Goal: Complete application form: Complete application form

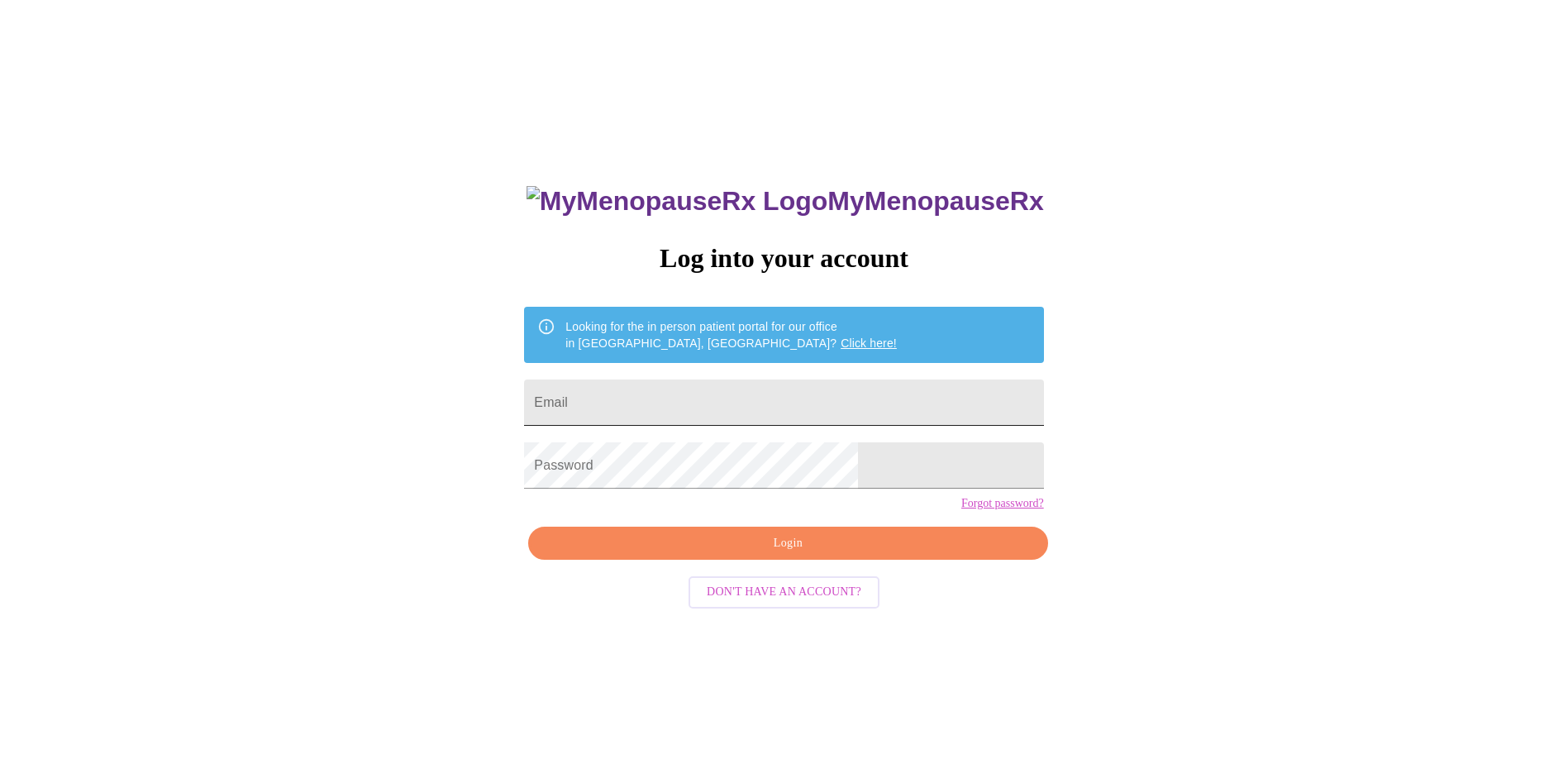
click at [665, 401] on input "Email" at bounding box center [783, 403] width 520 height 46
type input "[EMAIL_ADDRESS][DOMAIN_NAME]"
click at [816, 554] on span "Login" at bounding box center [787, 543] width 482 height 21
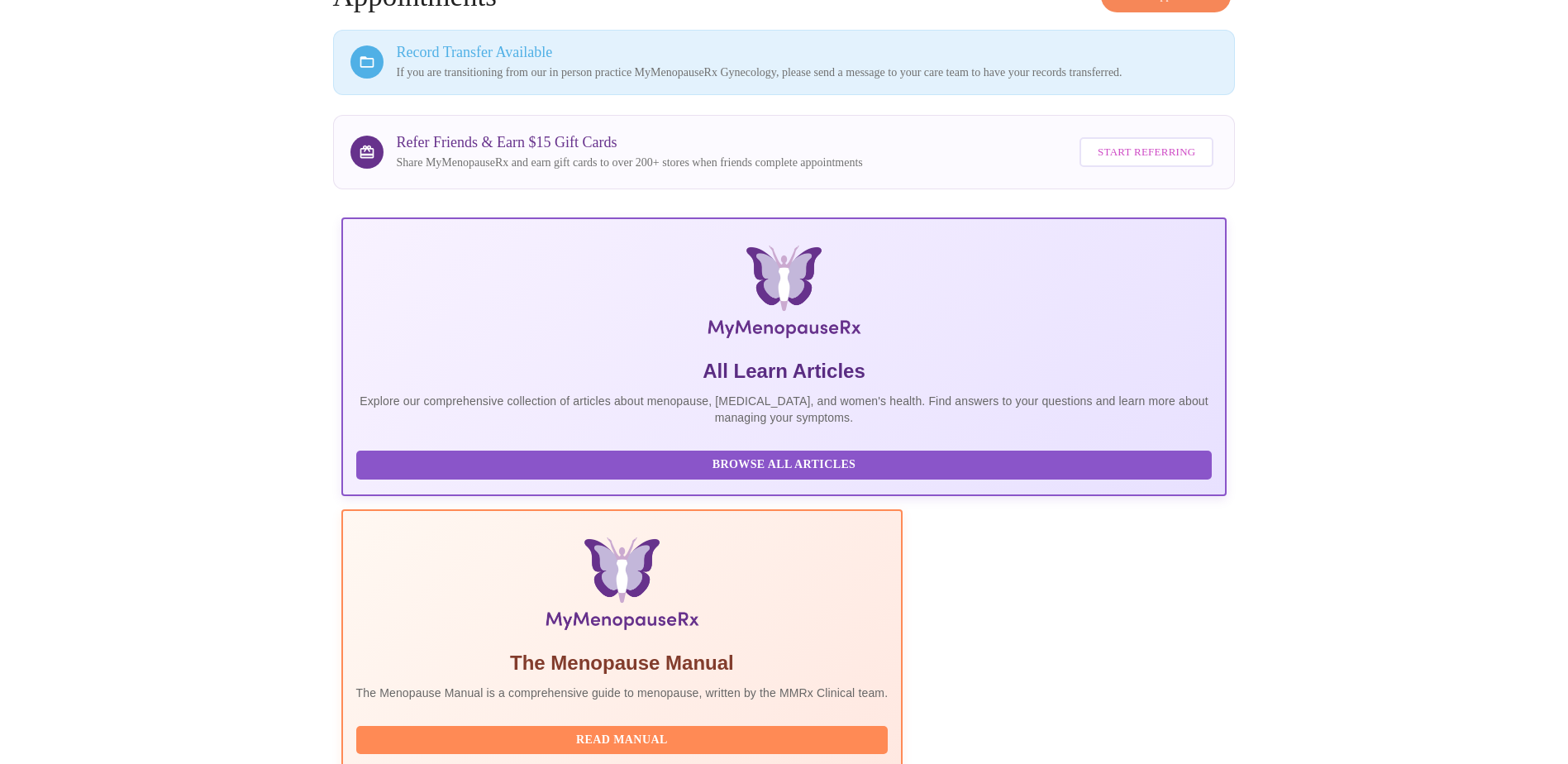
scroll to position [226, 0]
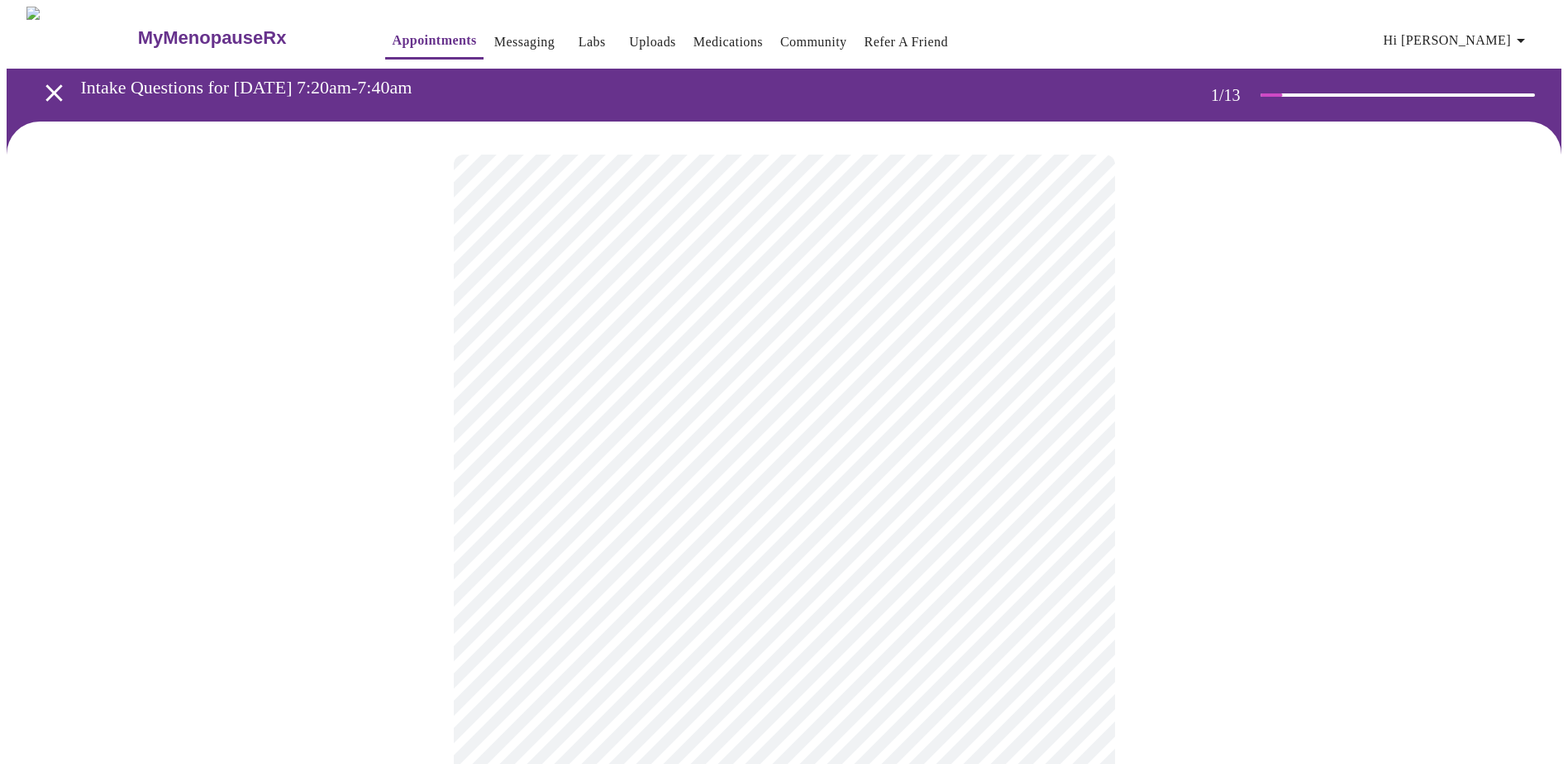
click at [1074, 366] on body "MyMenopauseRx Appointments Messaging Labs Uploads Medications Community Refer a…" at bounding box center [784, 766] width 1556 height 1521
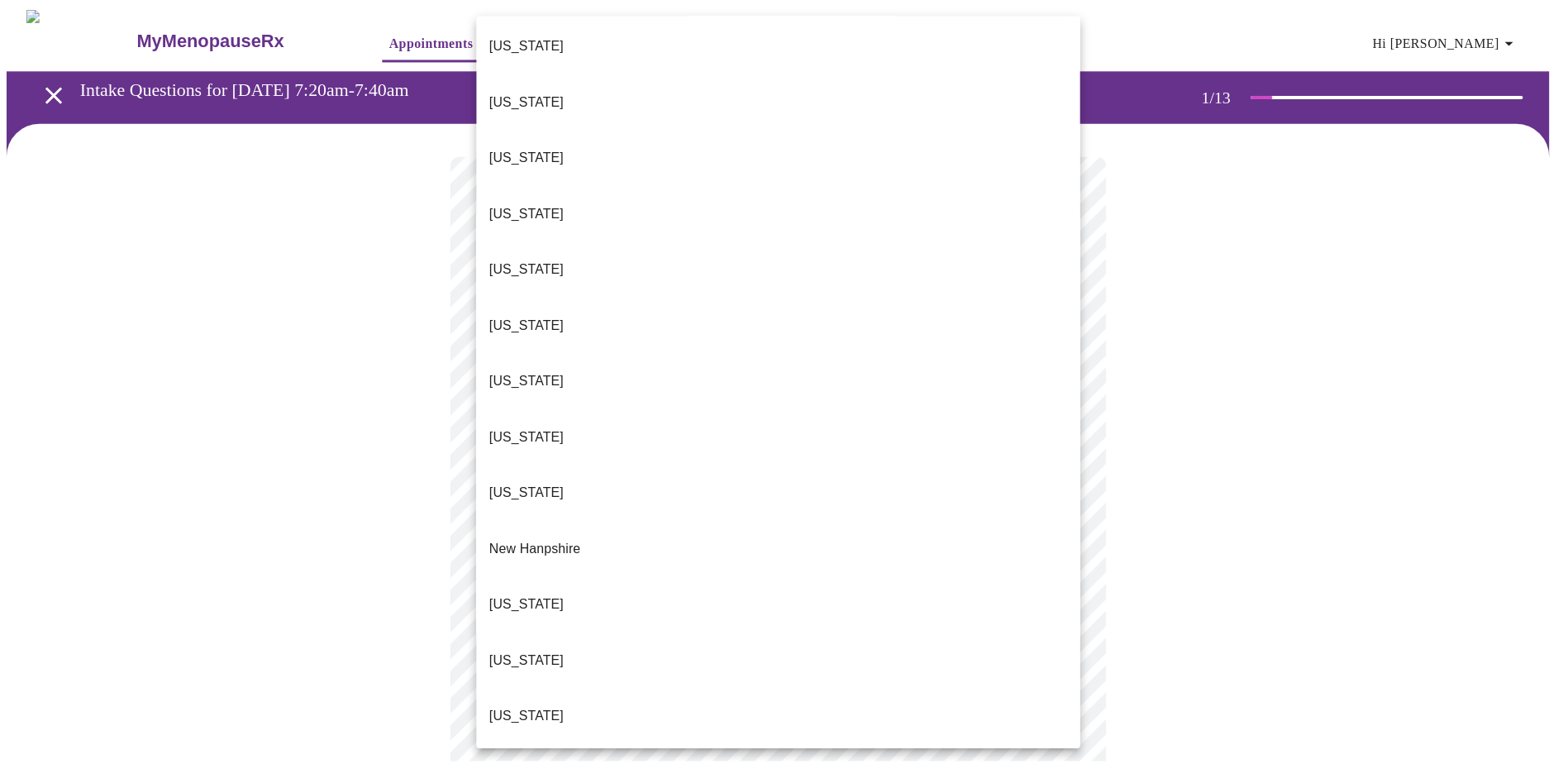
scroll to position [1075, 0]
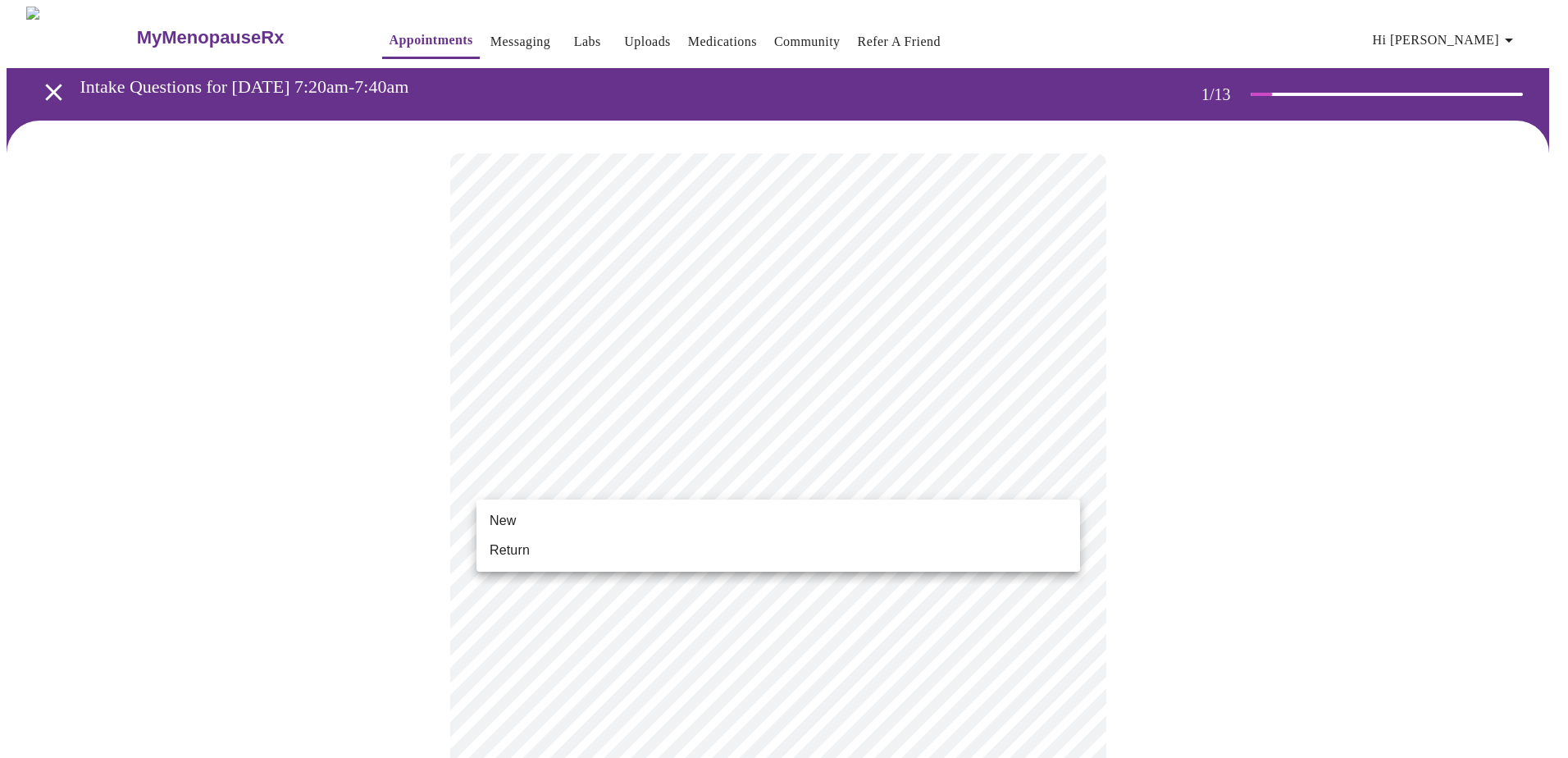
click at [1061, 478] on body "MyMenopauseRx Appointments Messaging Labs Uploads Medications Community Refer a…" at bounding box center [784, 756] width 1555 height 1499
click at [496, 551] on span "Return" at bounding box center [510, 550] width 40 height 20
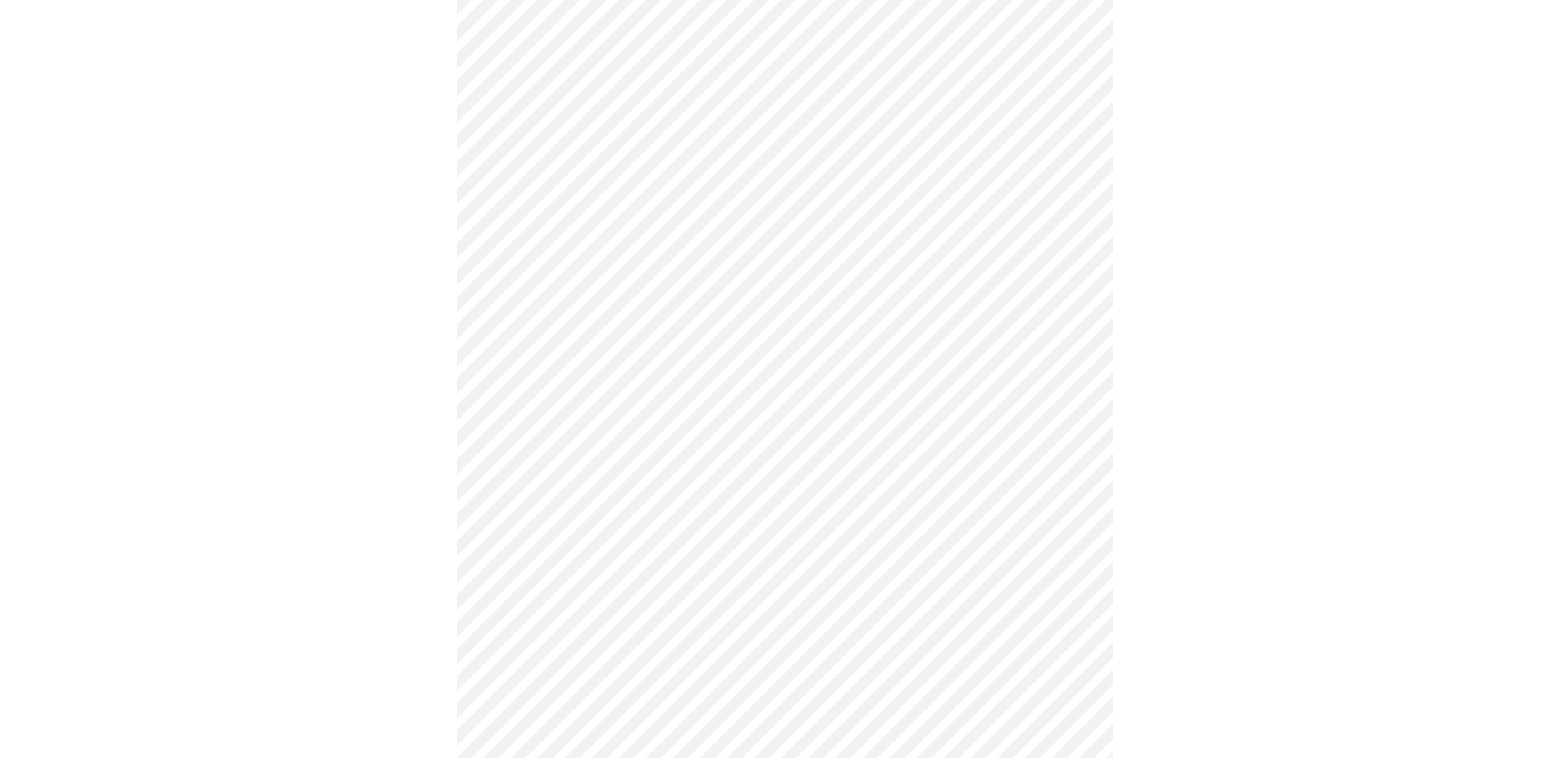
scroll to position [718, 0]
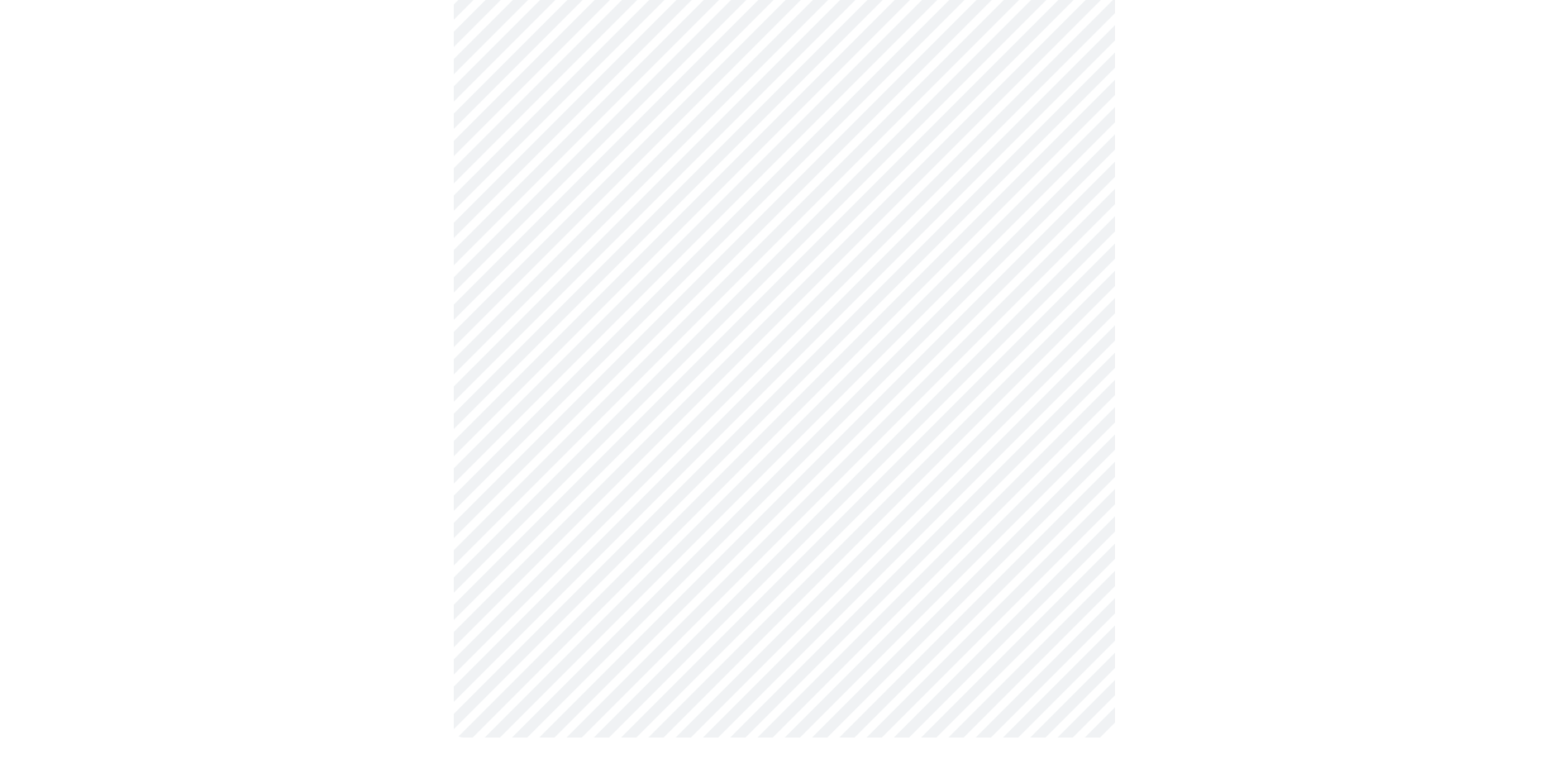
click at [1071, 537] on body "MyMenopauseRx Appointments Messaging Labs Uploads Medications Community Refer a…" at bounding box center [784, 27] width 1556 height 1487
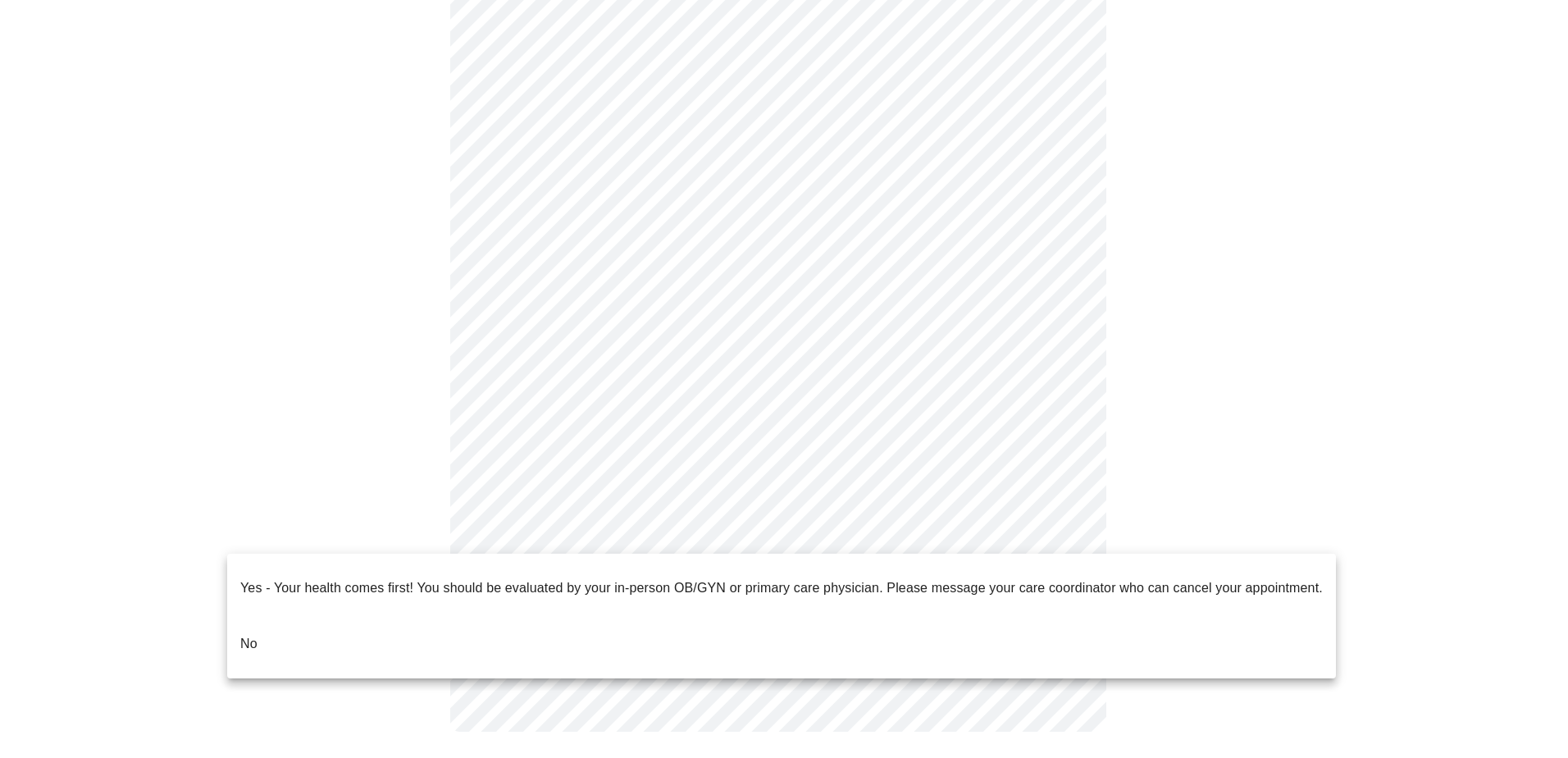
click at [248, 634] on p "No" at bounding box center [248, 644] width 17 height 20
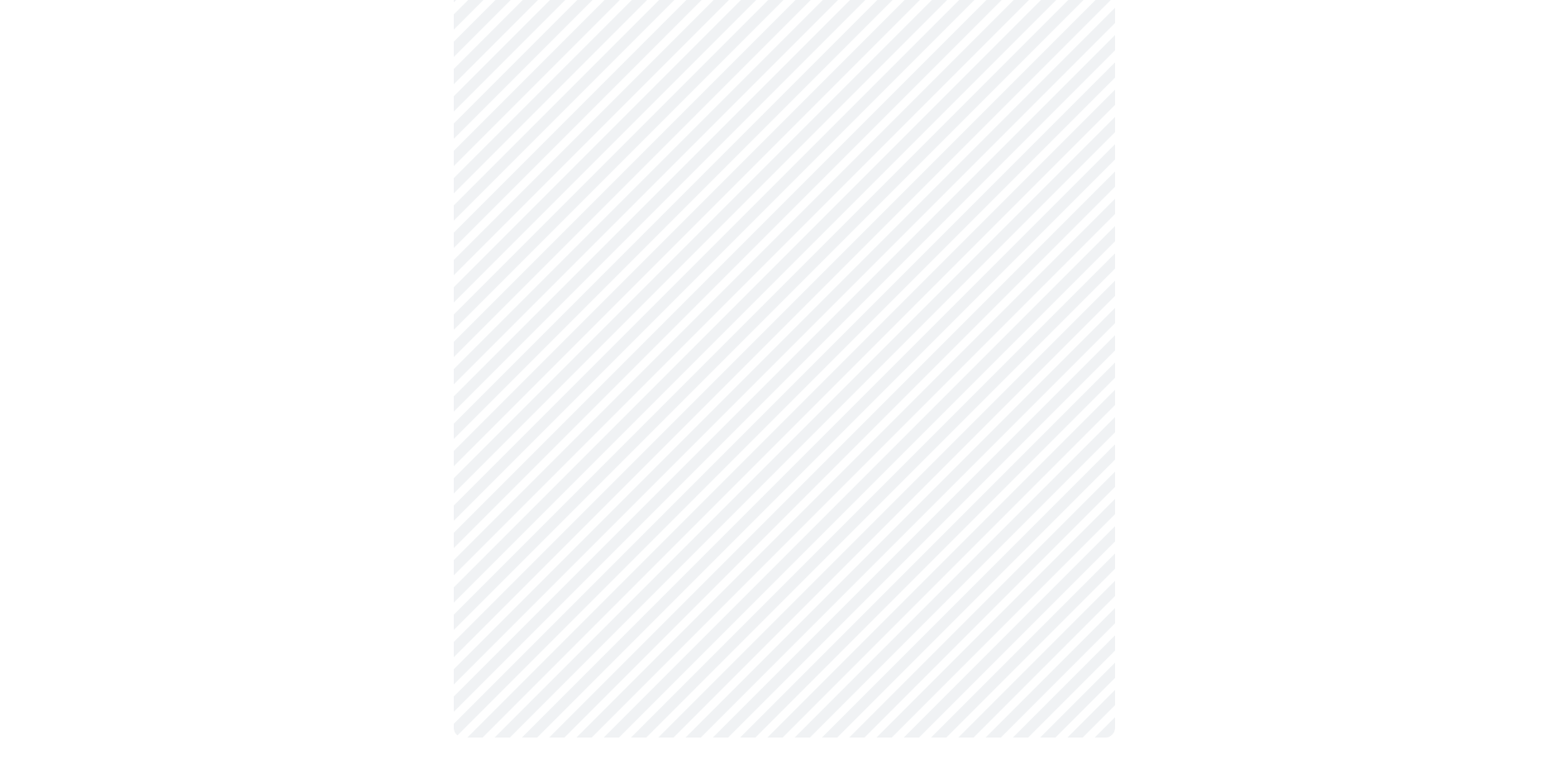
scroll to position [0, 0]
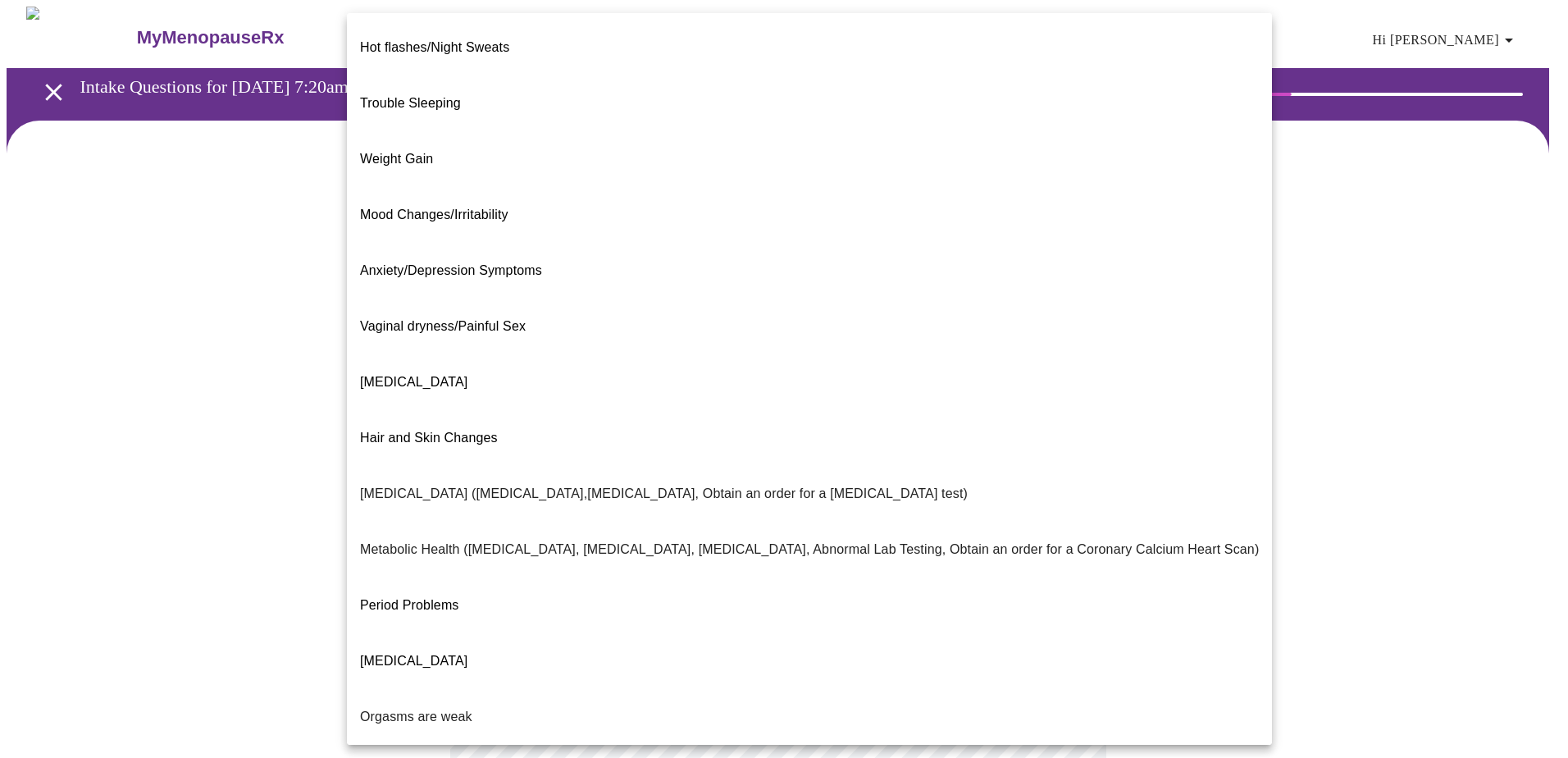
click at [1063, 336] on body "MyMenopauseRx Appointments Messaging Labs Uploads Medications Community Refer a…" at bounding box center [784, 499] width 1555 height 986
click at [383, 152] on span "Weight Gain" at bounding box center [396, 159] width 73 height 14
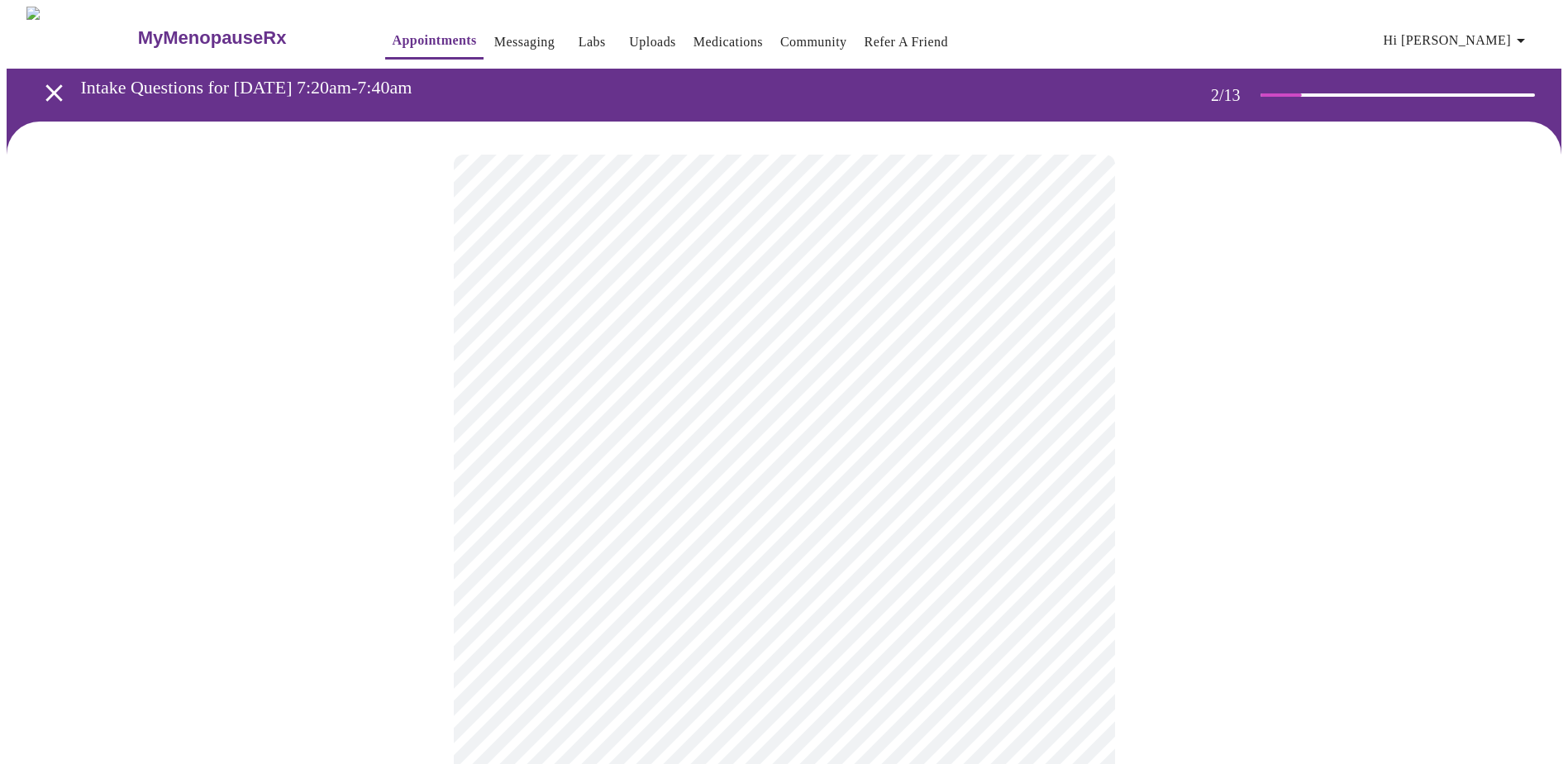
click at [1072, 506] on body "MyMenopauseRx Appointments Messaging Labs Uploads Medications Community Refer a…" at bounding box center [784, 498] width 1556 height 984
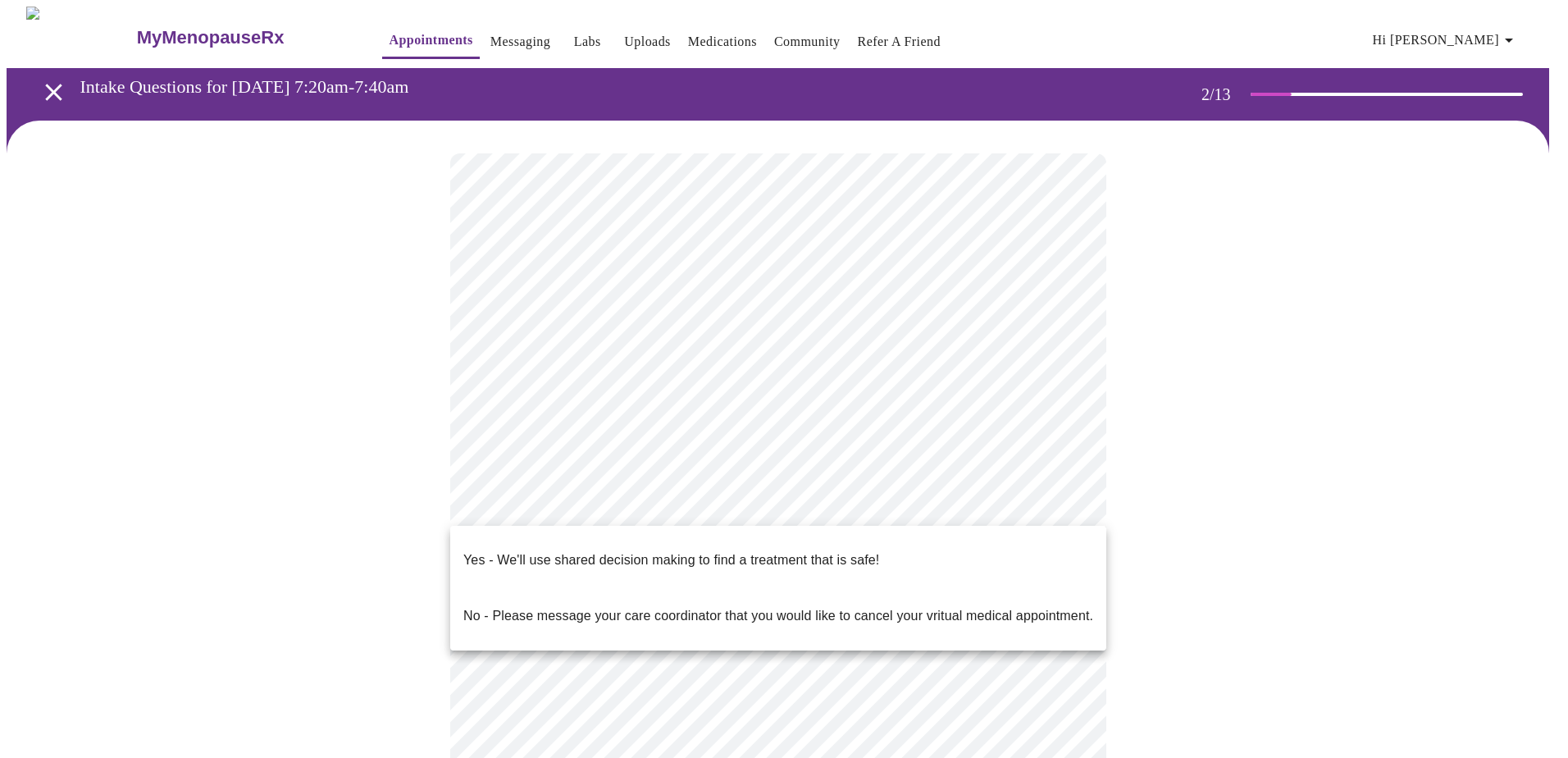
click at [695, 550] on p "Yes - We'll use shared decision making to find a treatment that is safe!" at bounding box center [672, 560] width 416 height 20
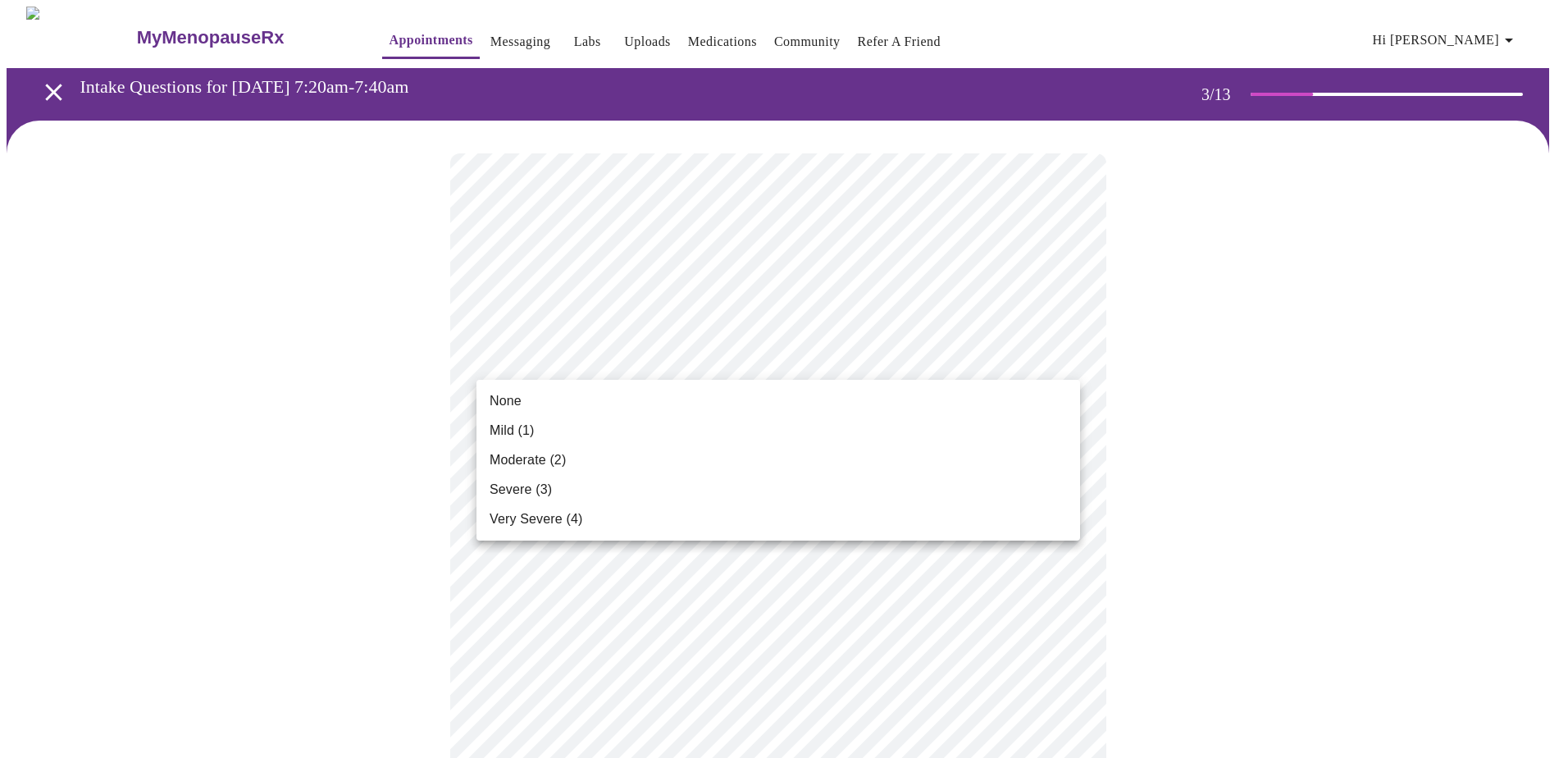
click at [511, 435] on span "Mild (1)" at bounding box center [512, 431] width 45 height 20
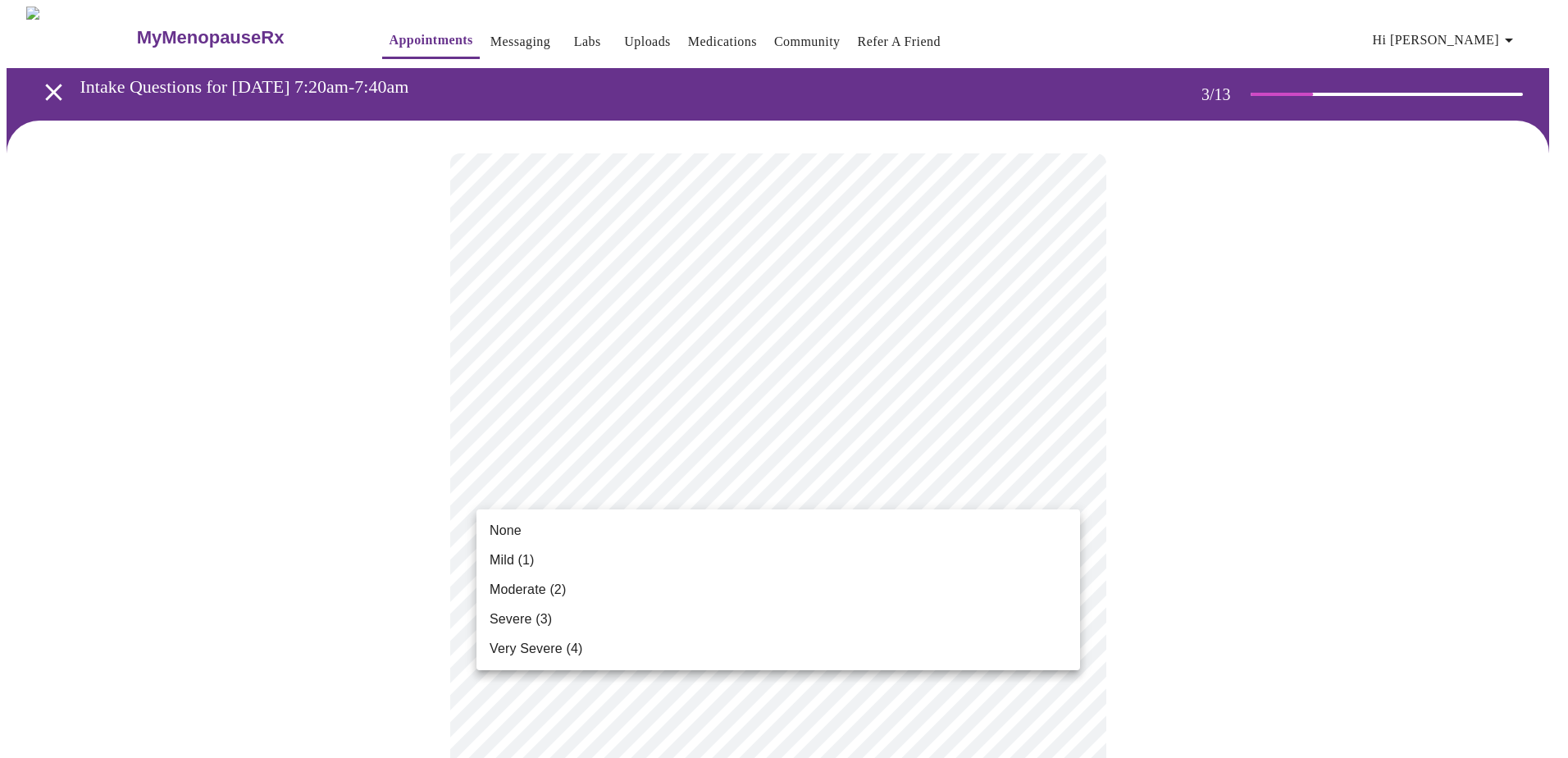
click at [501, 534] on span "None" at bounding box center [506, 530] width 32 height 20
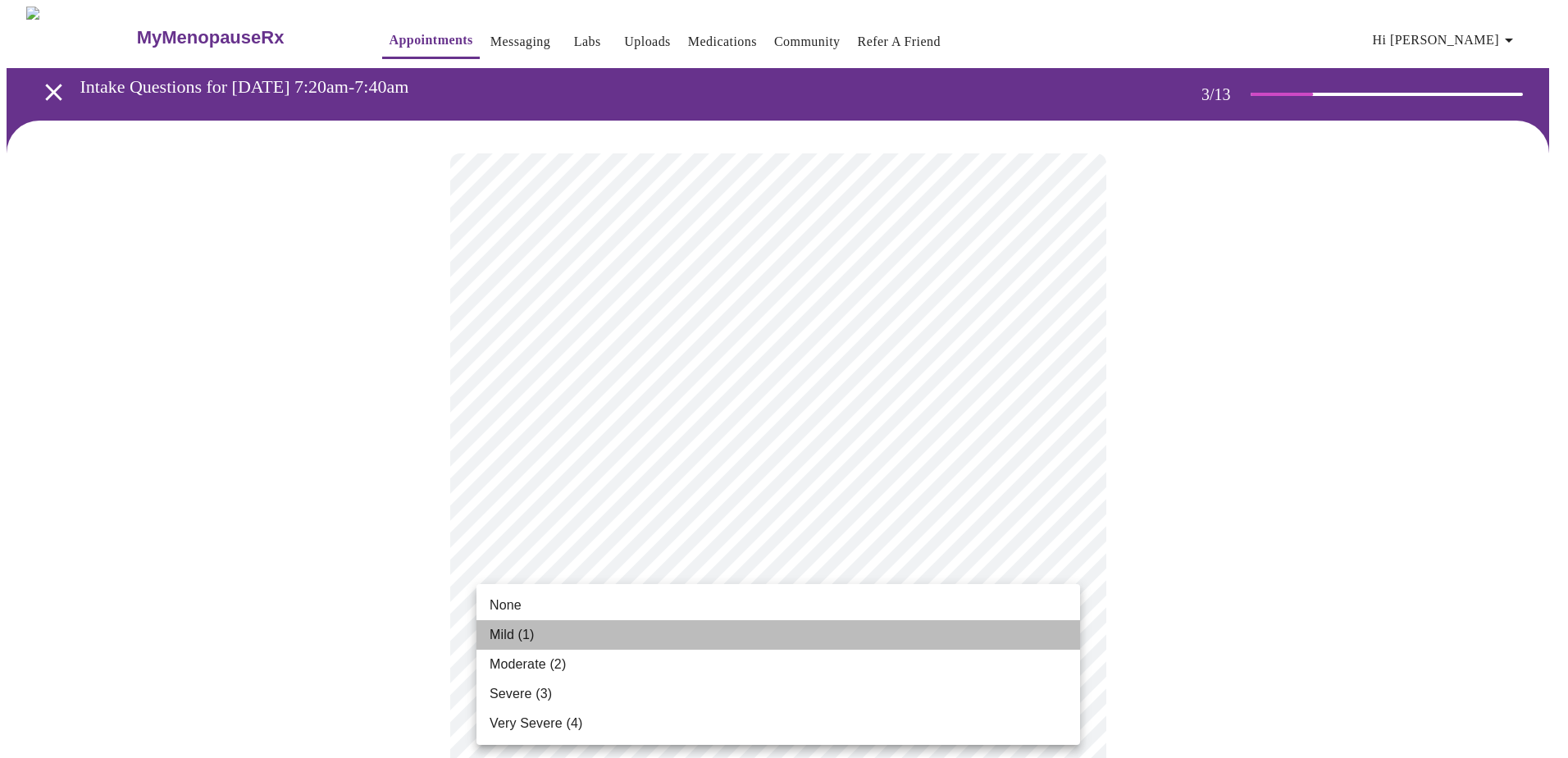
click at [511, 631] on span "Mild (1)" at bounding box center [512, 635] width 45 height 20
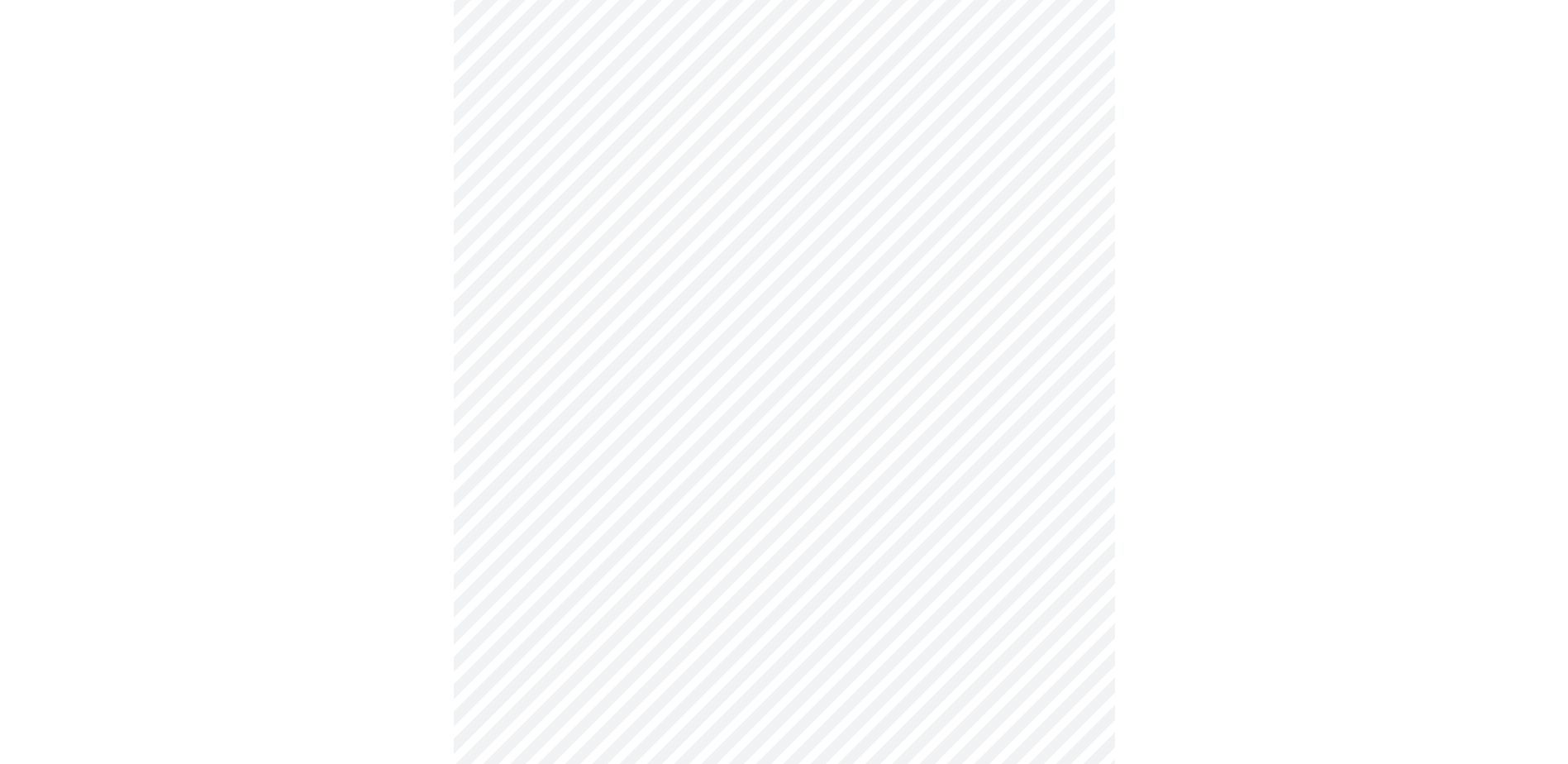
scroll to position [248, 0]
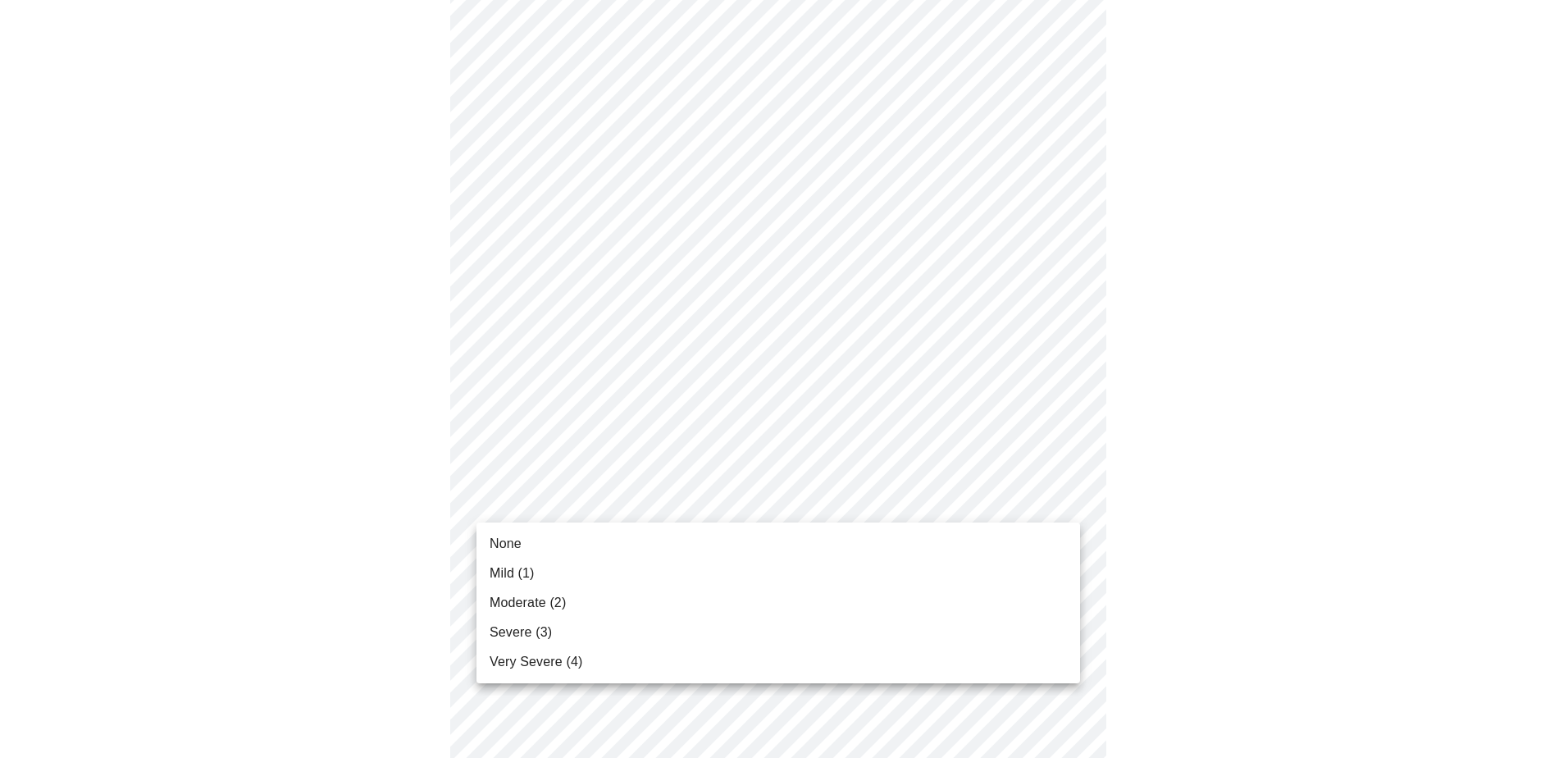
click at [571, 548] on li "None" at bounding box center [779, 543] width 604 height 30
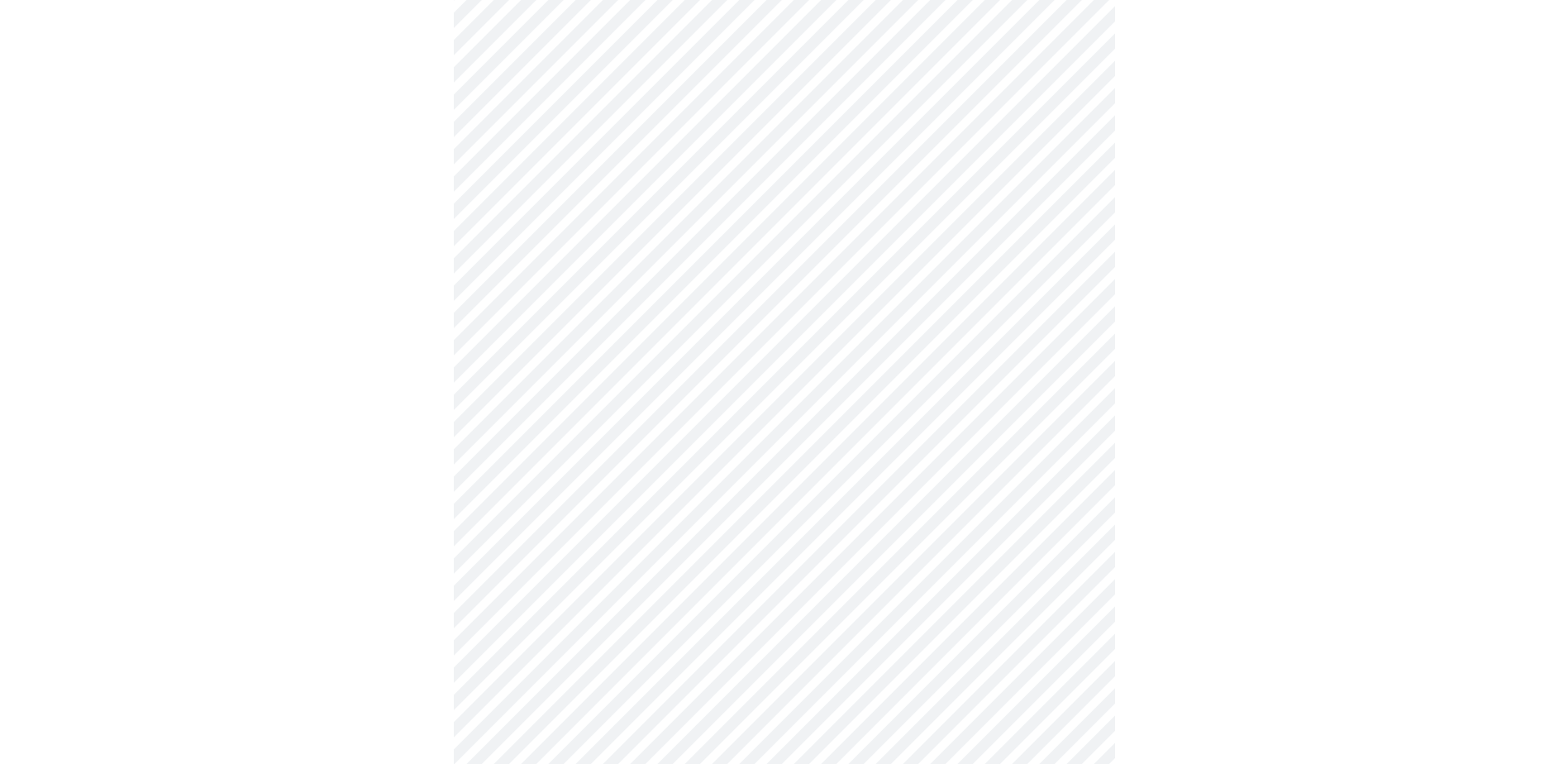
scroll to position [496, 0]
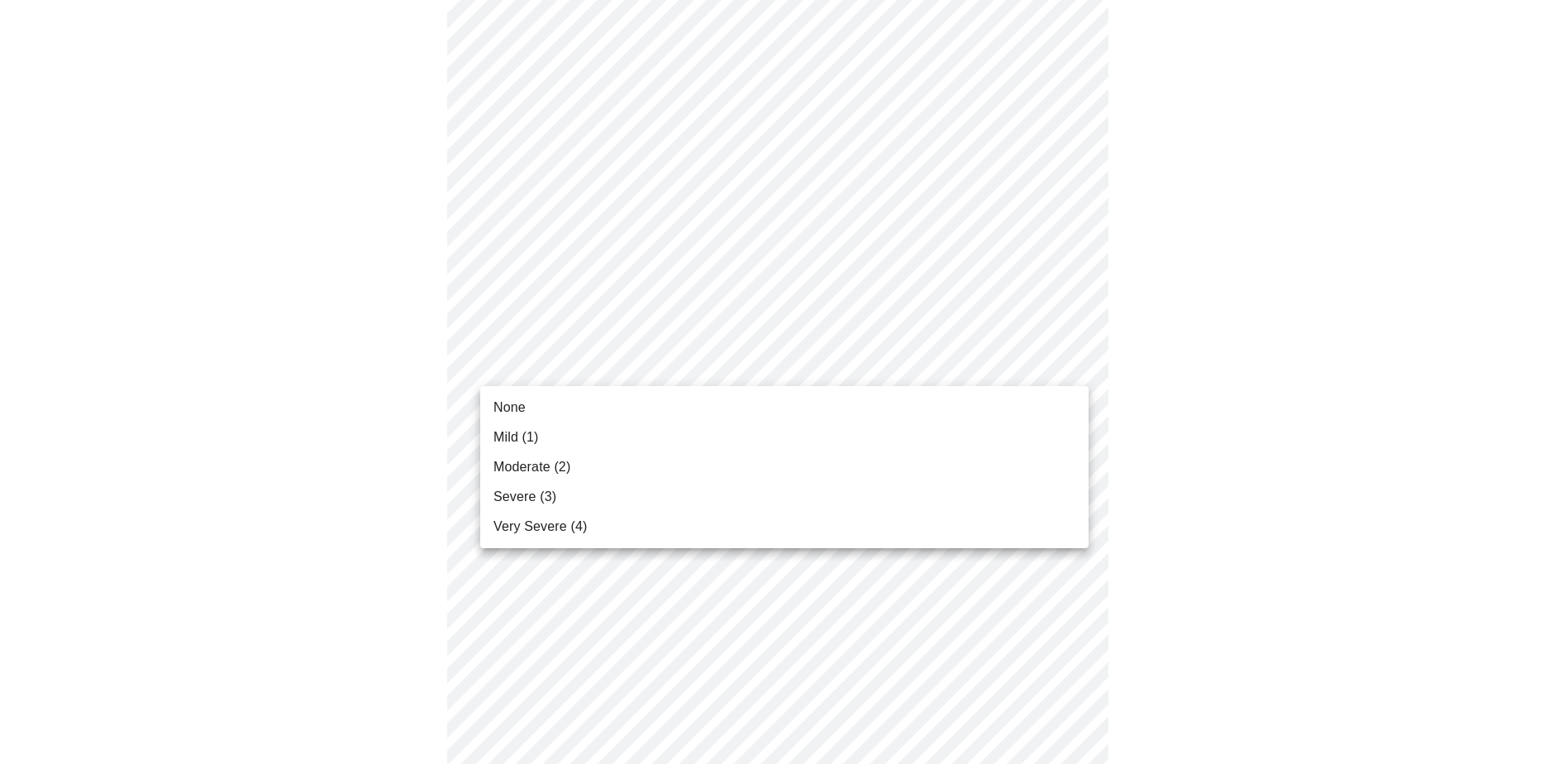
click at [1074, 365] on body "MyMenopauseRx Appointments Messaging Labs Uploads Medications Community Refer a…" at bounding box center [784, 563] width 1556 height 2106
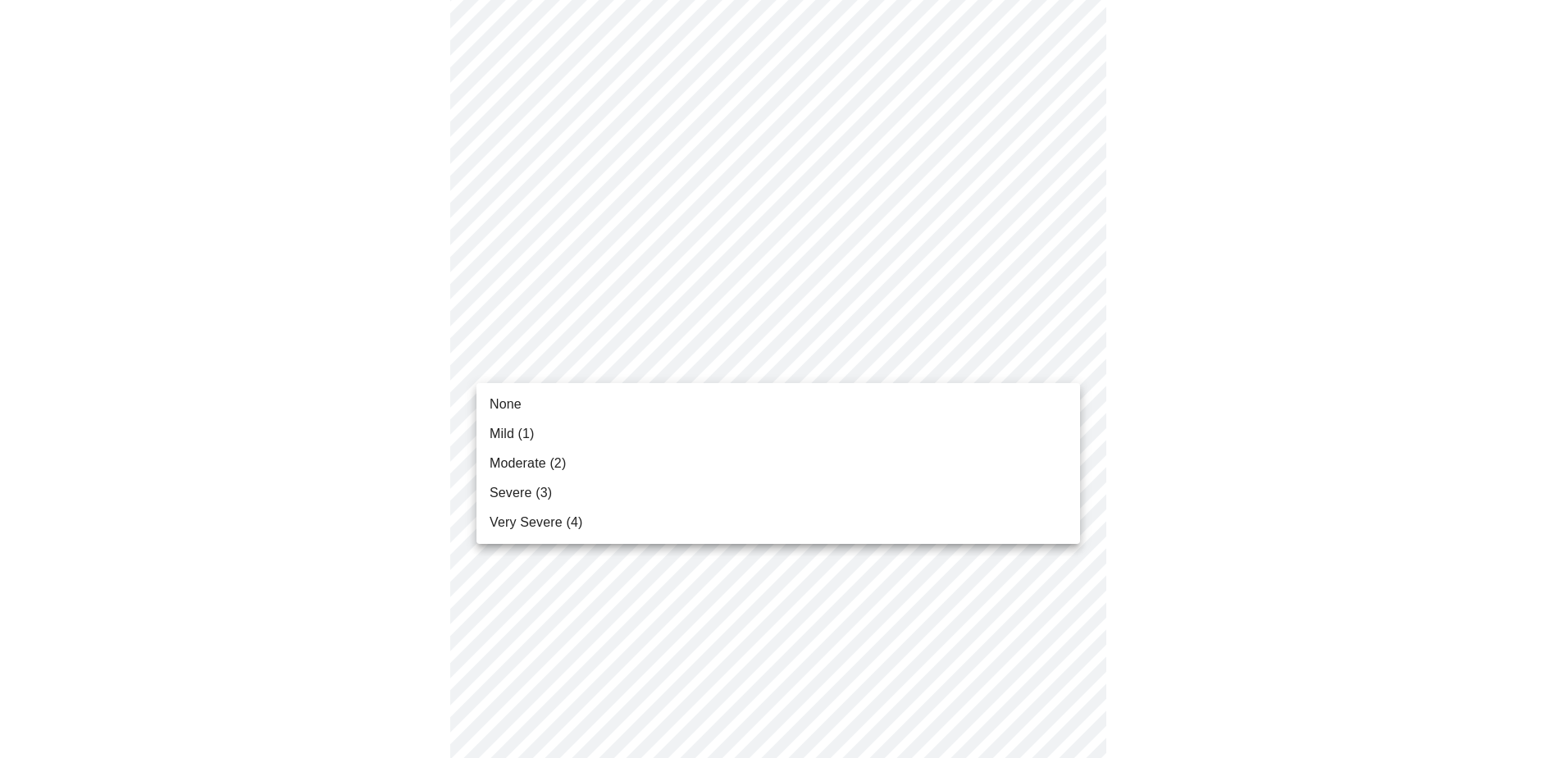
click at [547, 401] on li "None" at bounding box center [779, 404] width 604 height 30
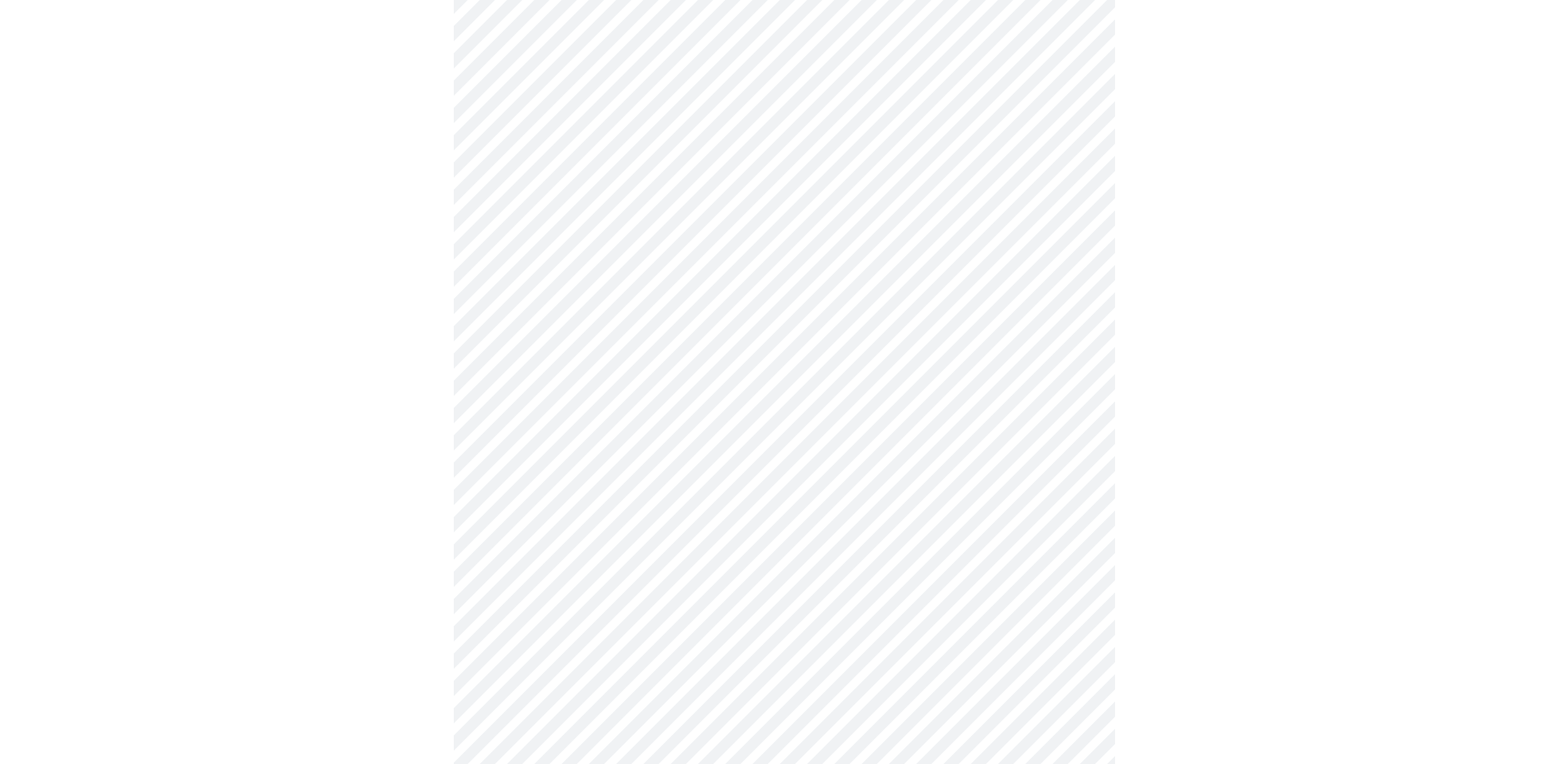
scroll to position [578, 0]
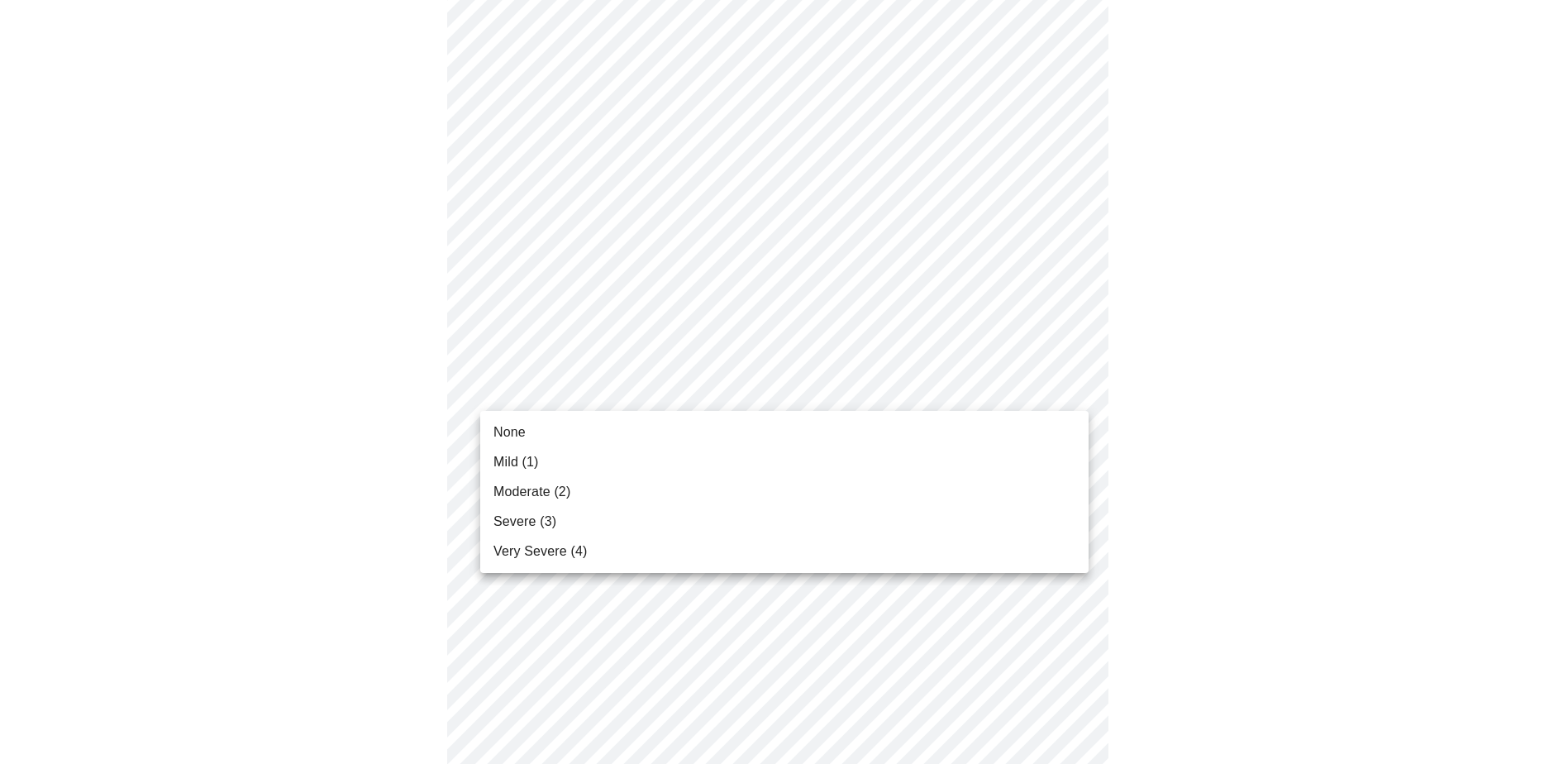
click at [1072, 395] on body "MyMenopauseRx Appointments Messaging Labs Uploads Medications Community Refer a…" at bounding box center [784, 470] width 1556 height 2083
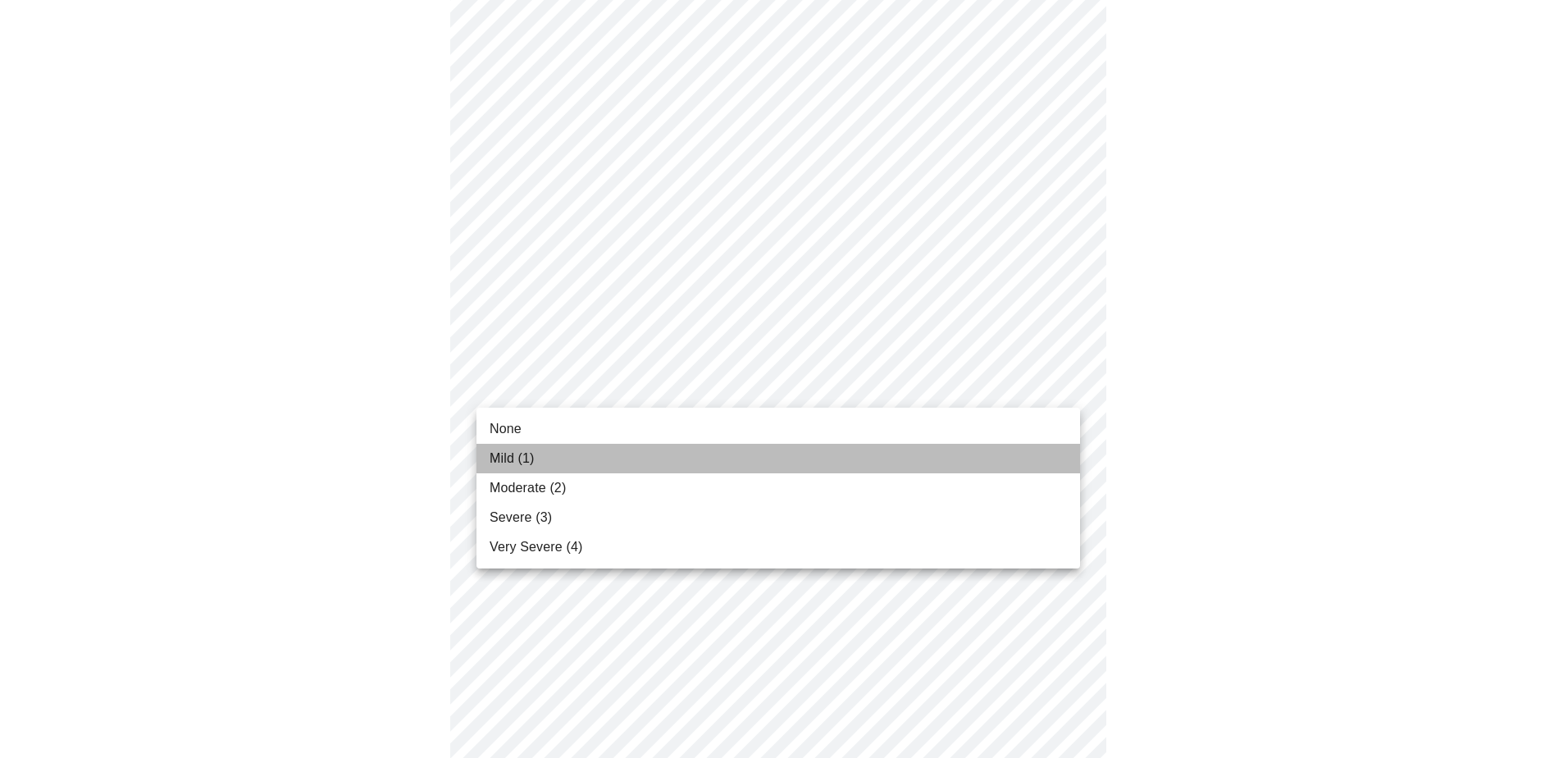
click at [542, 451] on li "Mild (1)" at bounding box center [779, 459] width 604 height 30
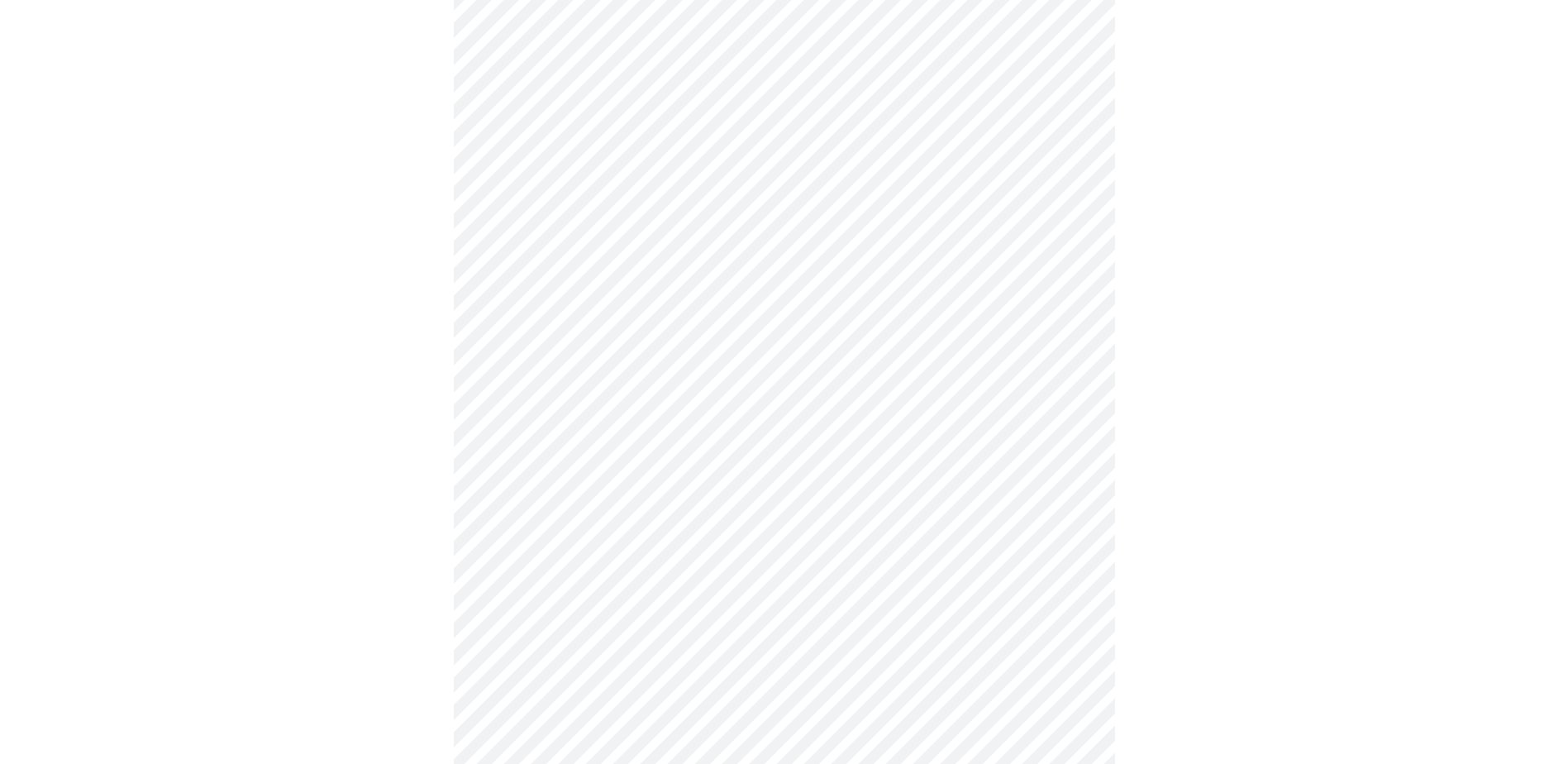
scroll to position [744, 0]
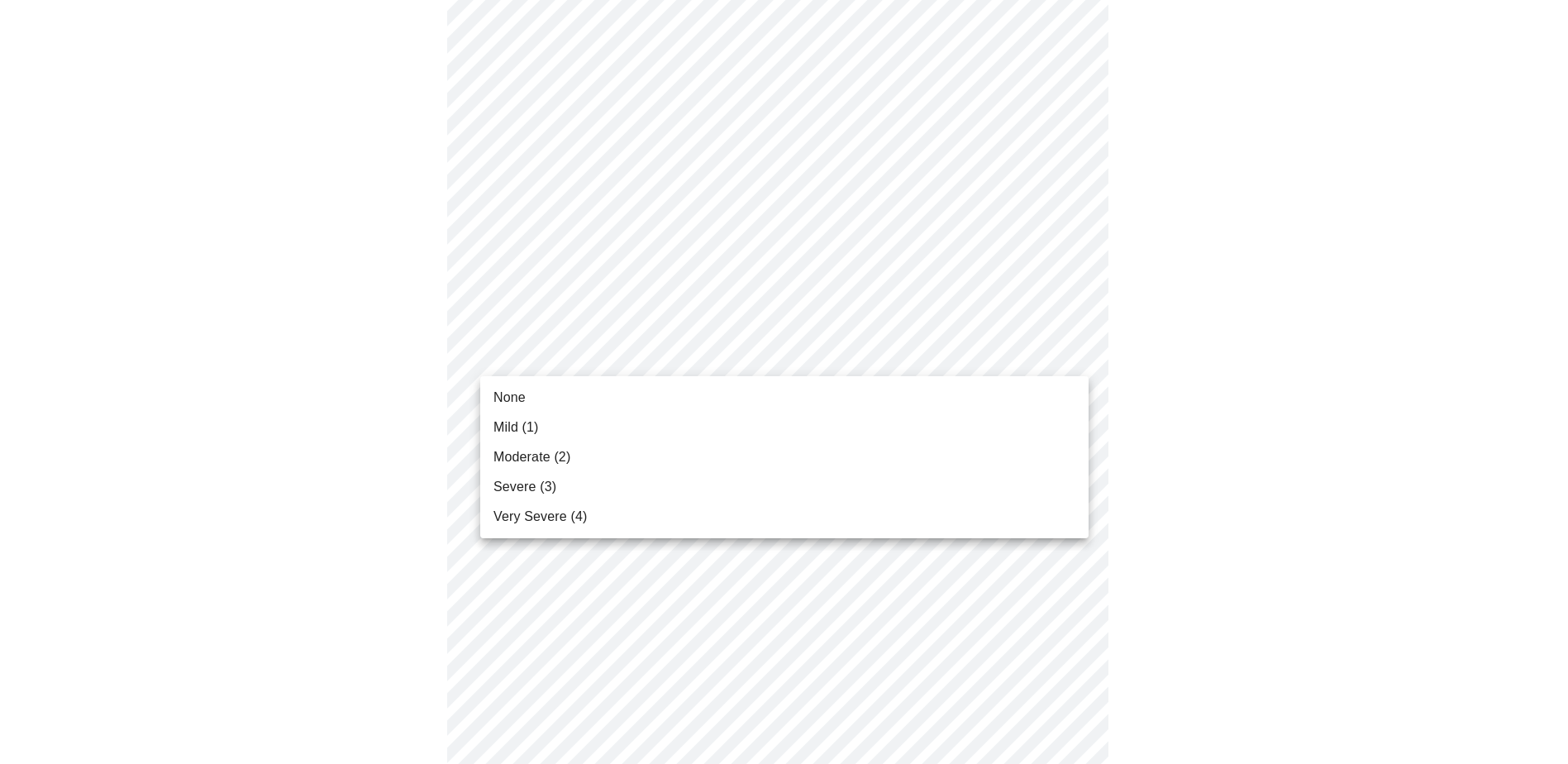
click at [1080, 355] on body "MyMenopauseRx Appointments Messaging Labs Uploads Medications Community Refer a…" at bounding box center [784, 293] width 1556 height 2060
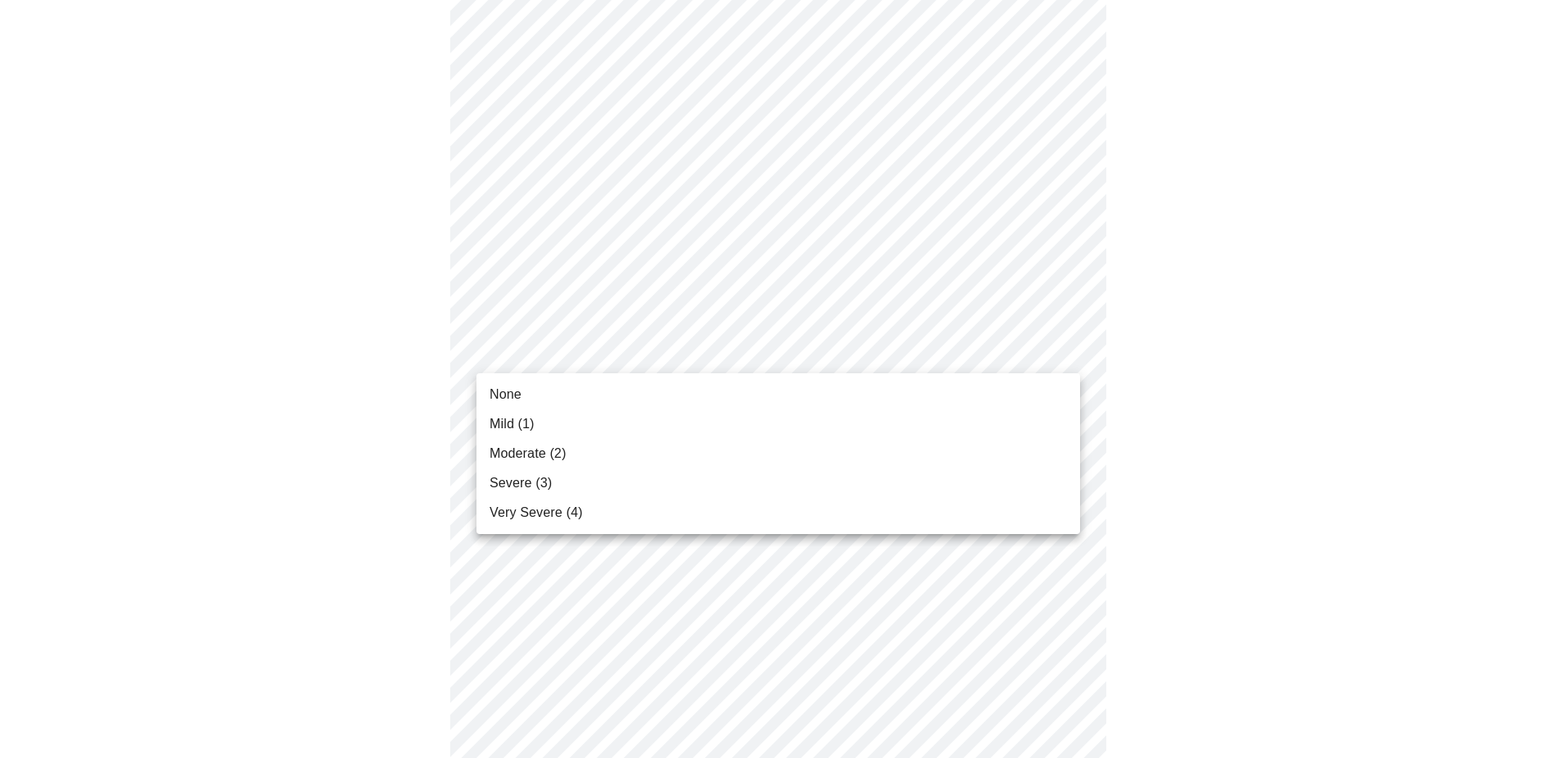
click at [517, 399] on span "None" at bounding box center [506, 395] width 32 height 20
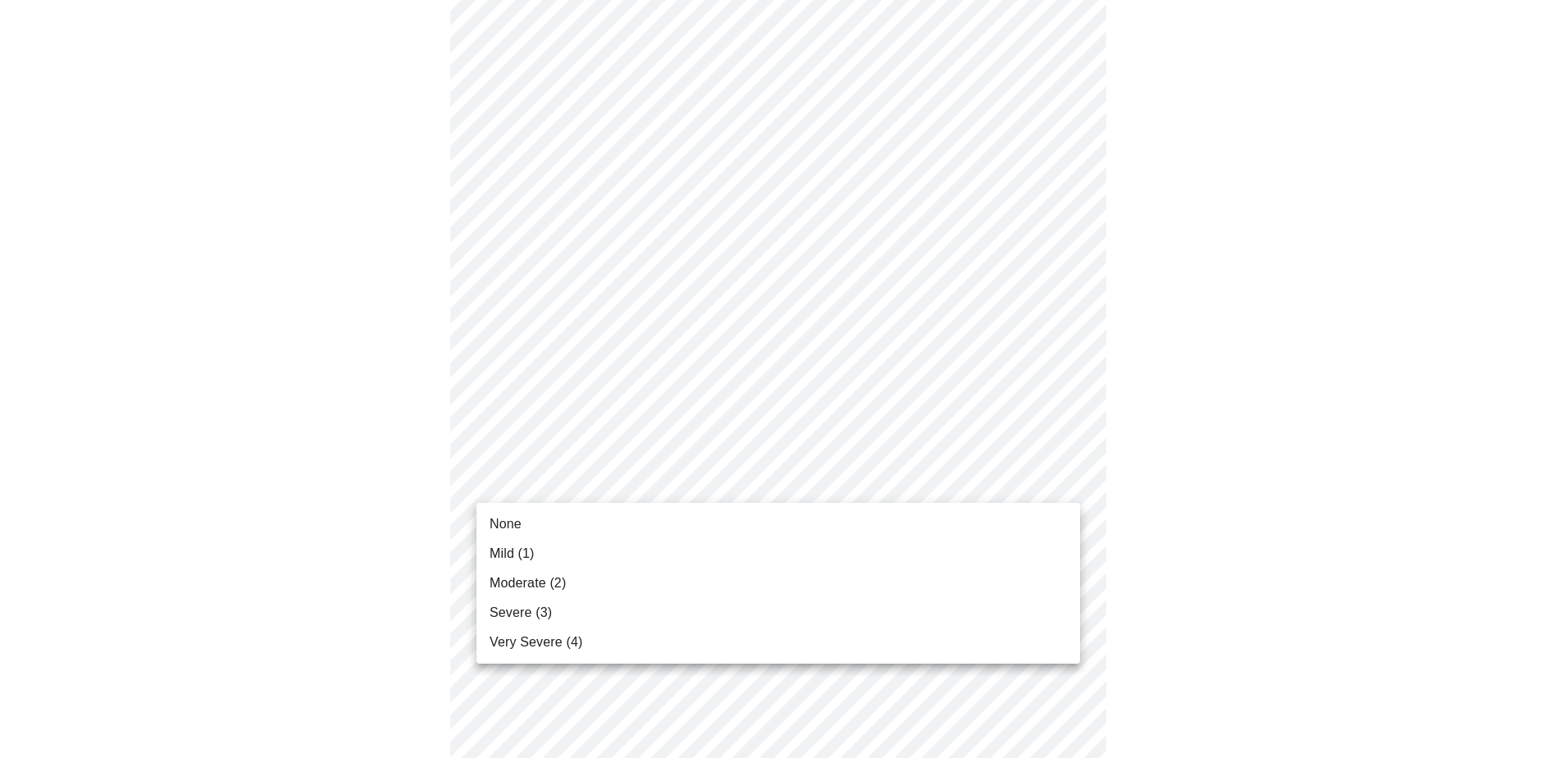
click at [1065, 481] on body "MyMenopauseRx Appointments Messaging Labs Uploads Medications Community Refer a…" at bounding box center [784, 279] width 1555 height 2021
click at [527, 524] on li "None" at bounding box center [779, 525] width 604 height 30
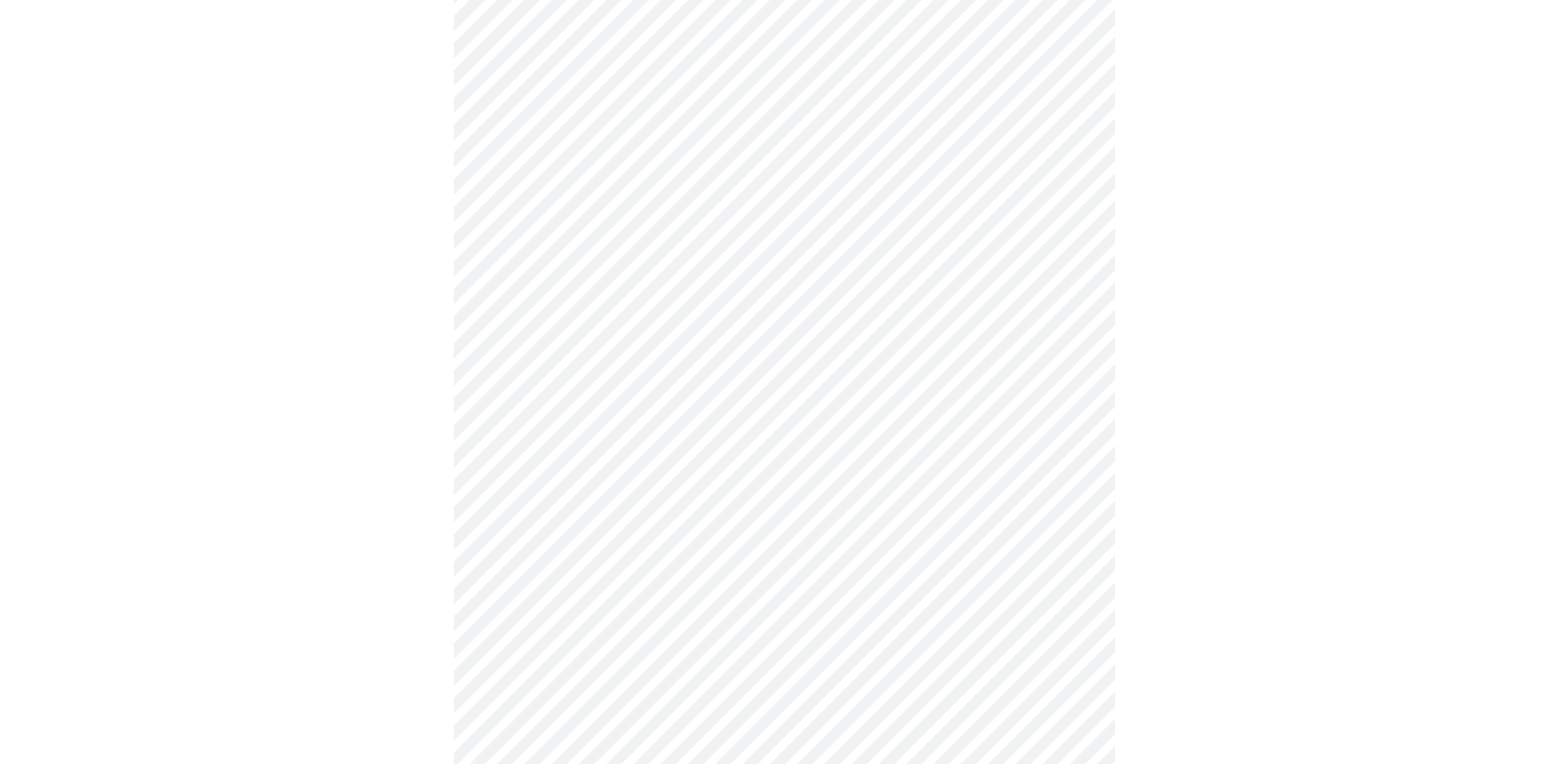
scroll to position [992, 0]
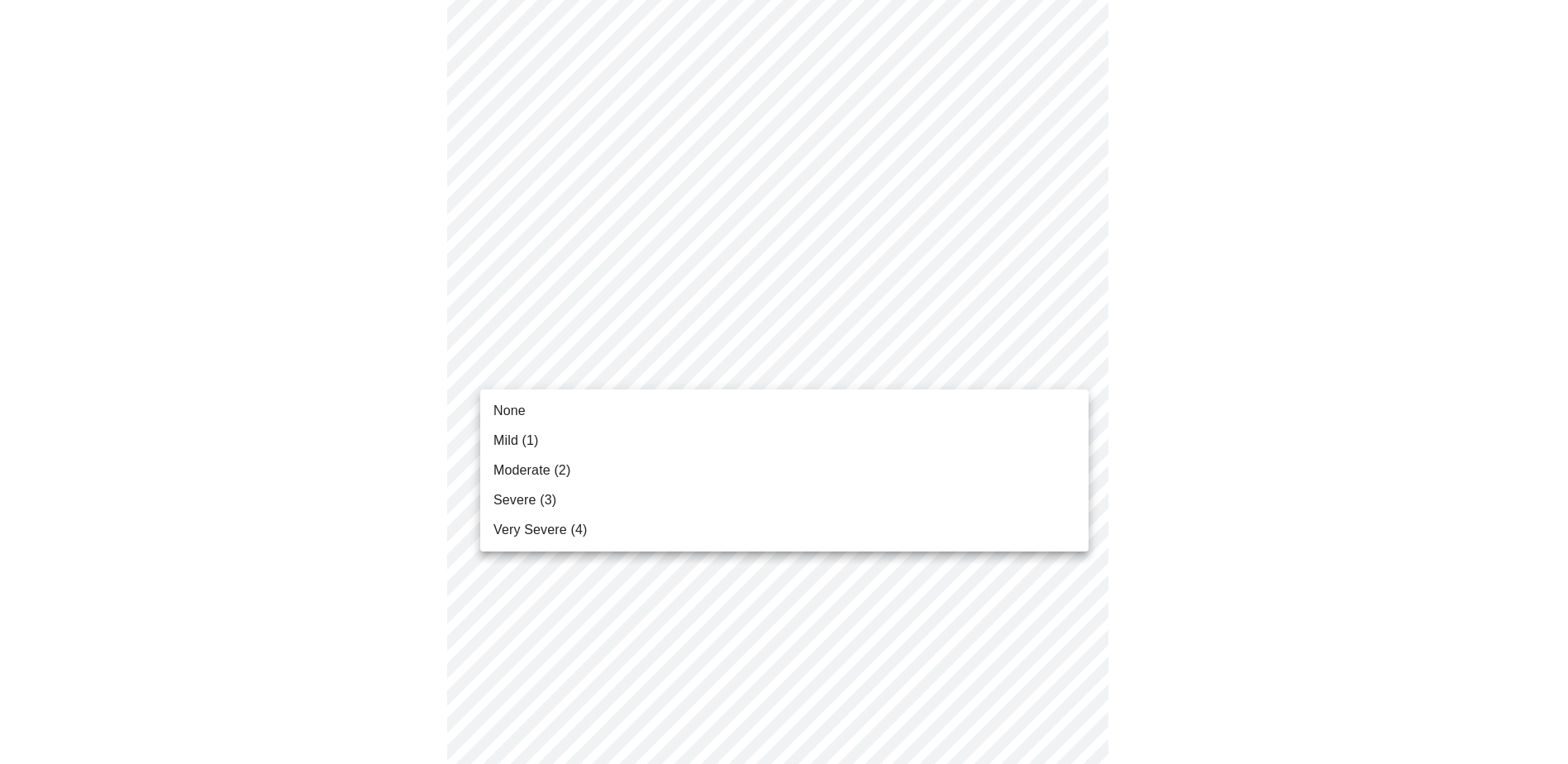
click at [1073, 365] on body "MyMenopauseRx Appointments Messaging Labs Uploads Medications Community Refer a…" at bounding box center [784, 22] width 1556 height 2014
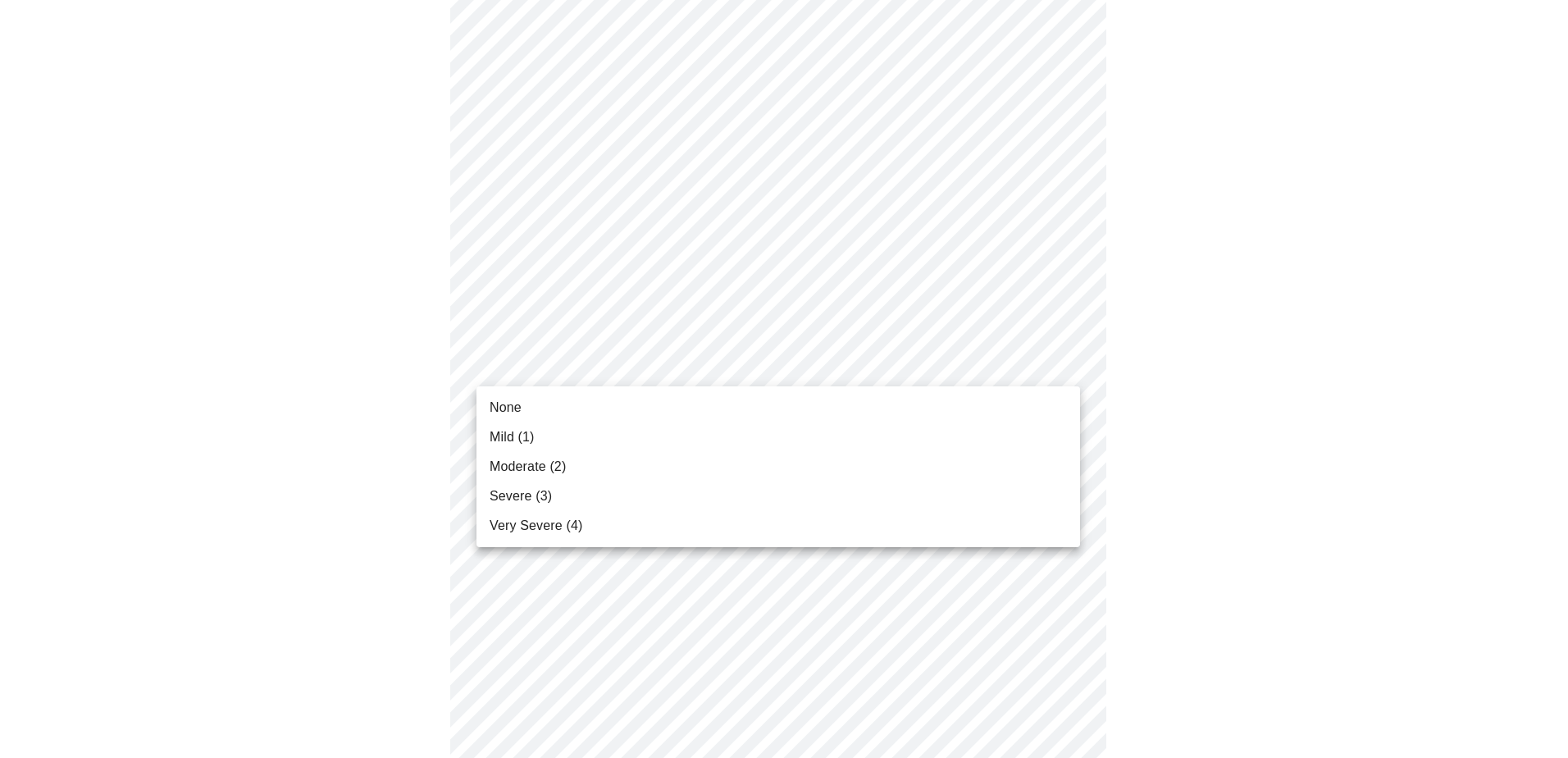
click at [541, 404] on li "None" at bounding box center [779, 408] width 604 height 30
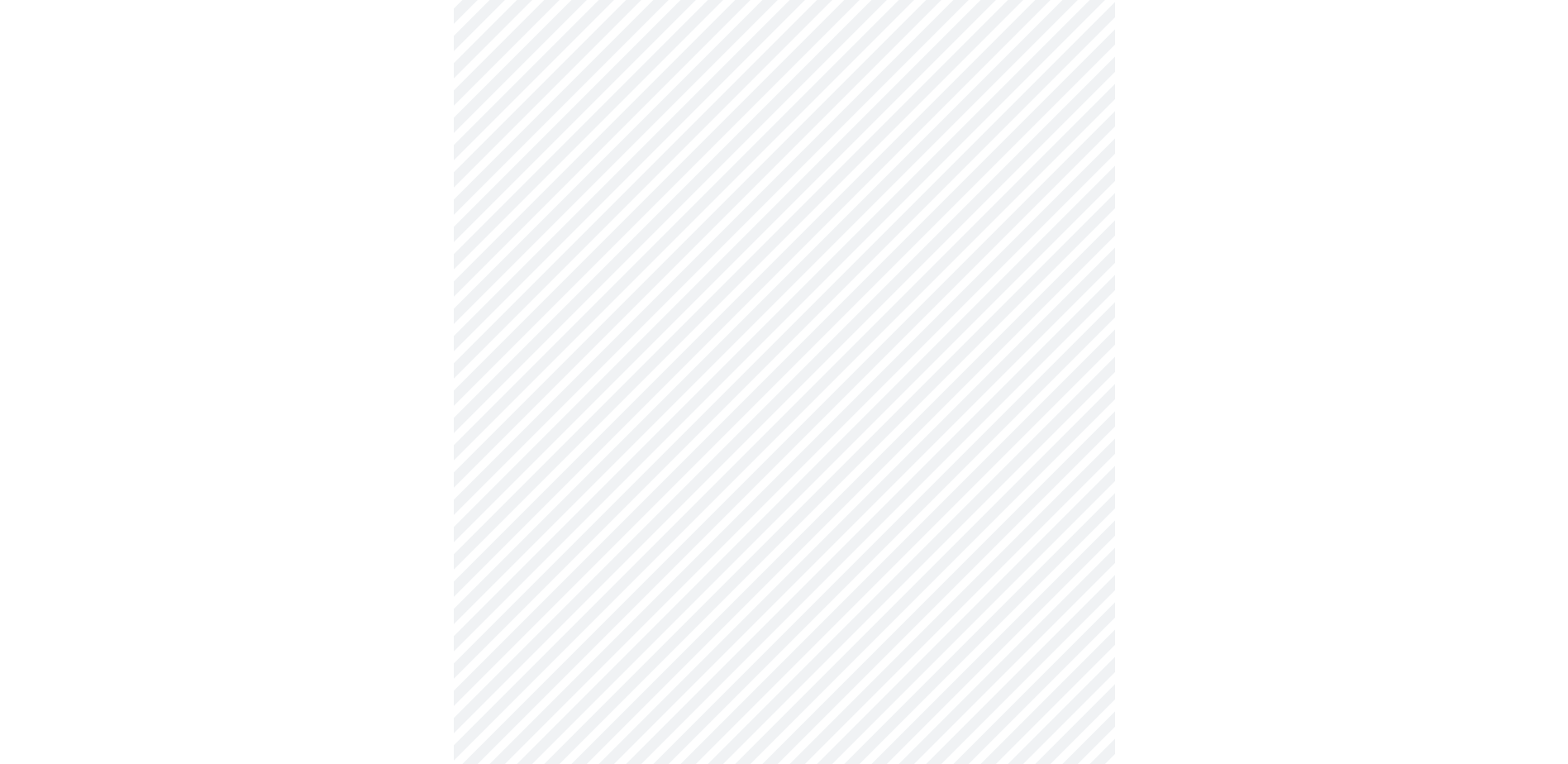
click at [1073, 500] on body "MyMenopauseRx Appointments Messaging Labs Uploads Medications Community Refer a…" at bounding box center [784, 10] width 1556 height 1990
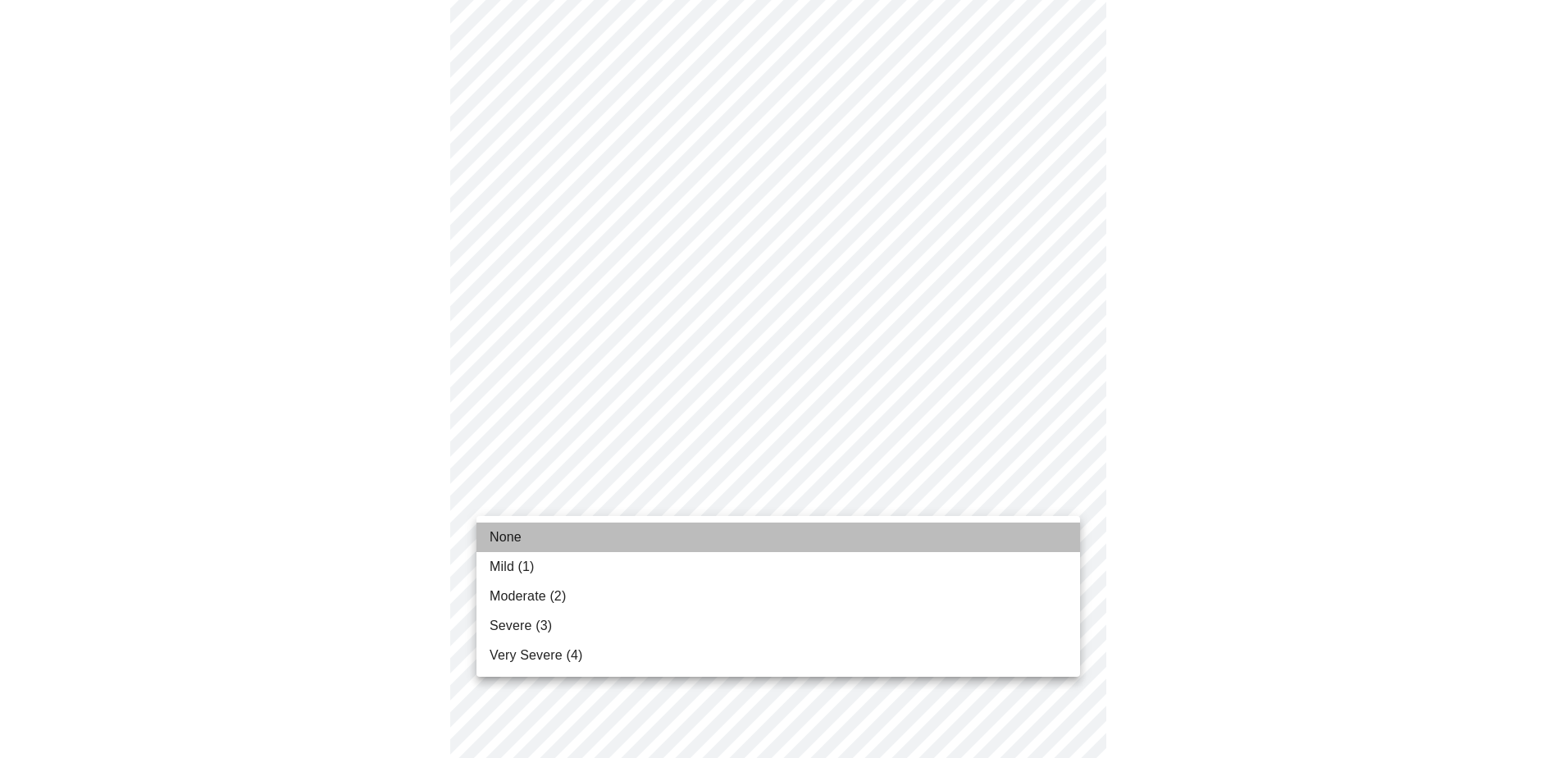
click at [502, 543] on span "None" at bounding box center [506, 537] width 32 height 20
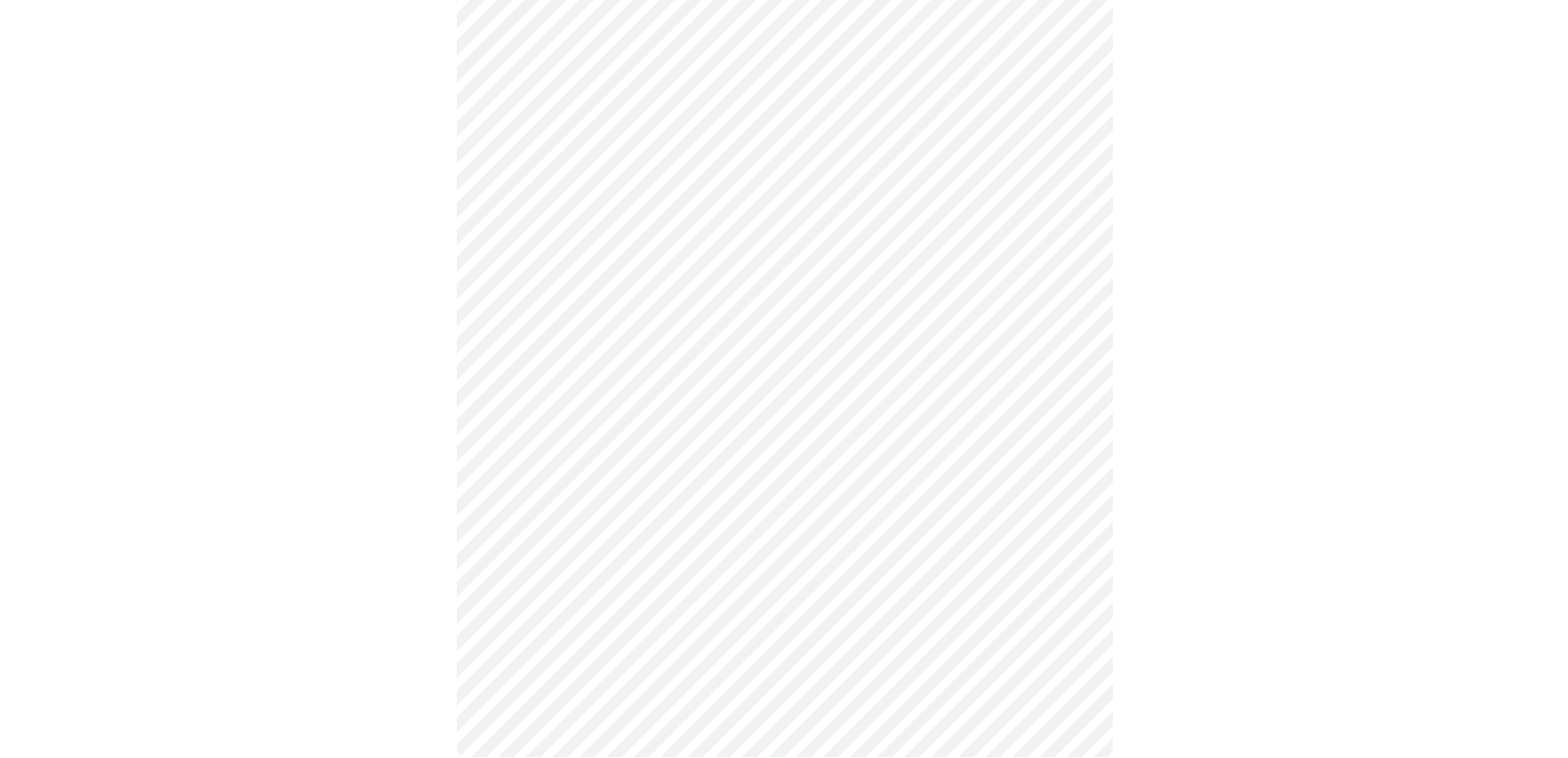
scroll to position [1195, 0]
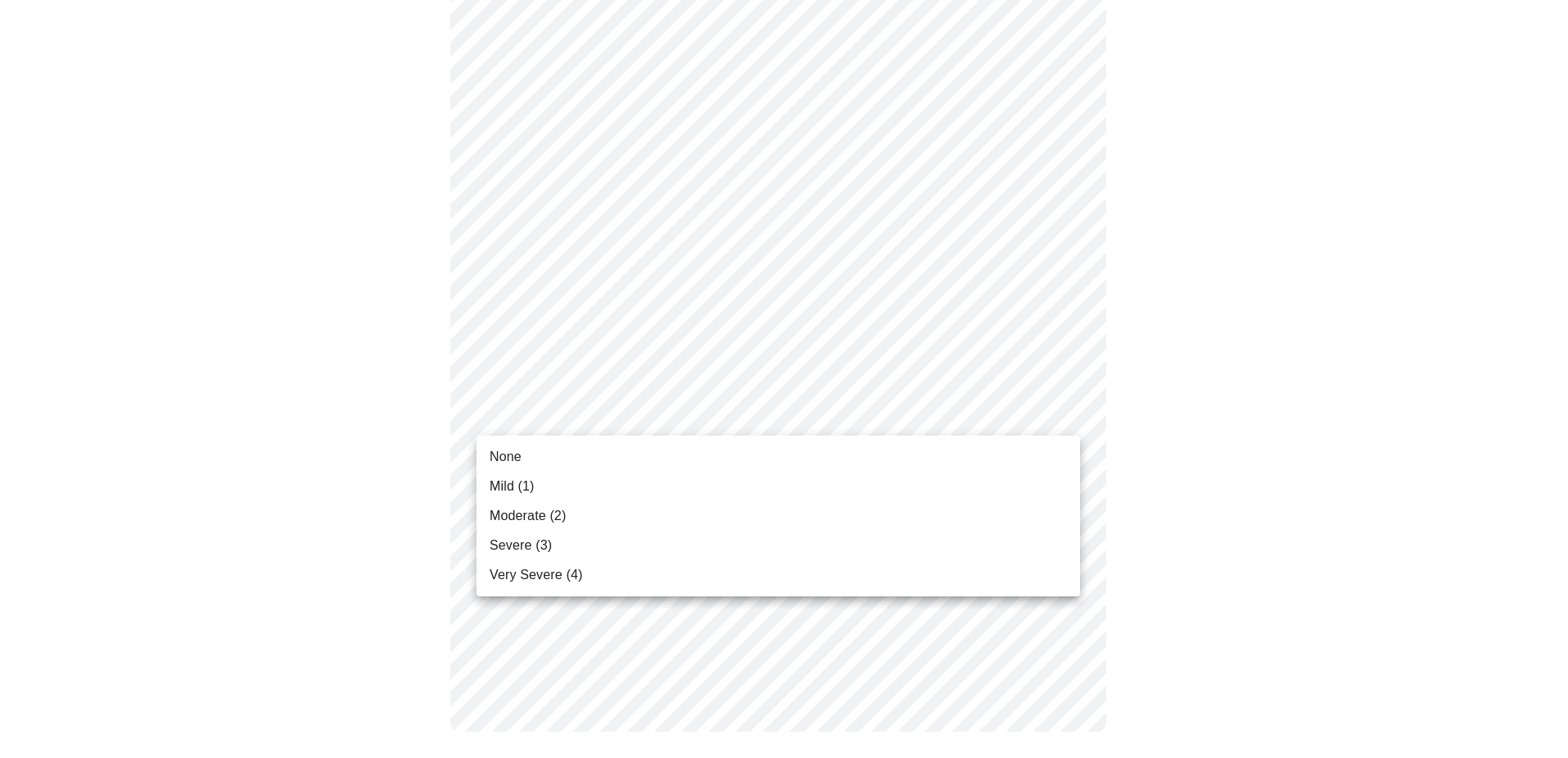
click at [551, 451] on li "None" at bounding box center [779, 457] width 604 height 30
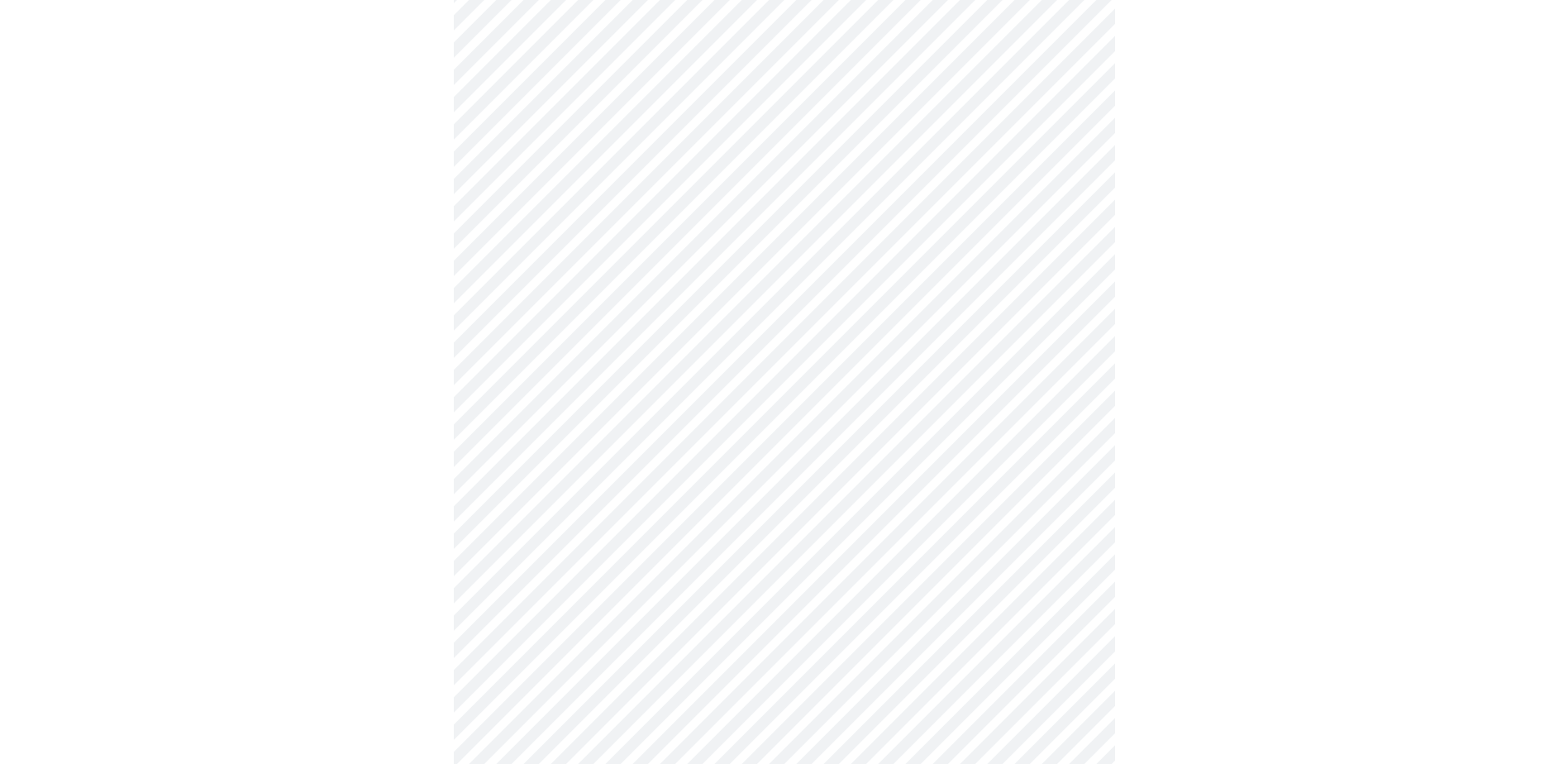
scroll to position [578, 0]
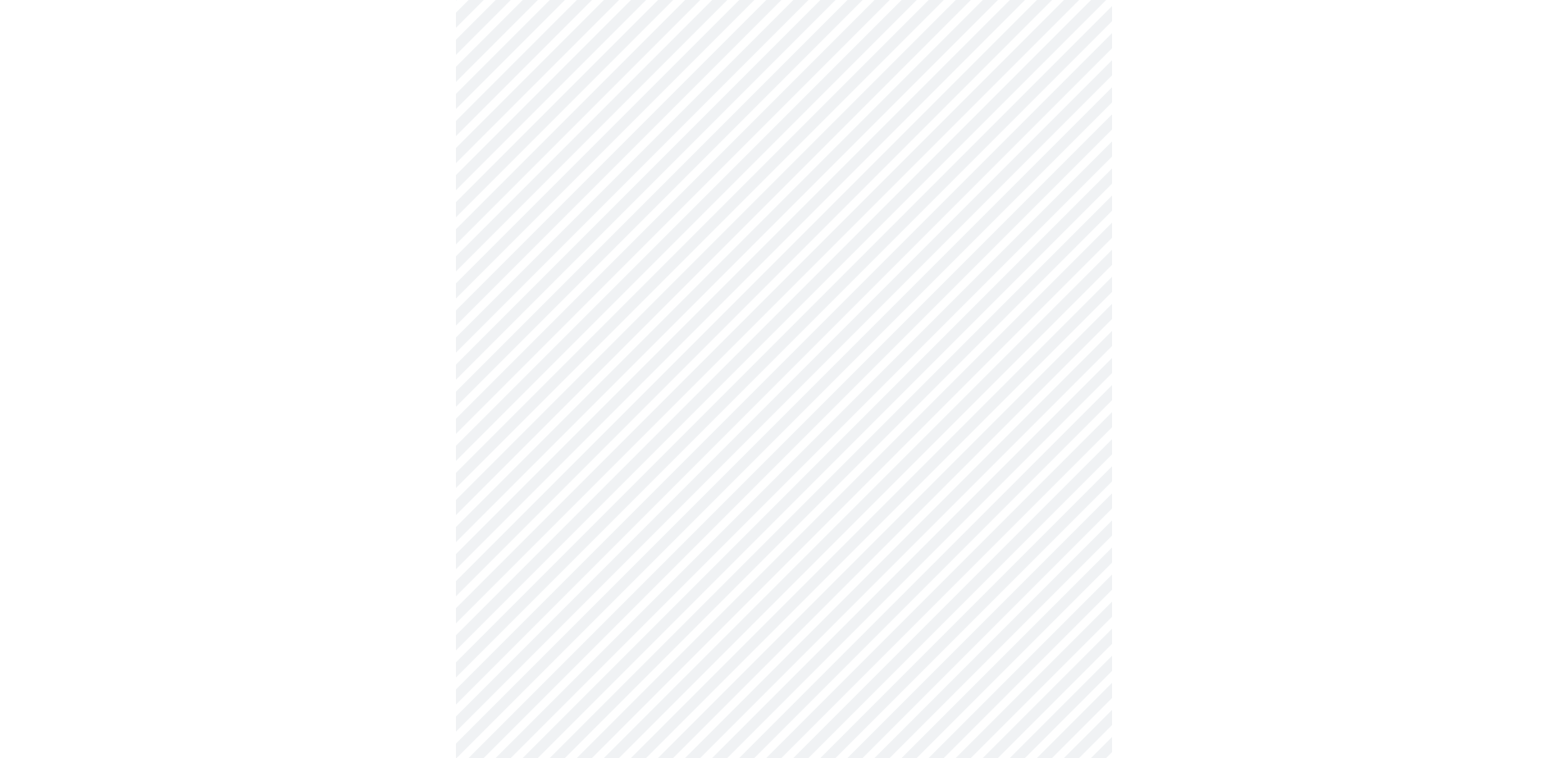
click at [1066, 425] on body "MyMenopauseRx Appointments Messaging Labs Uploads Medications Community Refer a…" at bounding box center [784, 242] width 1555 height 1619
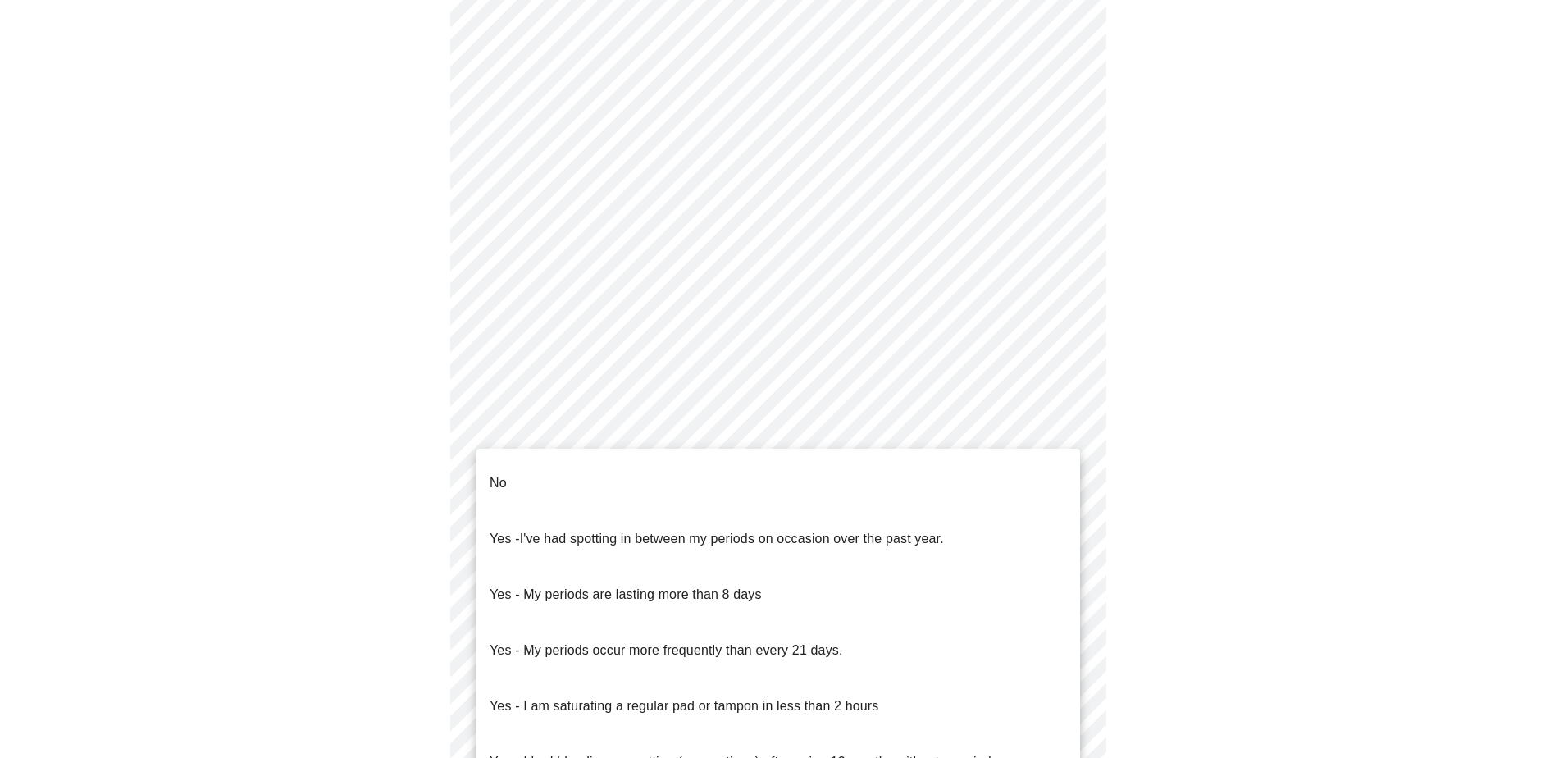
click at [502, 474] on p "No" at bounding box center [498, 483] width 17 height 20
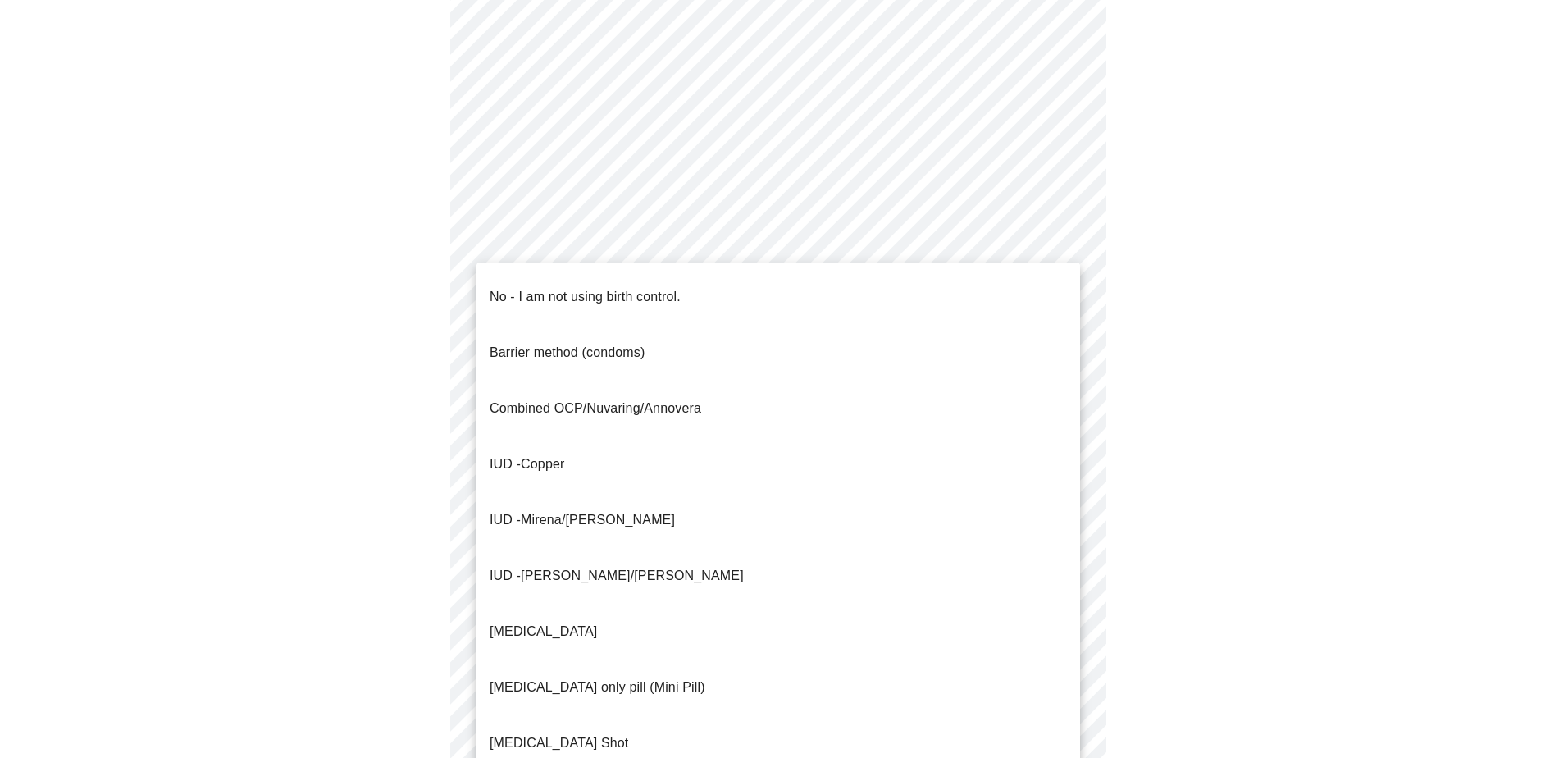
click at [1062, 543] on body "MyMenopauseRx Appointments Messaging Labs Uploads Medications Community Refer a…" at bounding box center [784, 237] width 1555 height 1609
click at [542, 287] on p "No - I am not using birth control." at bounding box center [585, 297] width 191 height 20
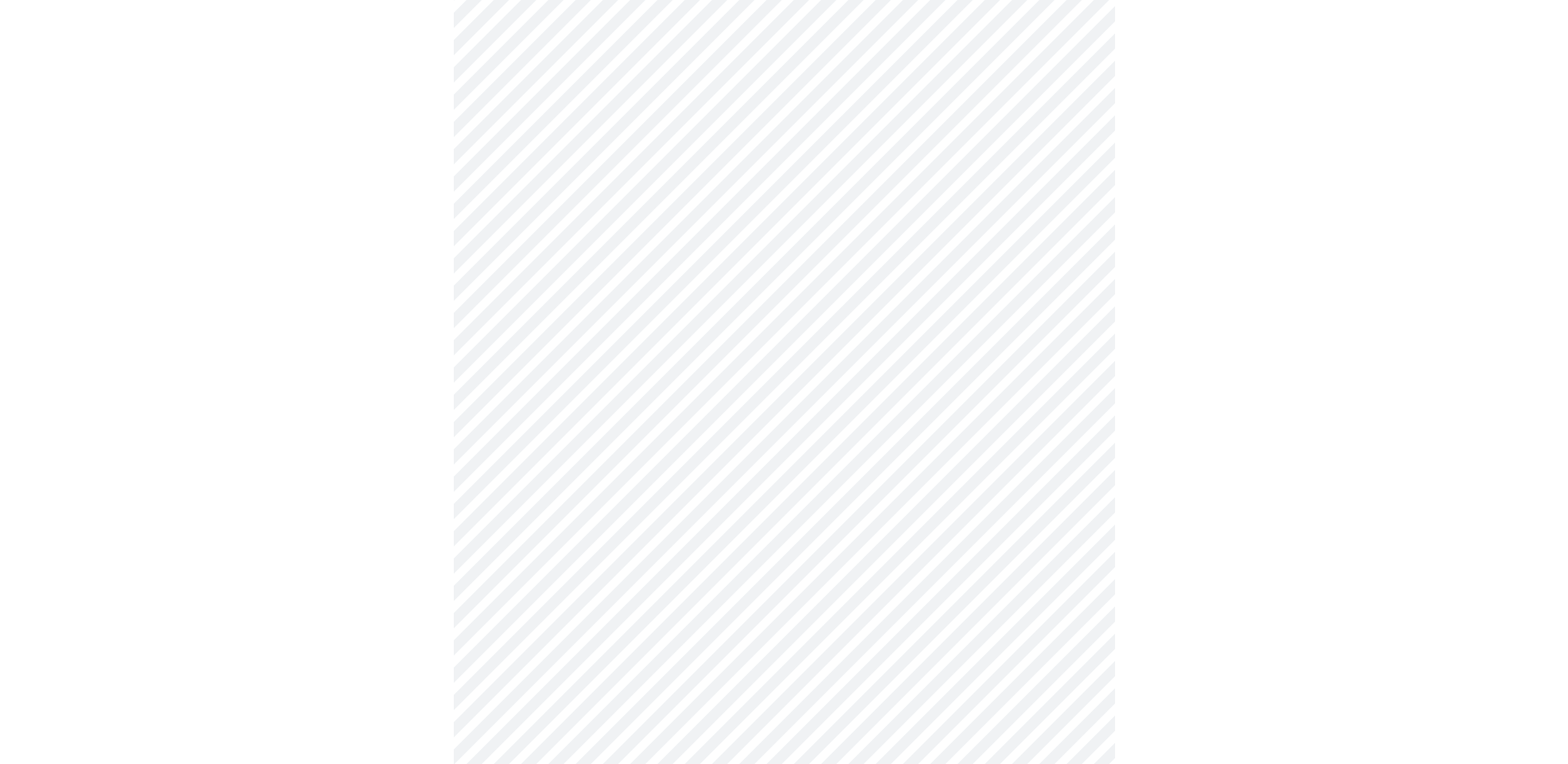
click at [1077, 673] on body "MyMenopauseRx Appointments Messaging Labs Uploads Medications Community Refer a…" at bounding box center [784, 234] width 1556 height 1612
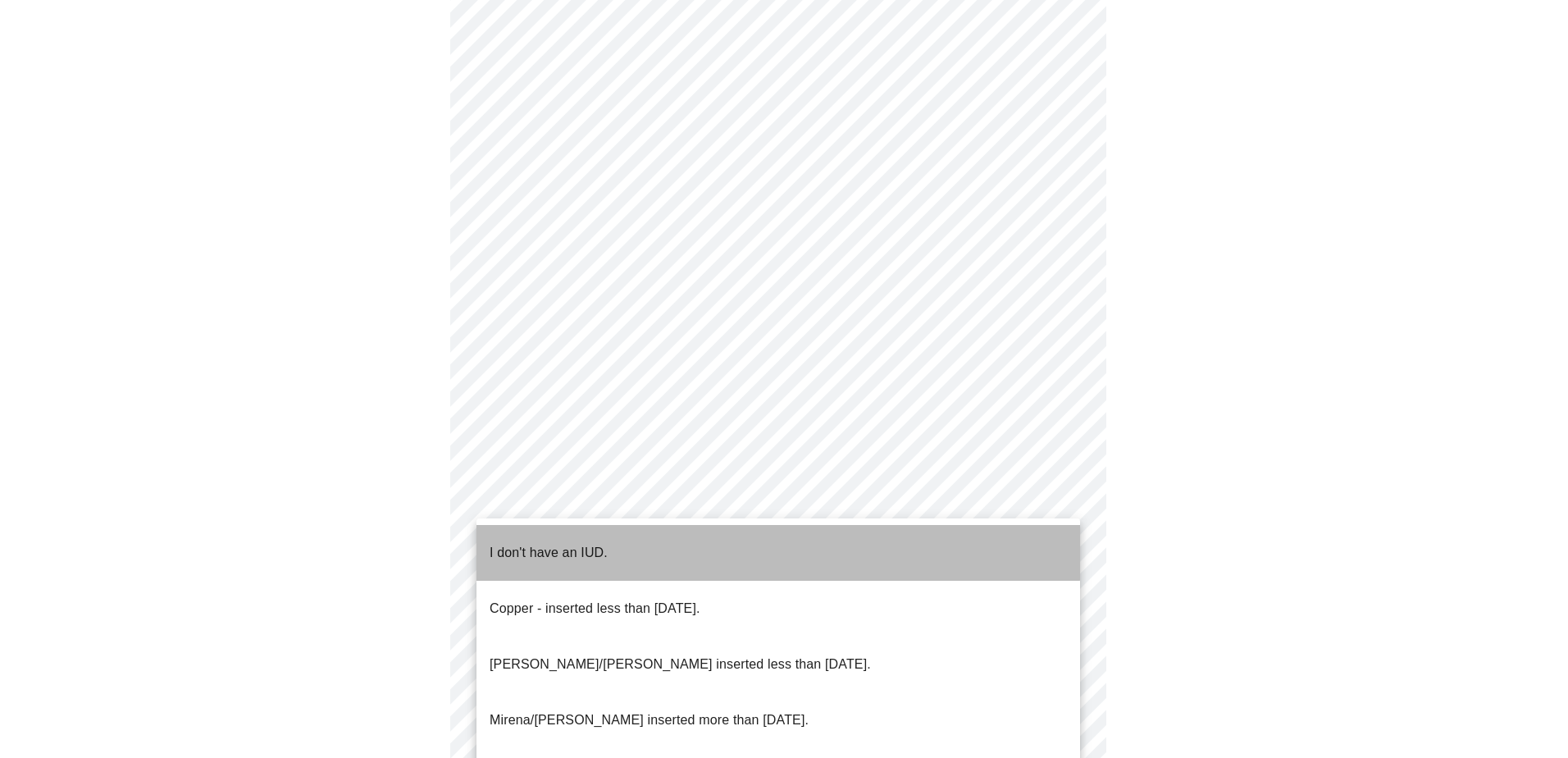
click at [585, 543] on p "I don't have an IUD." at bounding box center [549, 552] width 118 height 20
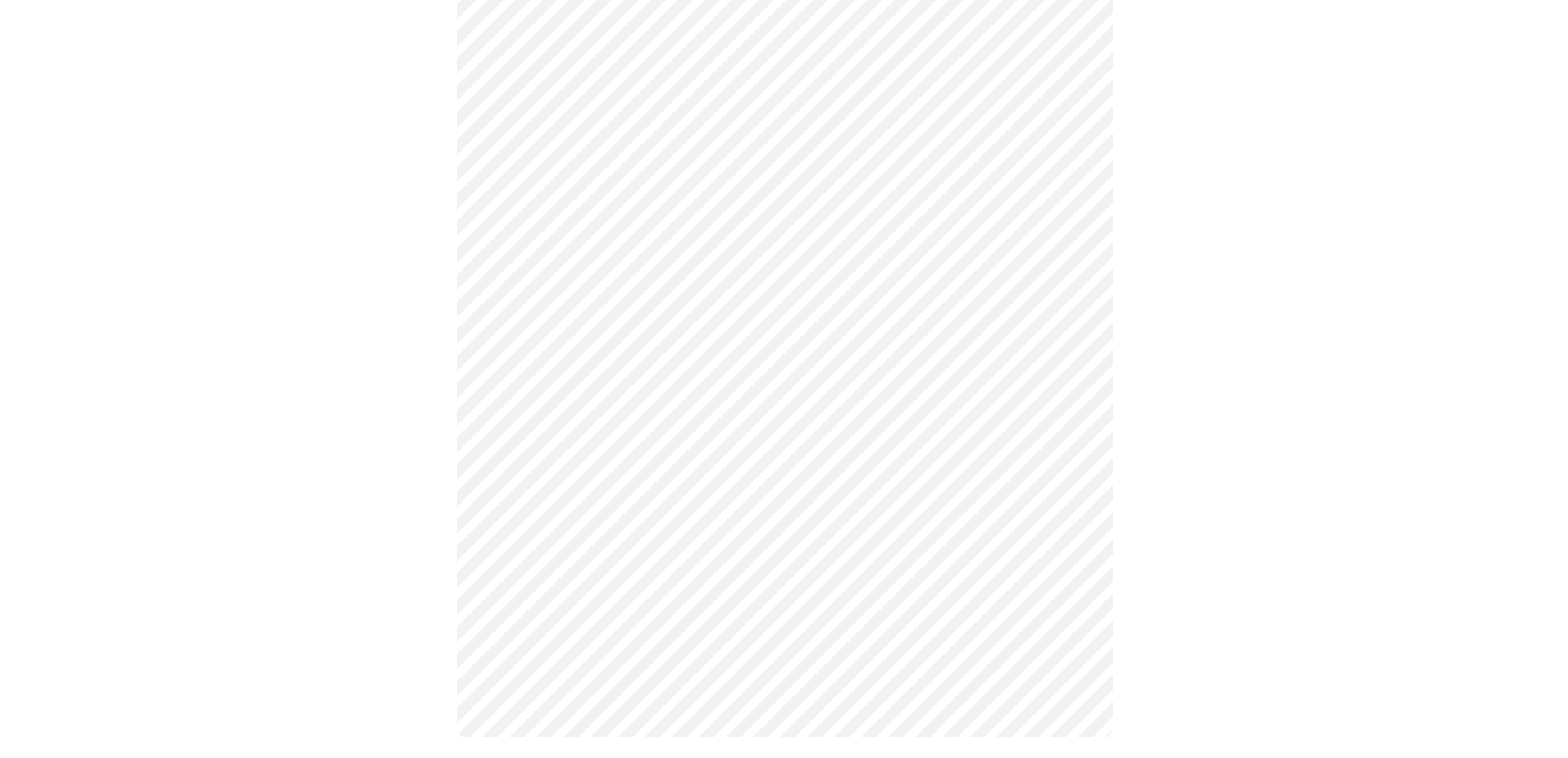
scroll to position [832, 0]
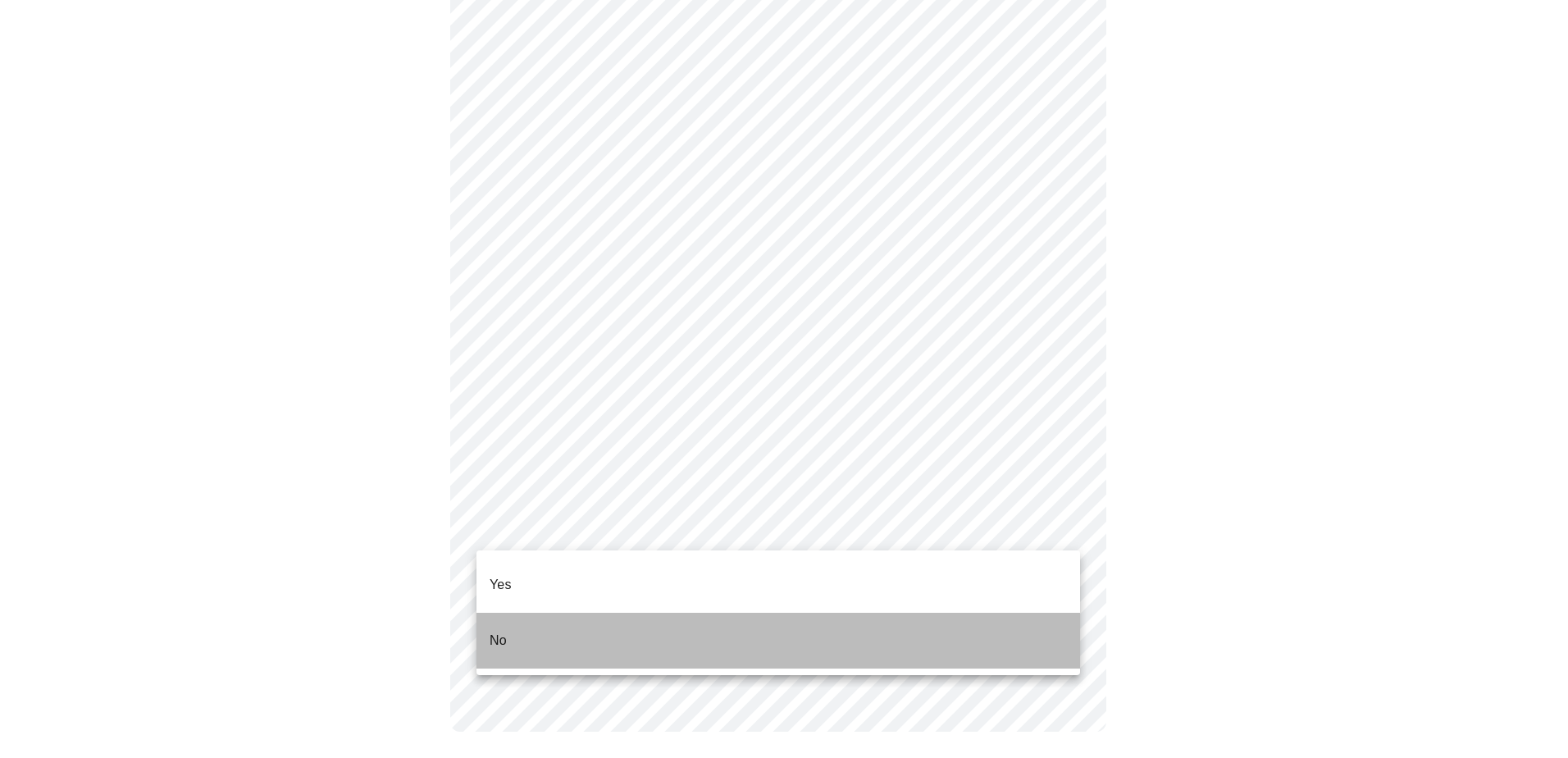
click at [490, 631] on p "No" at bounding box center [498, 640] width 17 height 20
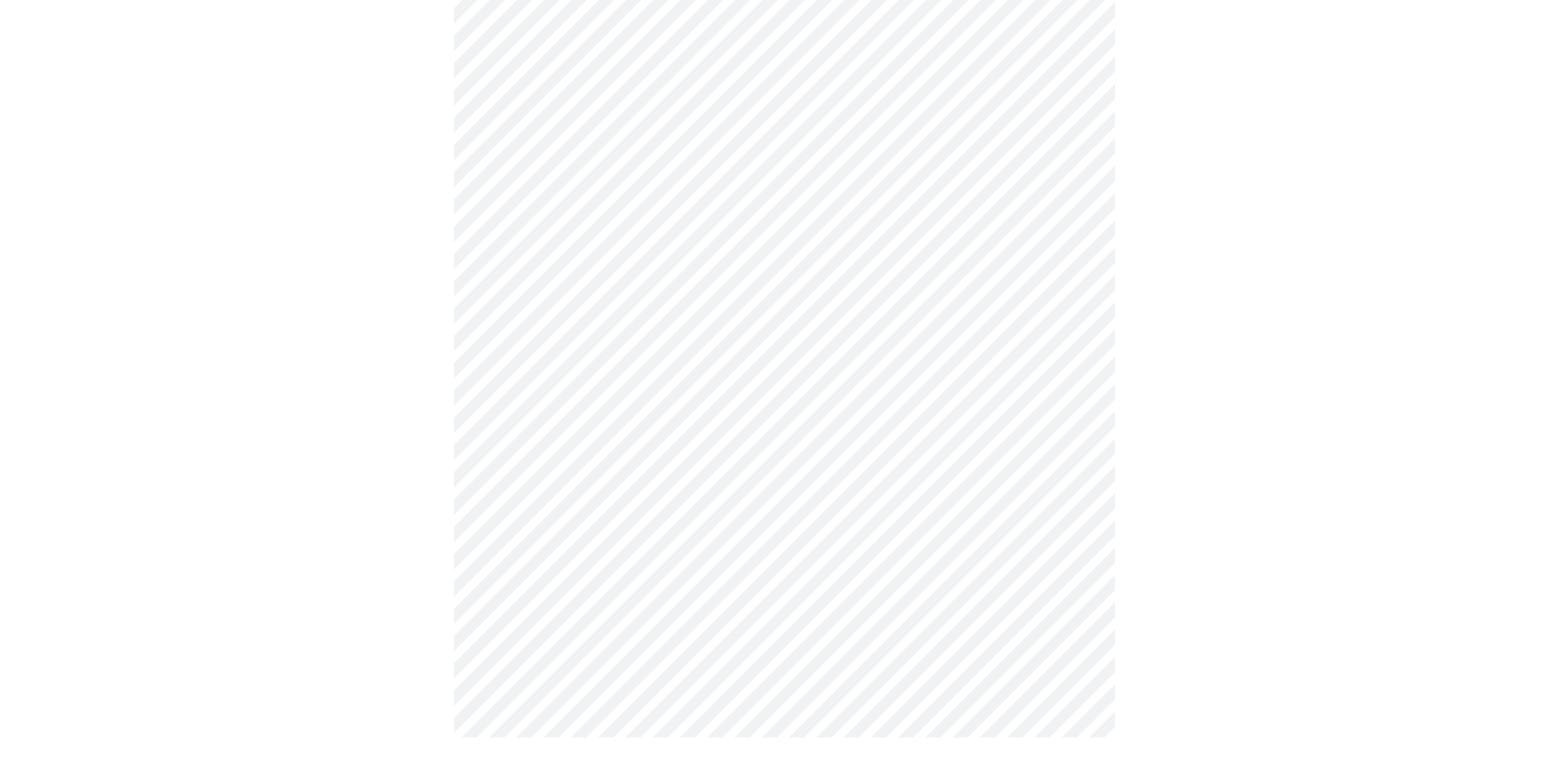
scroll to position [0, 0]
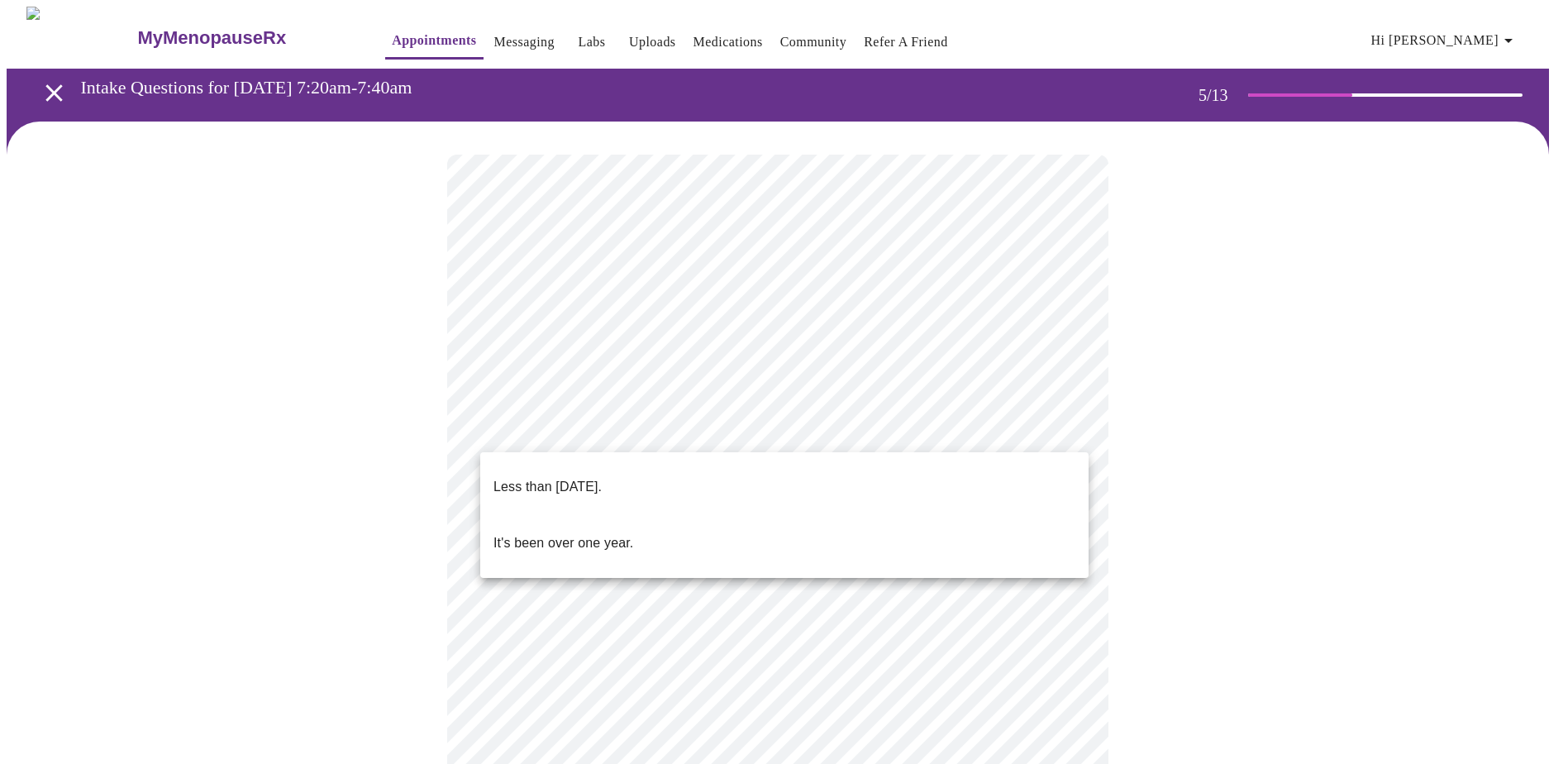
click at [1067, 433] on body "MyMenopauseRx Appointments Messaging Labs Uploads Medications Community Refer a…" at bounding box center [784, 676] width 1556 height 1339
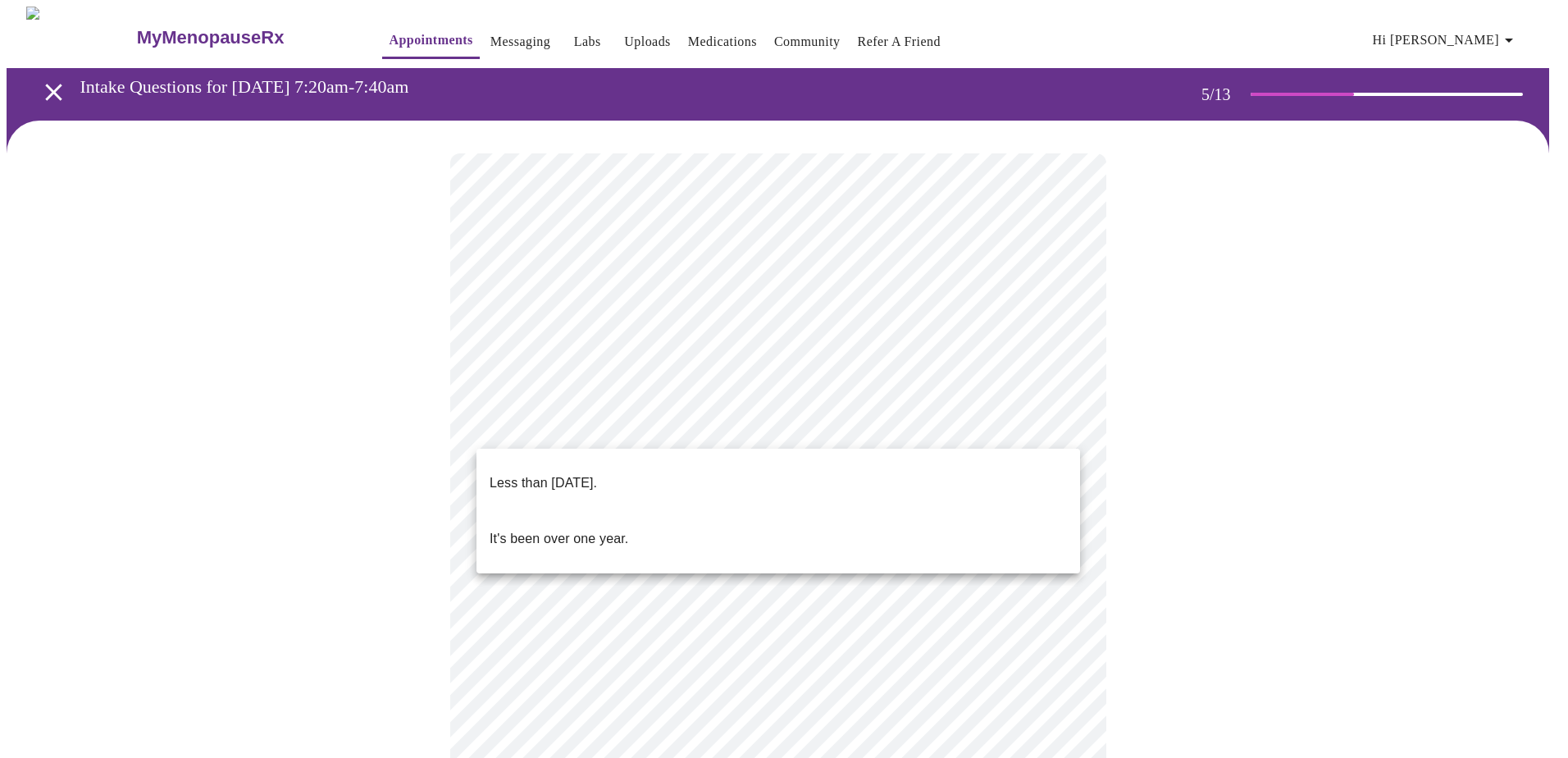
click at [576, 476] on p "Less than [DATE]." at bounding box center [543, 483] width 108 height 20
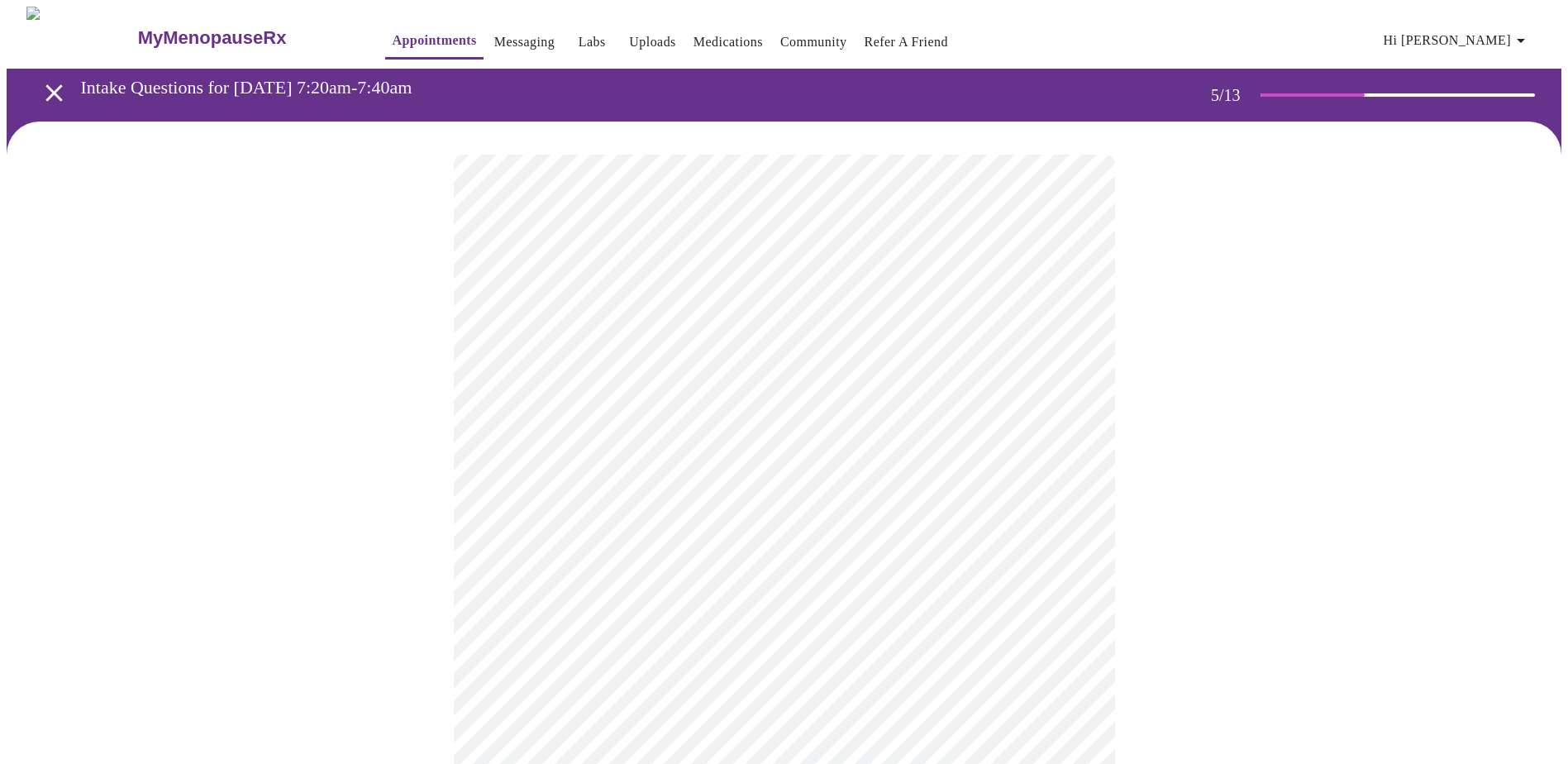
click at [1077, 572] on body "MyMenopauseRx Appointments Messaging Labs Uploads Medications Community Refer a…" at bounding box center [784, 671] width 1556 height 1329
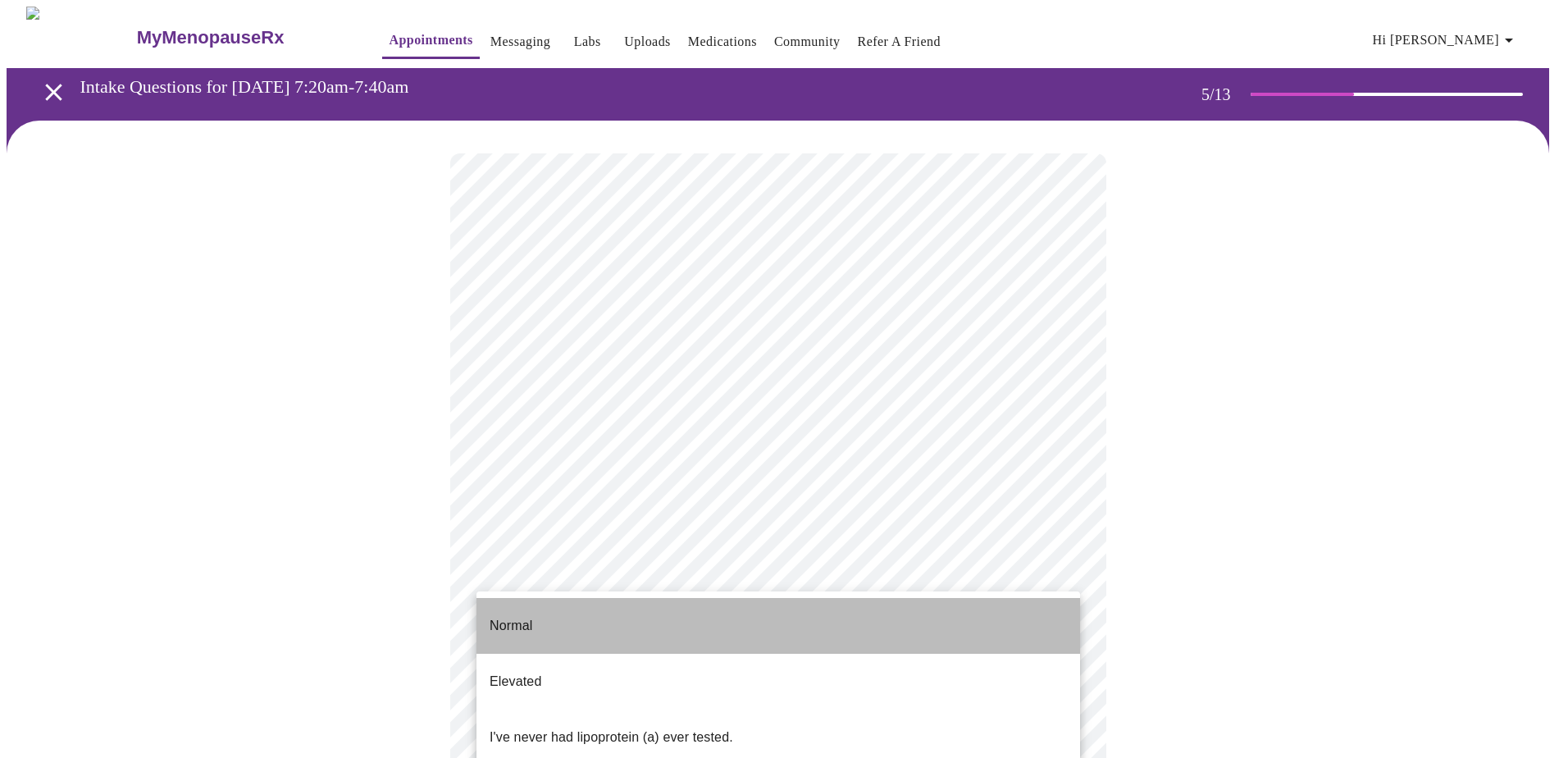
click at [511, 616] on p "Normal" at bounding box center [511, 626] width 43 height 20
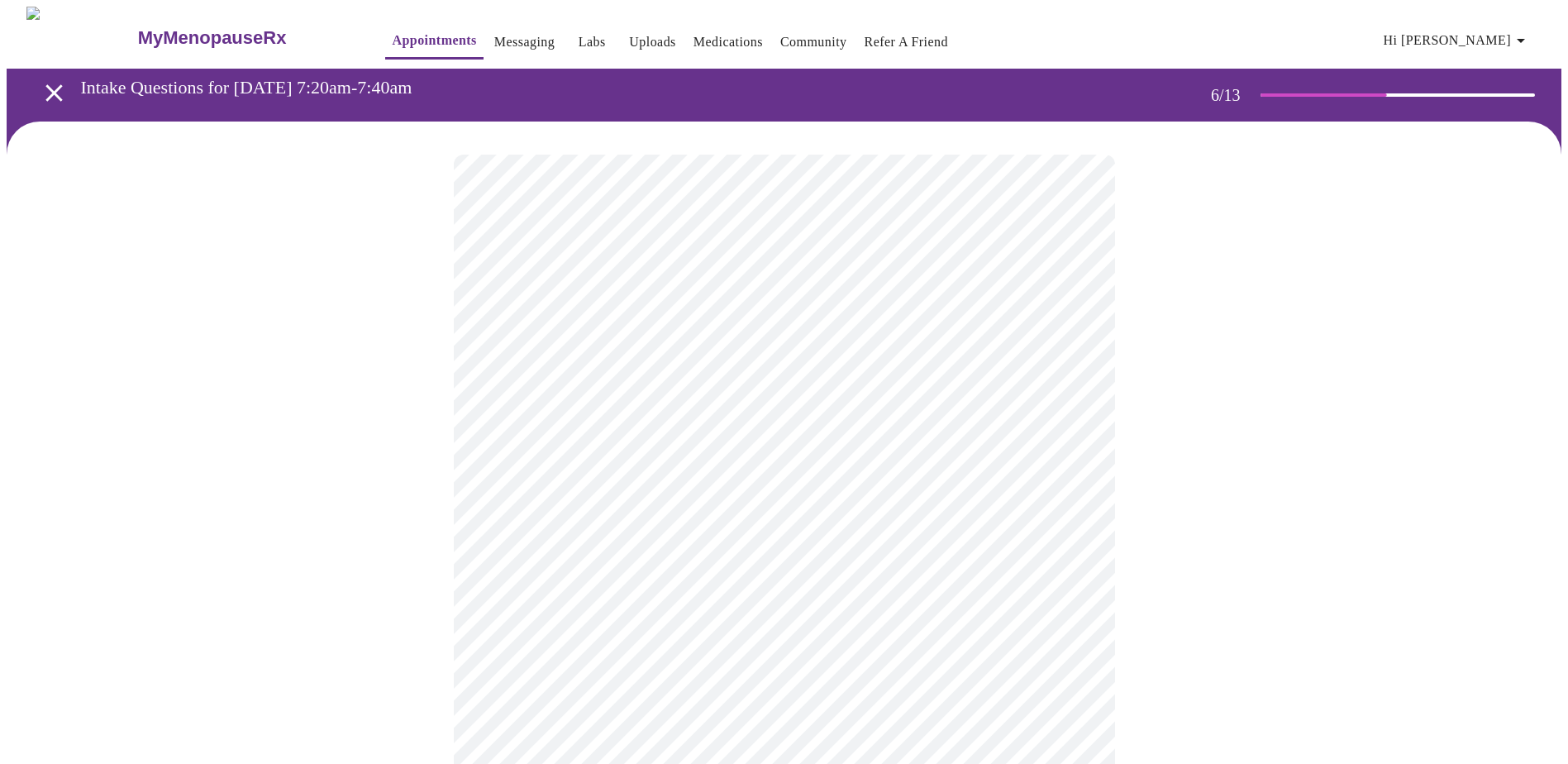
click at [1294, 335] on div at bounding box center [784, 524] width 1556 height 804
click at [1072, 510] on body "MyMenopauseRx Appointments Messaging Labs Uploads Medications Community Refer a…" at bounding box center [784, 466] width 1556 height 918
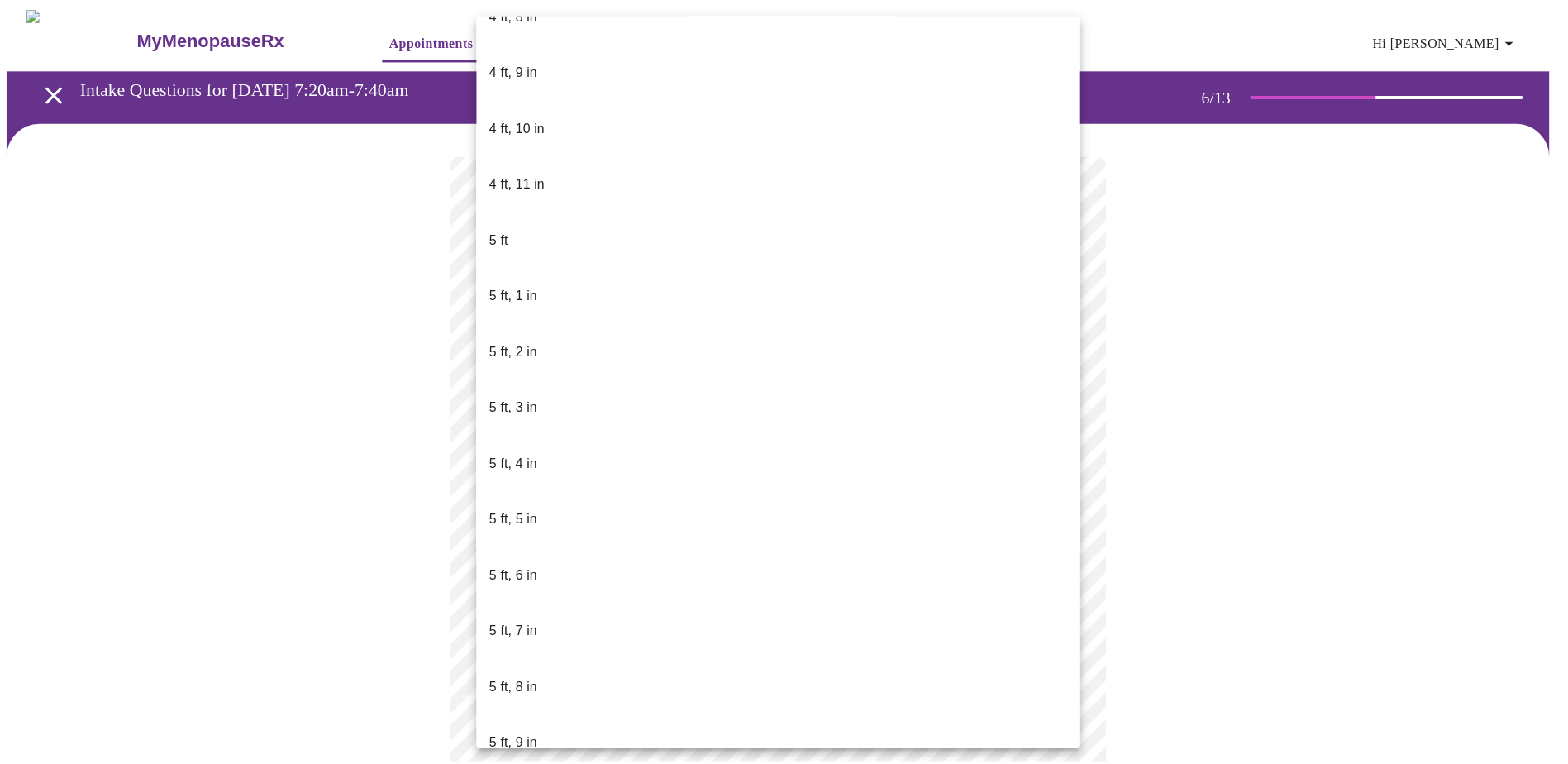
scroll to position [1134, 0]
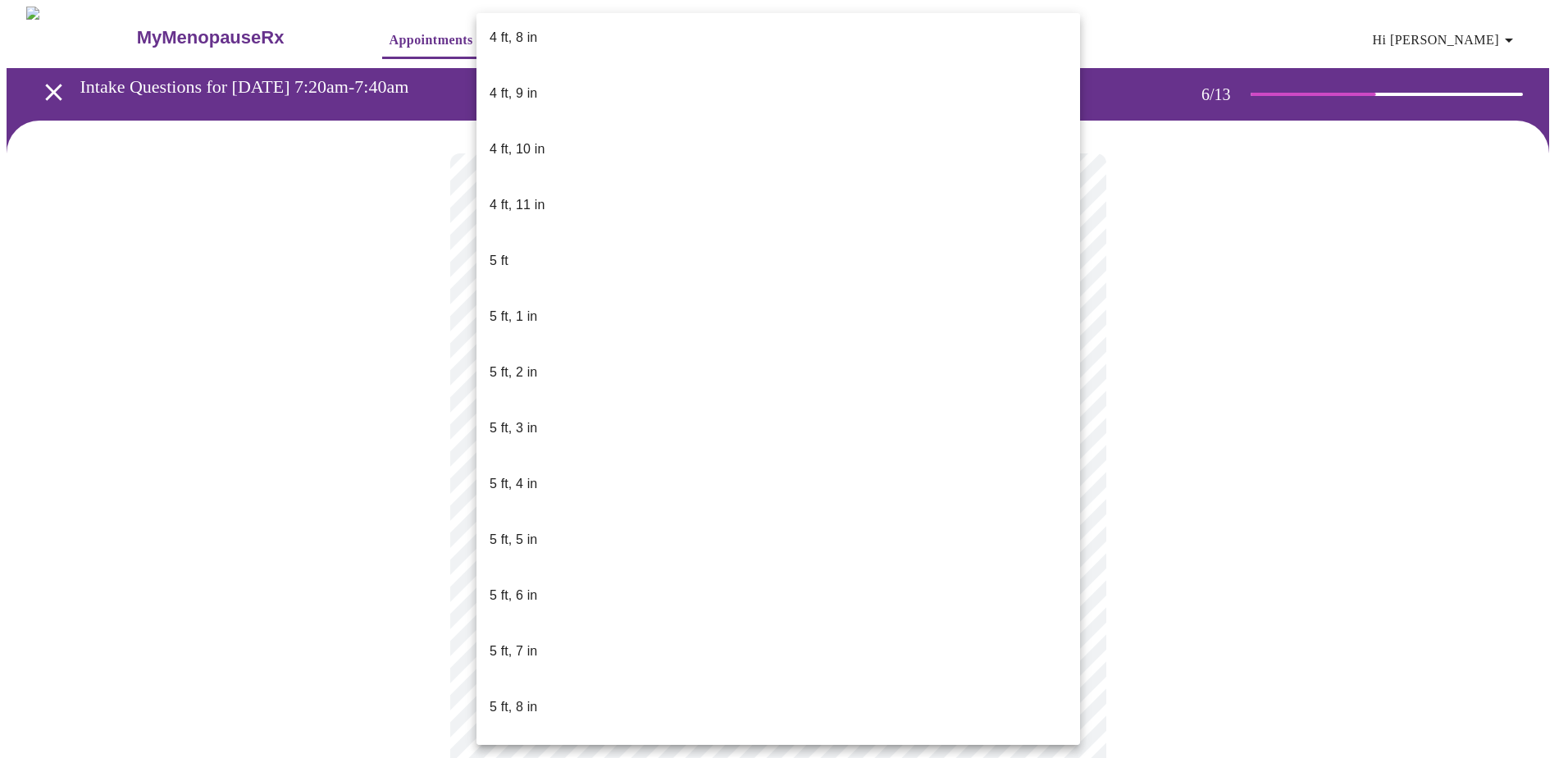
click at [537, 585] on p "5 ft, 6 in" at bounding box center [514, 595] width 48 height 20
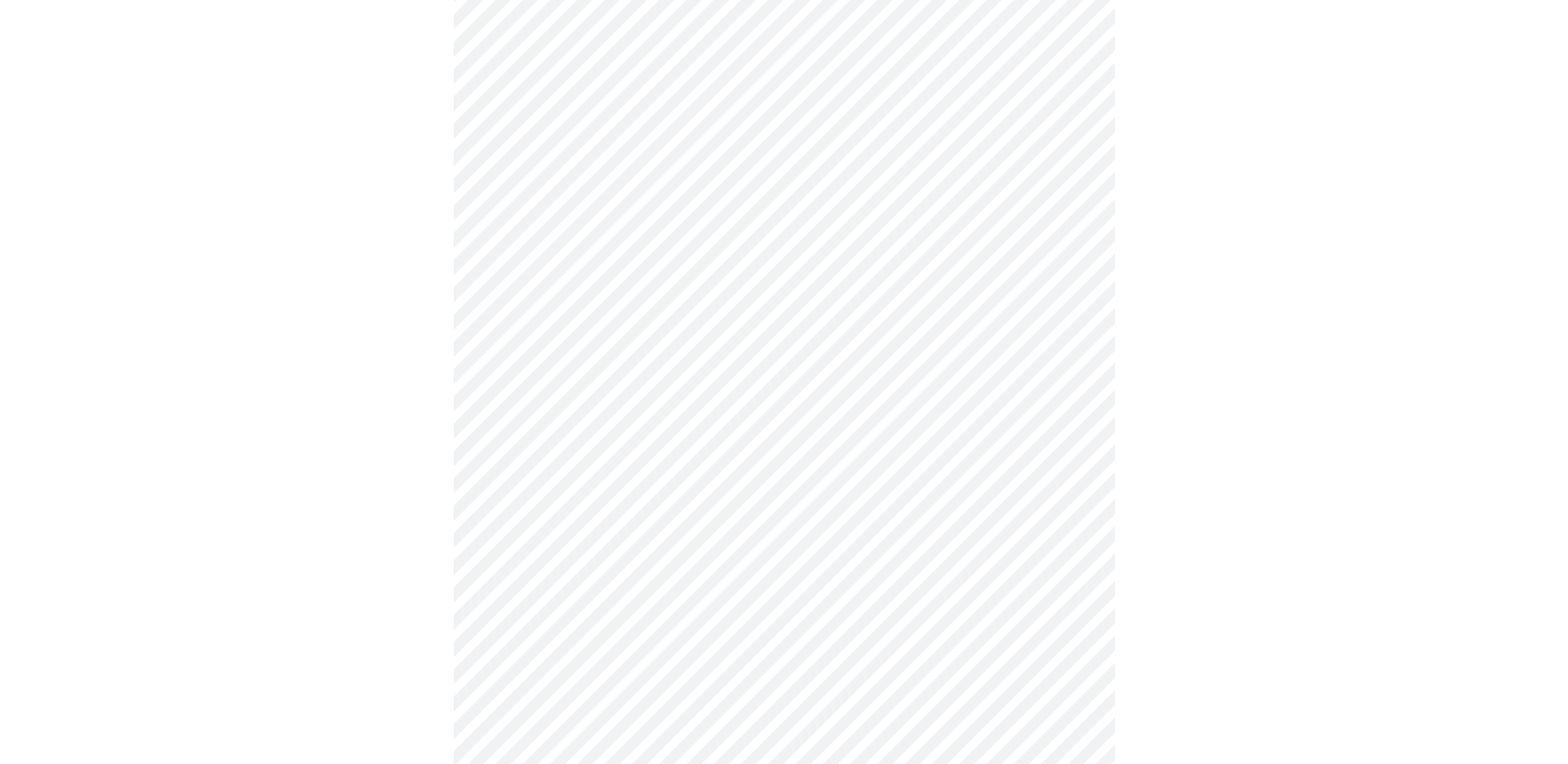
scroll to position [4381, 0]
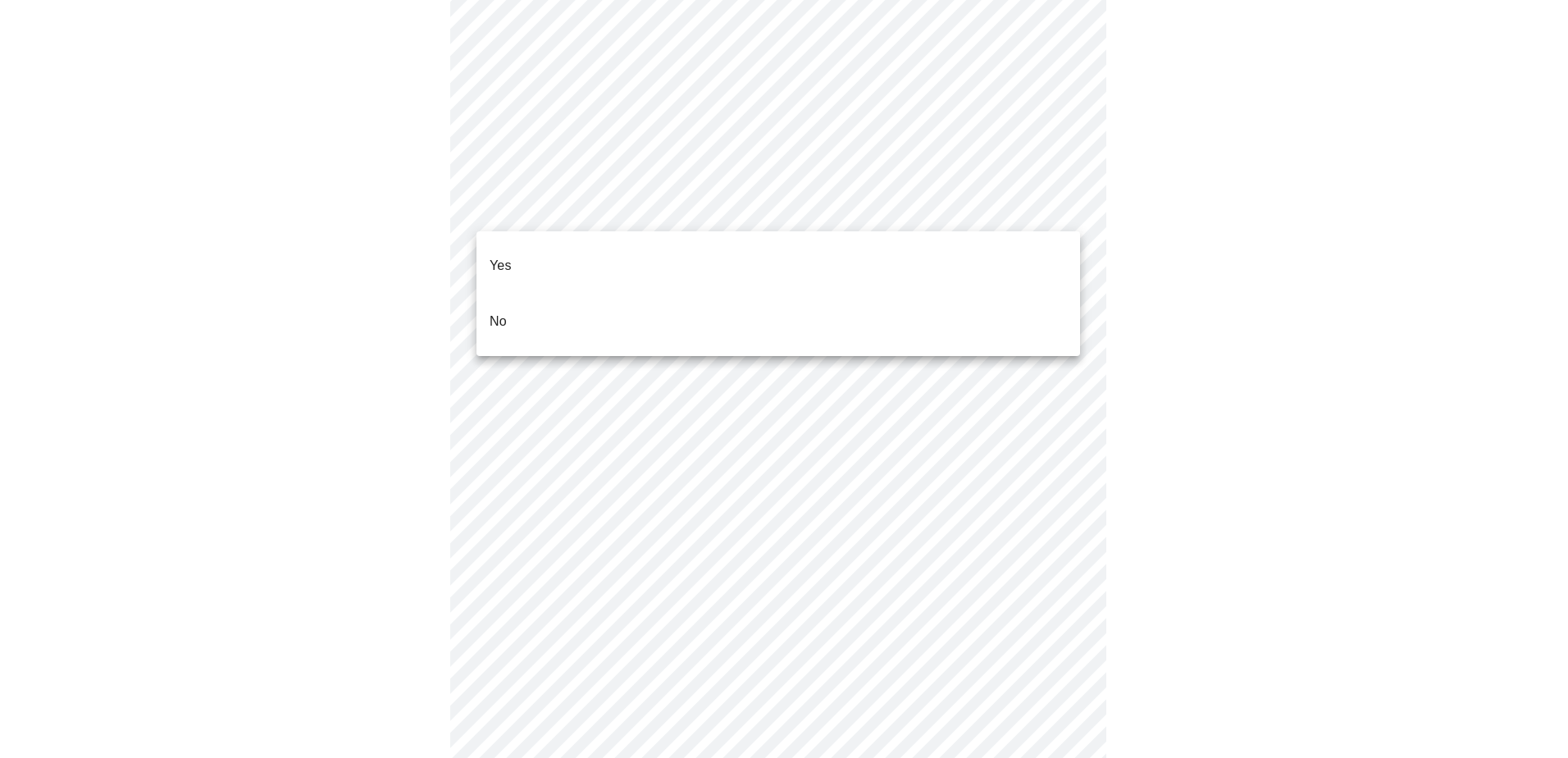
click at [505, 312] on p "No" at bounding box center [498, 321] width 17 height 20
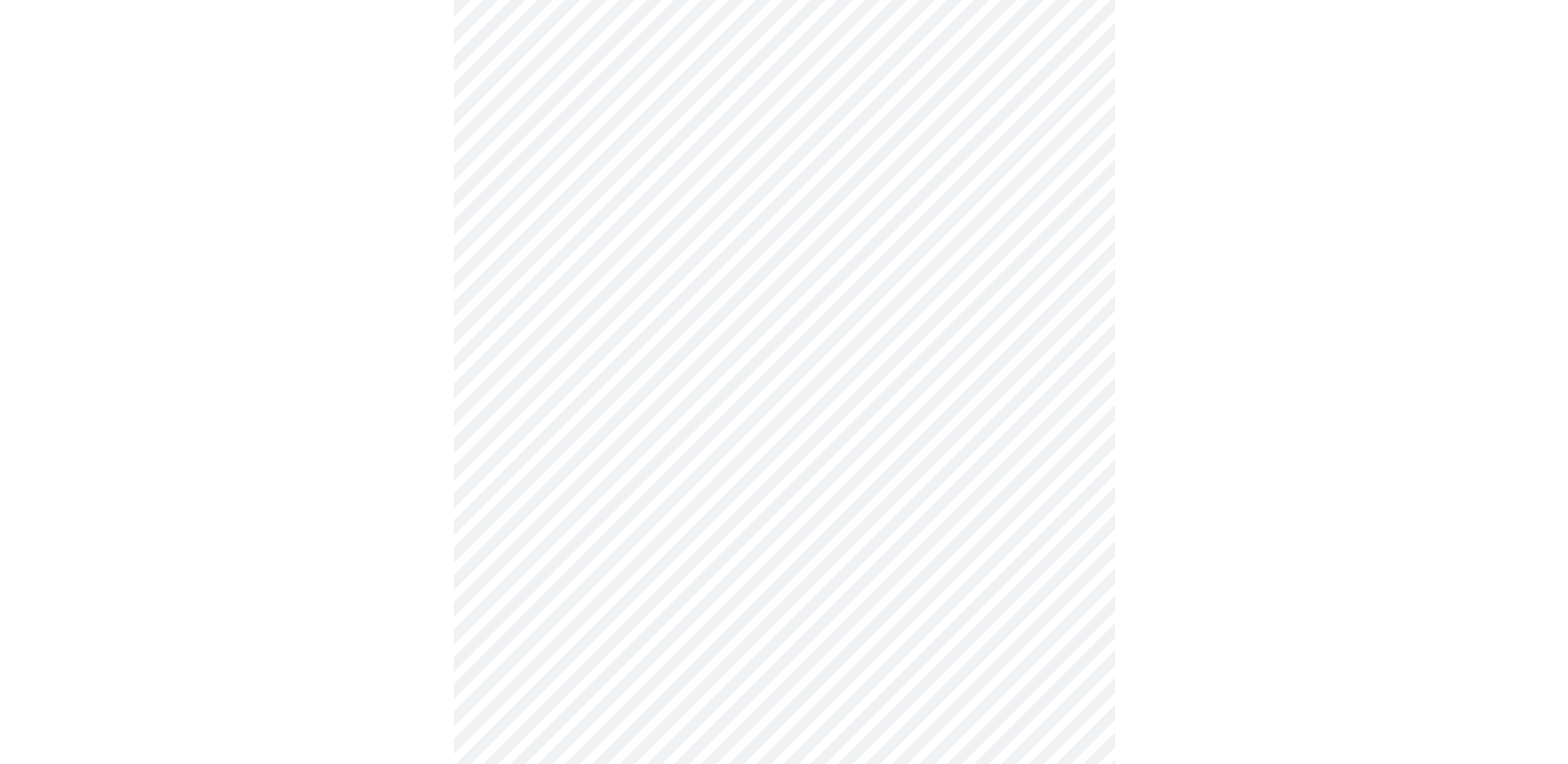
scroll to position [744, 0]
click at [521, 637] on body "MyMenopauseRx Appointments Messaging Labs Uploads Medications Community Refer a…" at bounding box center [784, 70] width 1556 height 1614
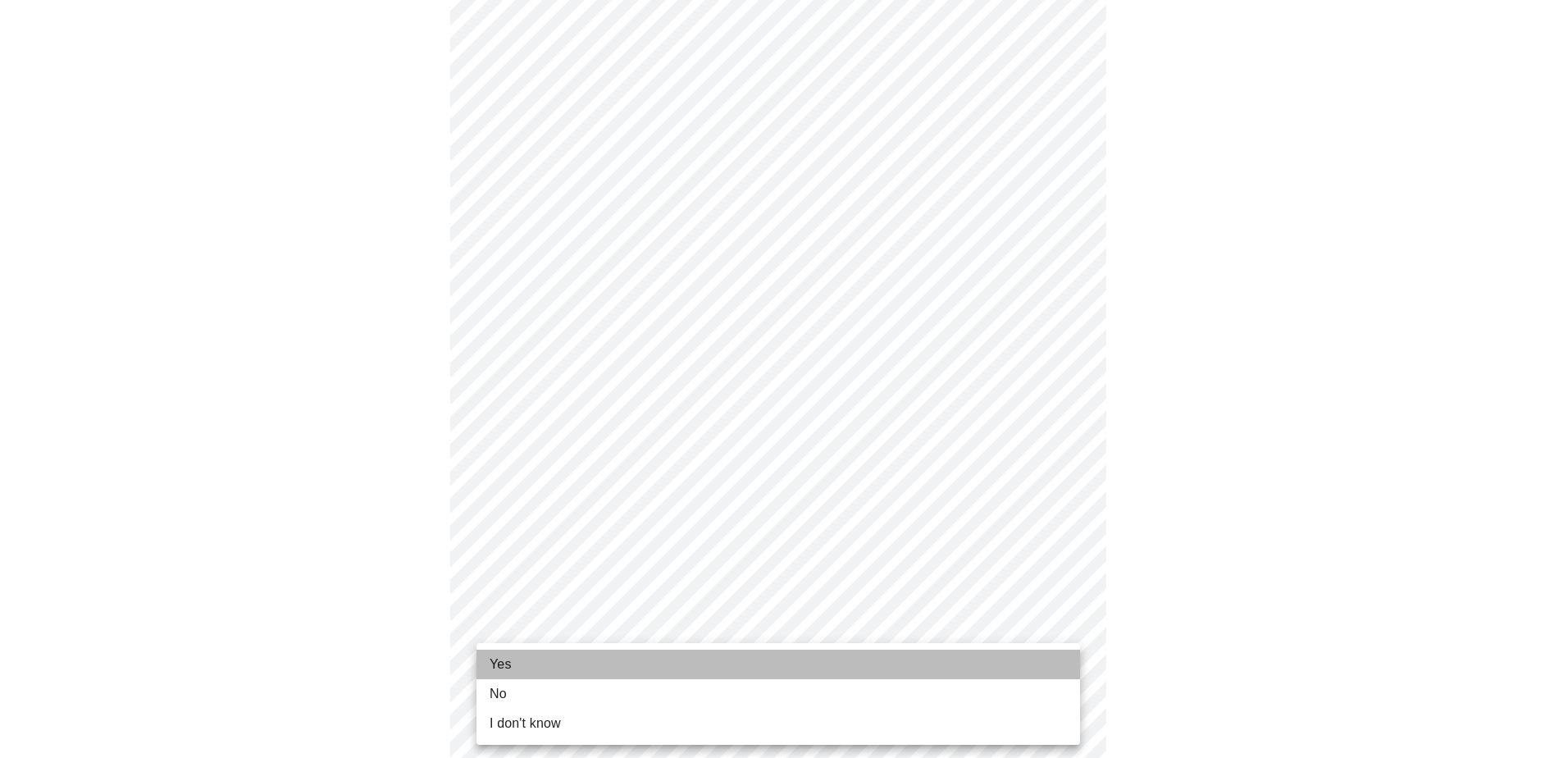
click at [512, 654] on li "Yes" at bounding box center [779, 664] width 604 height 30
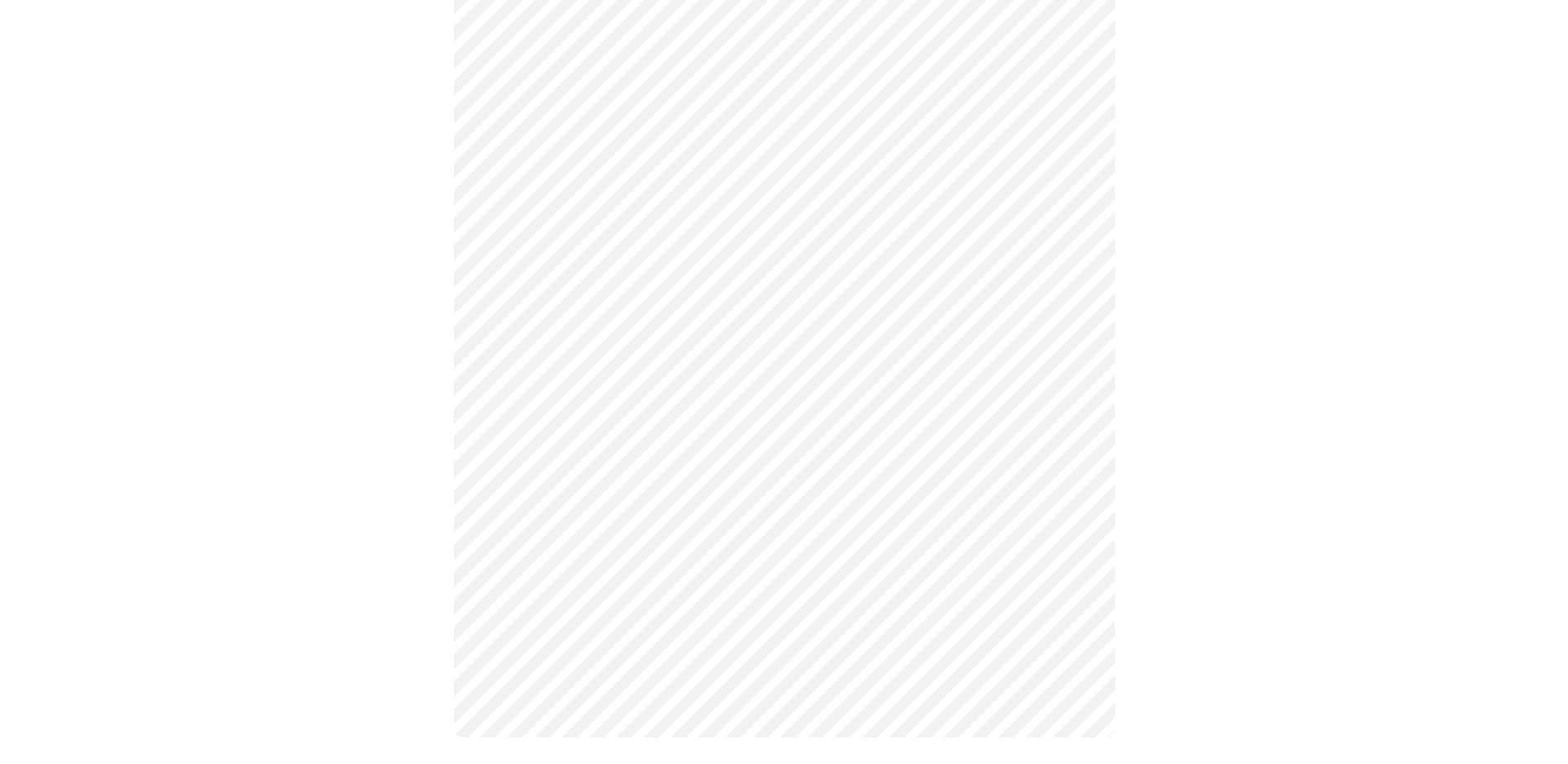
scroll to position [0, 0]
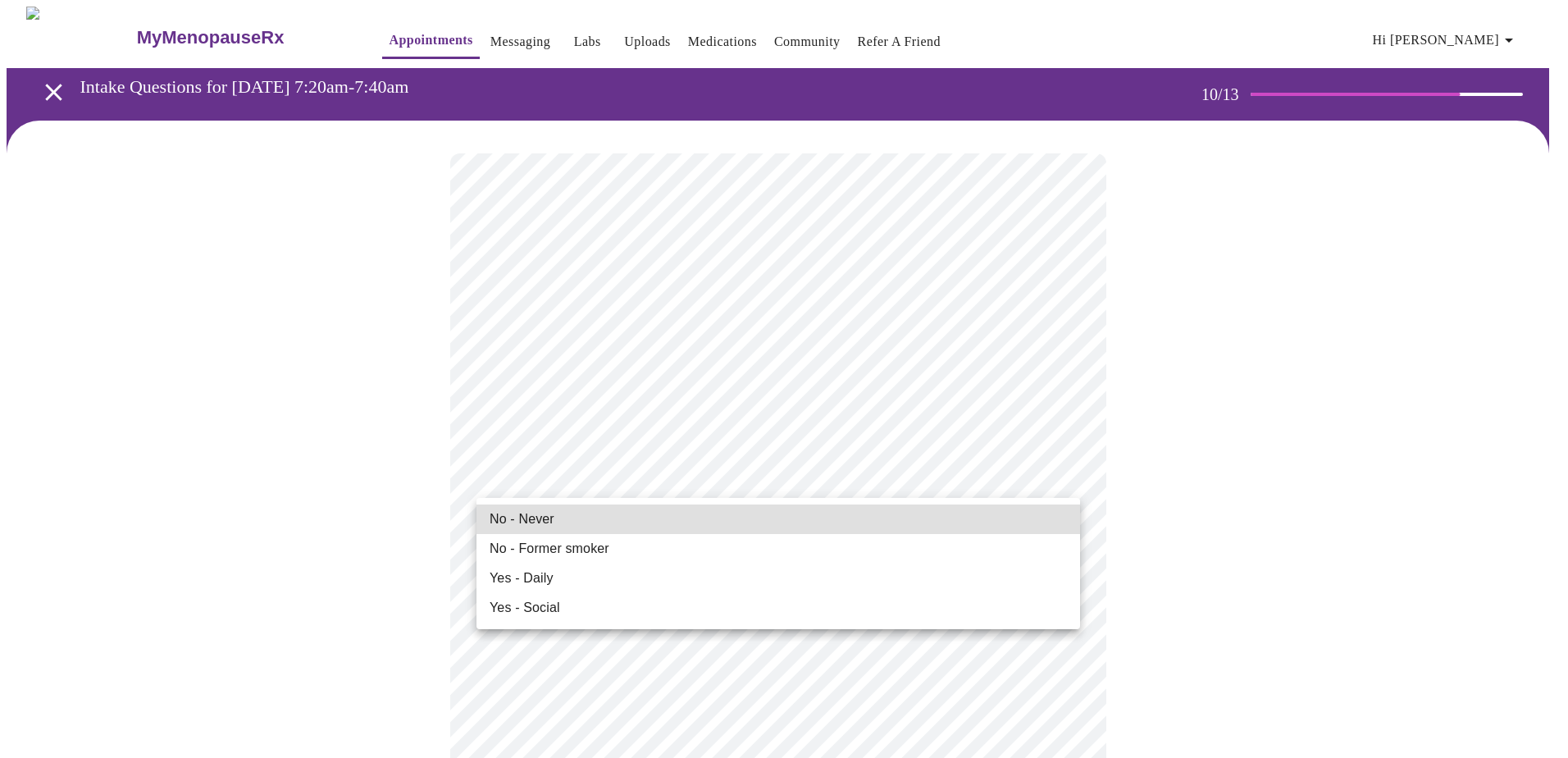
click at [531, 516] on span "No - Never" at bounding box center [522, 520] width 65 height 20
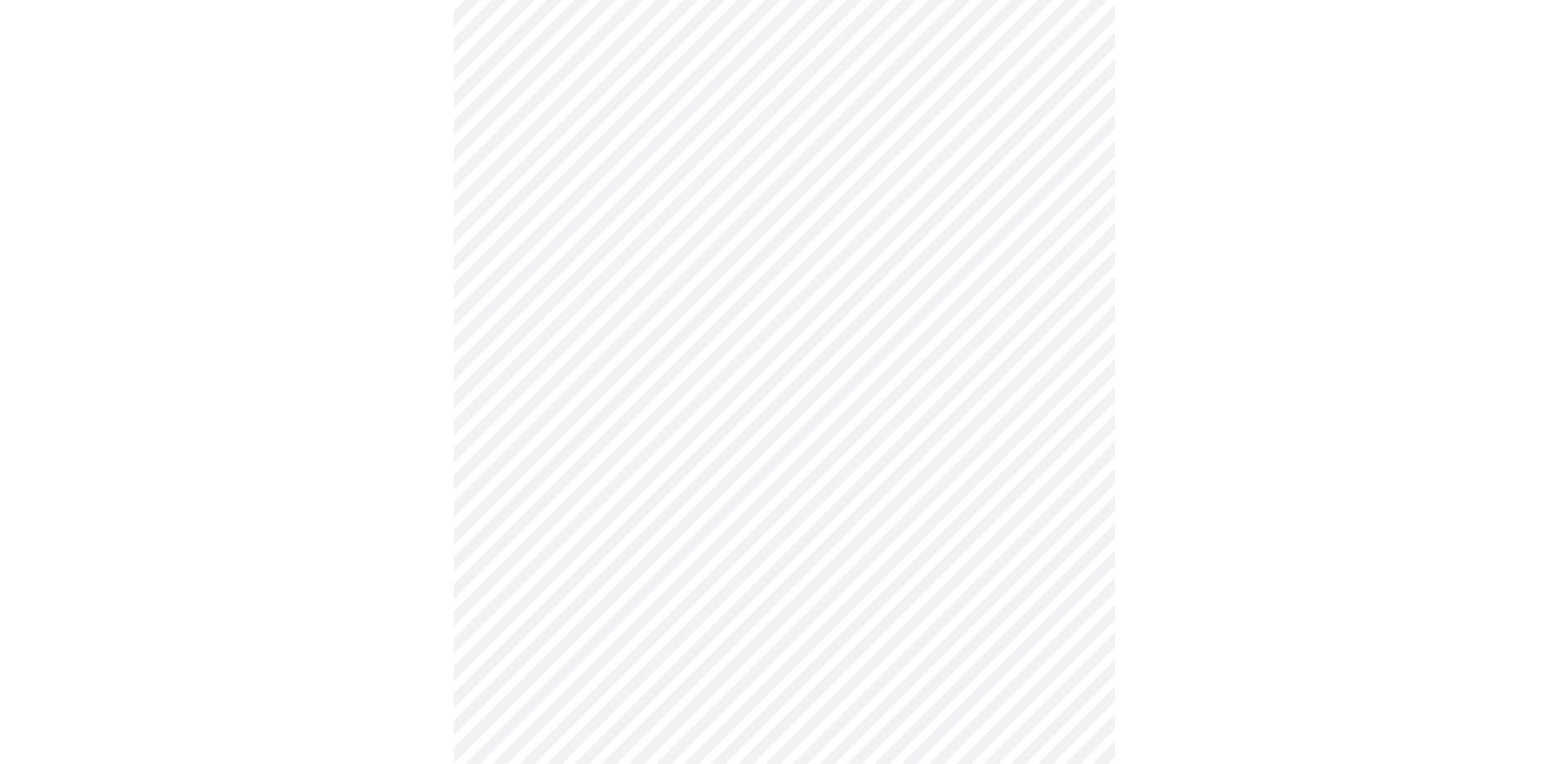
scroll to position [1158, 0]
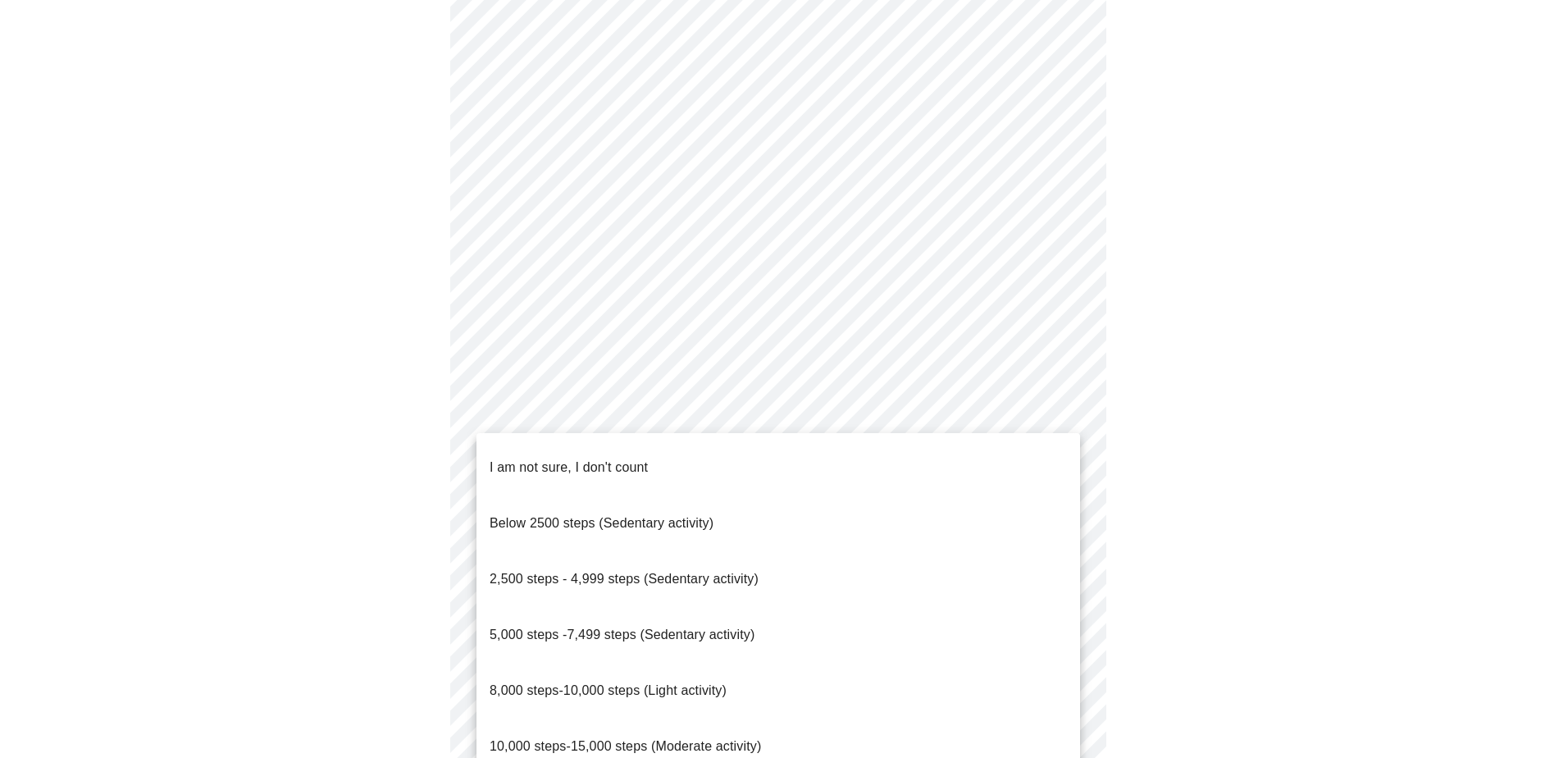
click at [590, 627] on span "5,000 steps -7,499 steps (Sedentary activity)" at bounding box center [622, 634] width 265 height 14
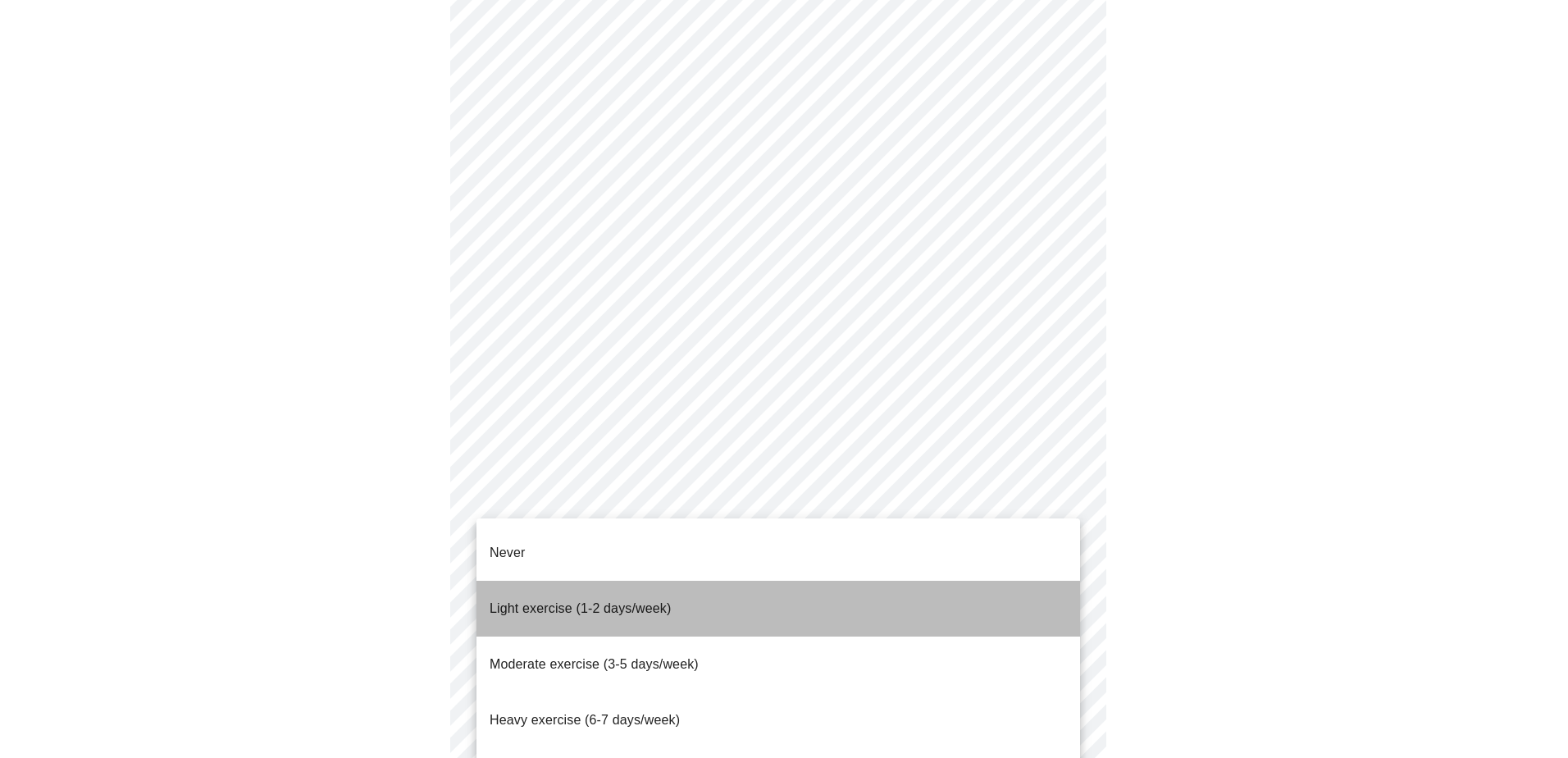
click at [585, 601] on span "Light exercise (1-2 days/week)" at bounding box center [580, 608] width 182 height 14
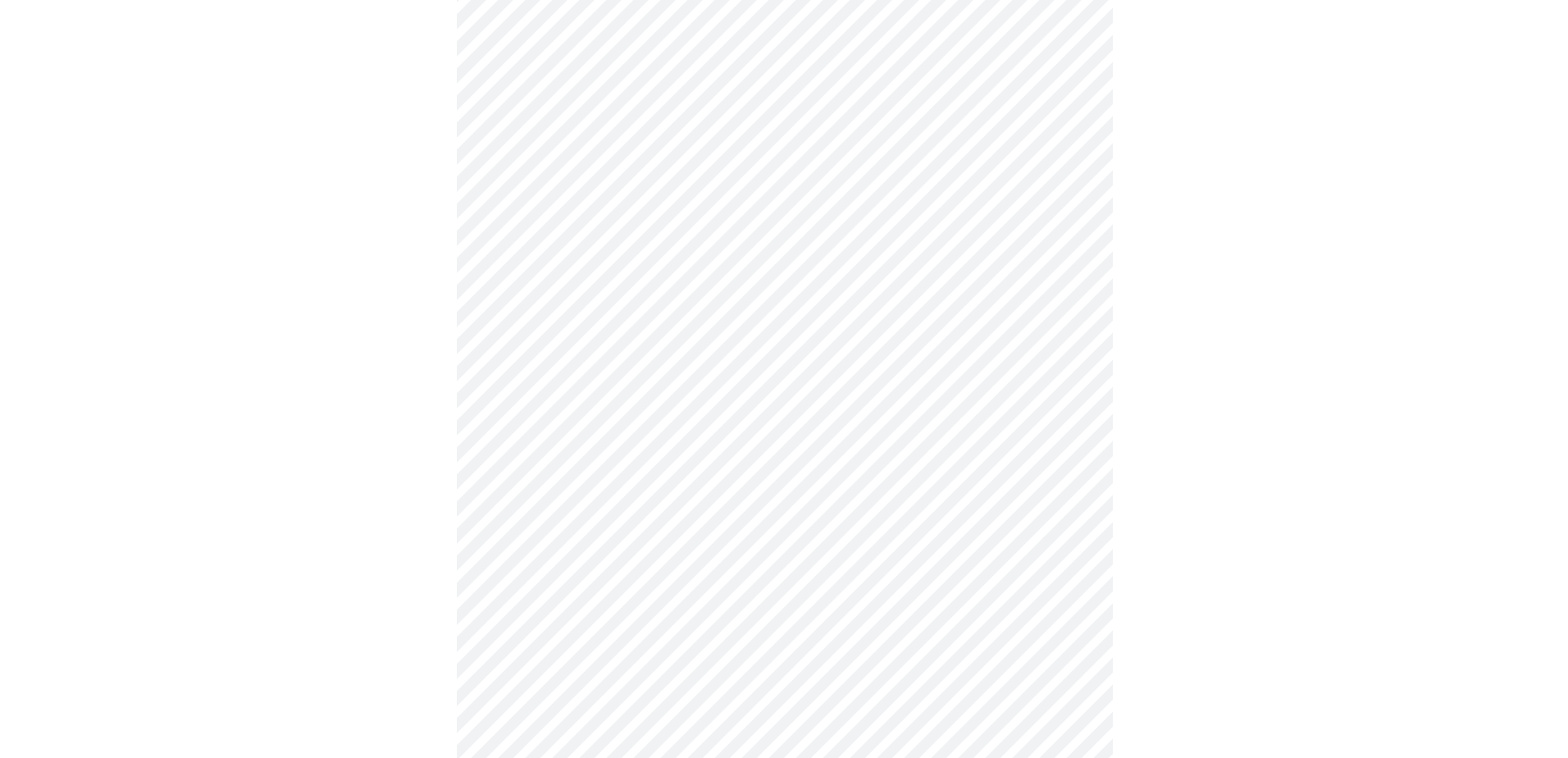
scroll to position [1371, 0]
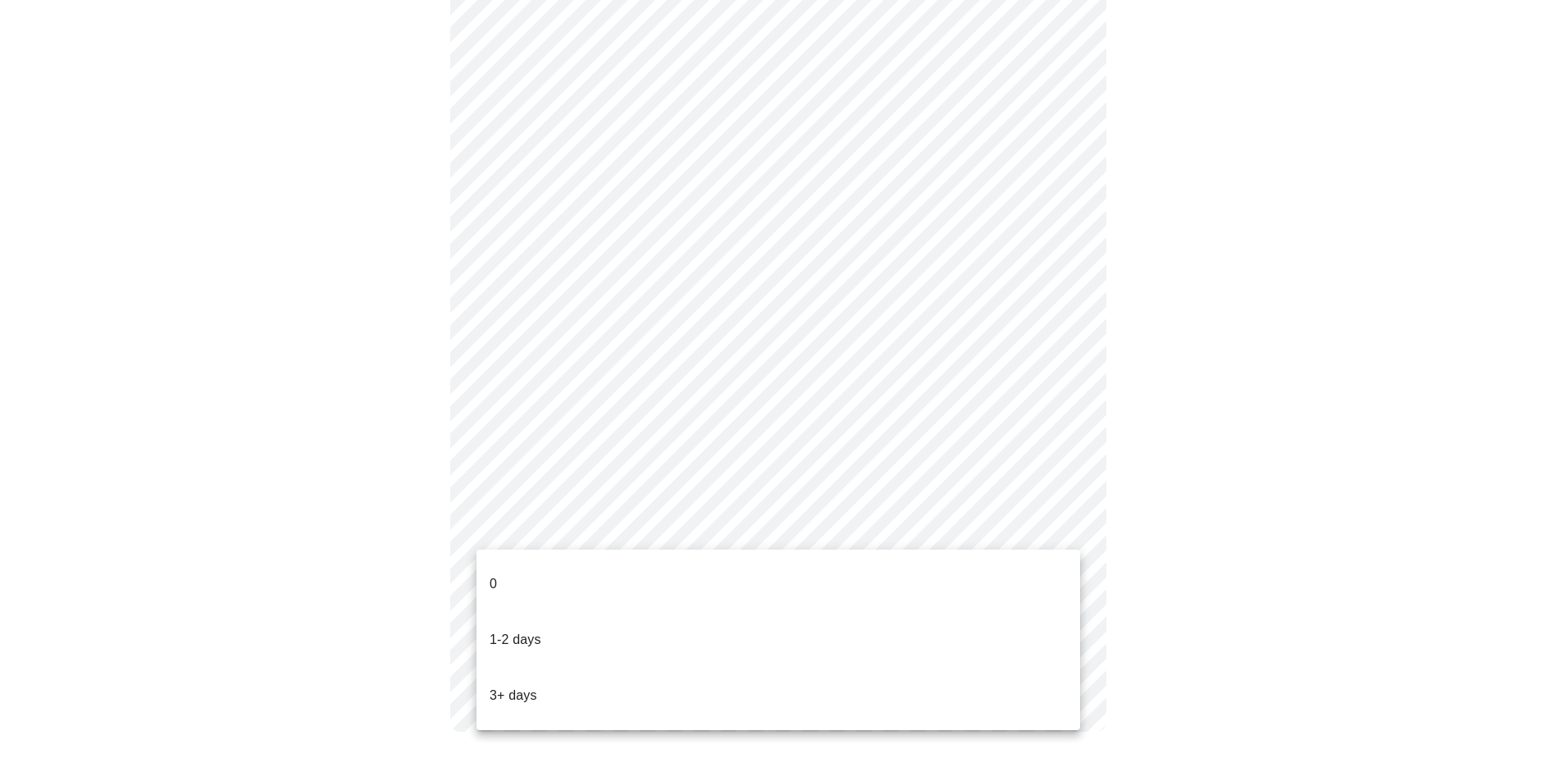
click at [533, 630] on p "1-2 days" at bounding box center [516, 640] width 52 height 20
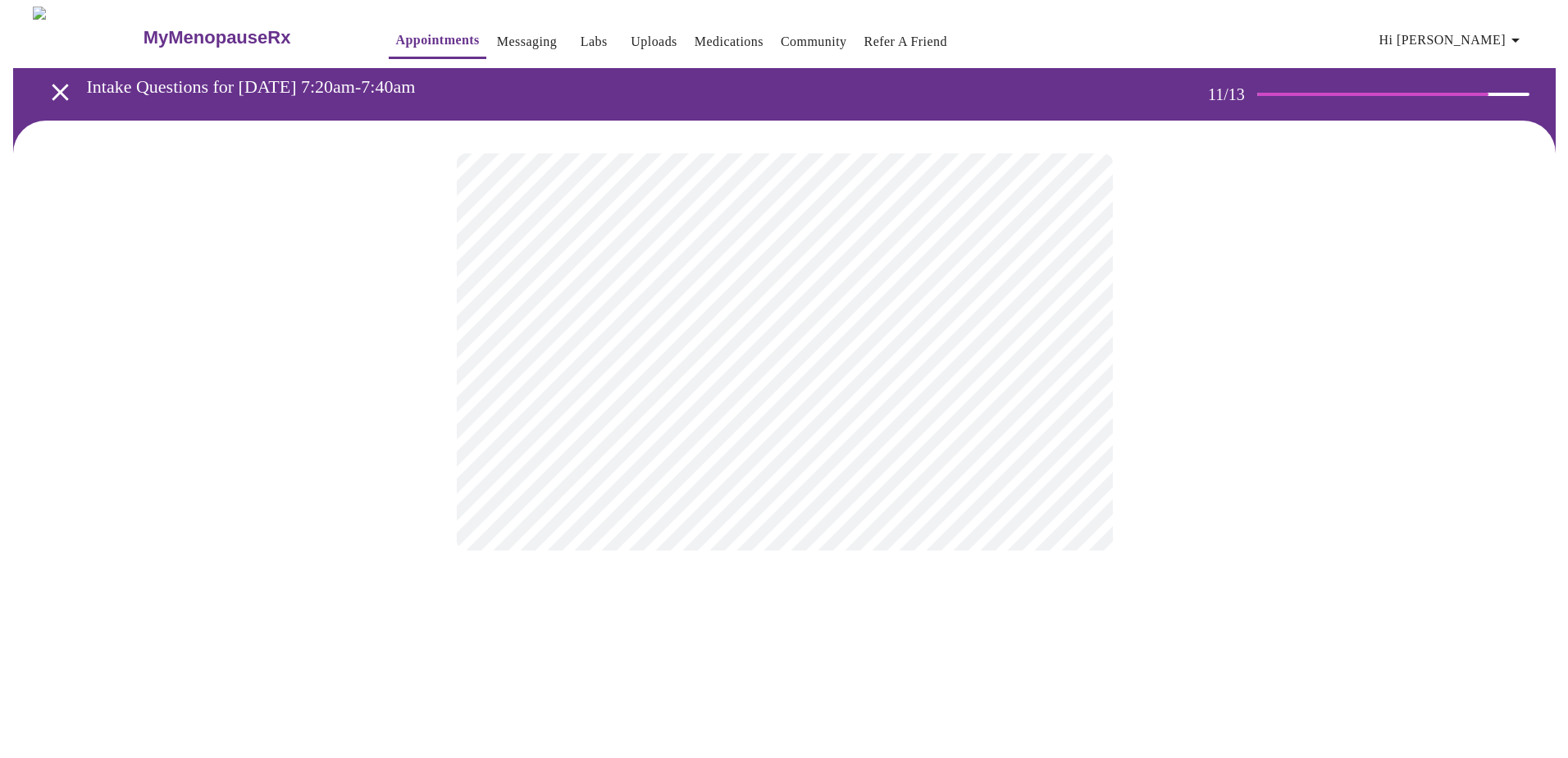
scroll to position [0, 0]
click at [766, 333] on body "MyMenopauseRx Appointments Messaging Labs Uploads Medications Community Refer a…" at bounding box center [784, 279] width 1555 height 545
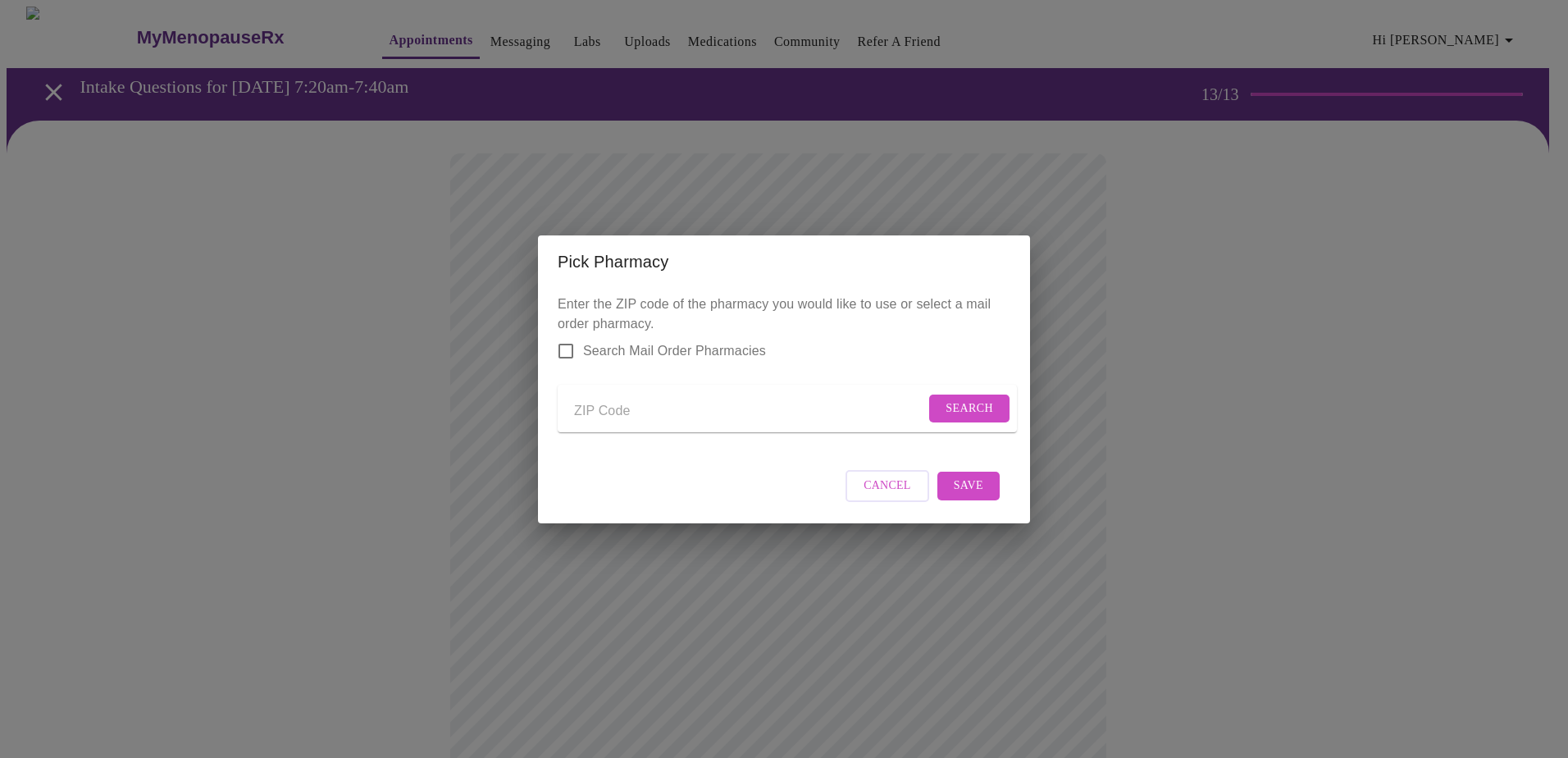
click at [578, 404] on input "Send a message to your care team" at bounding box center [749, 412] width 351 height 26
type input "60448"
click at [990, 409] on button "Search" at bounding box center [969, 409] width 81 height 29
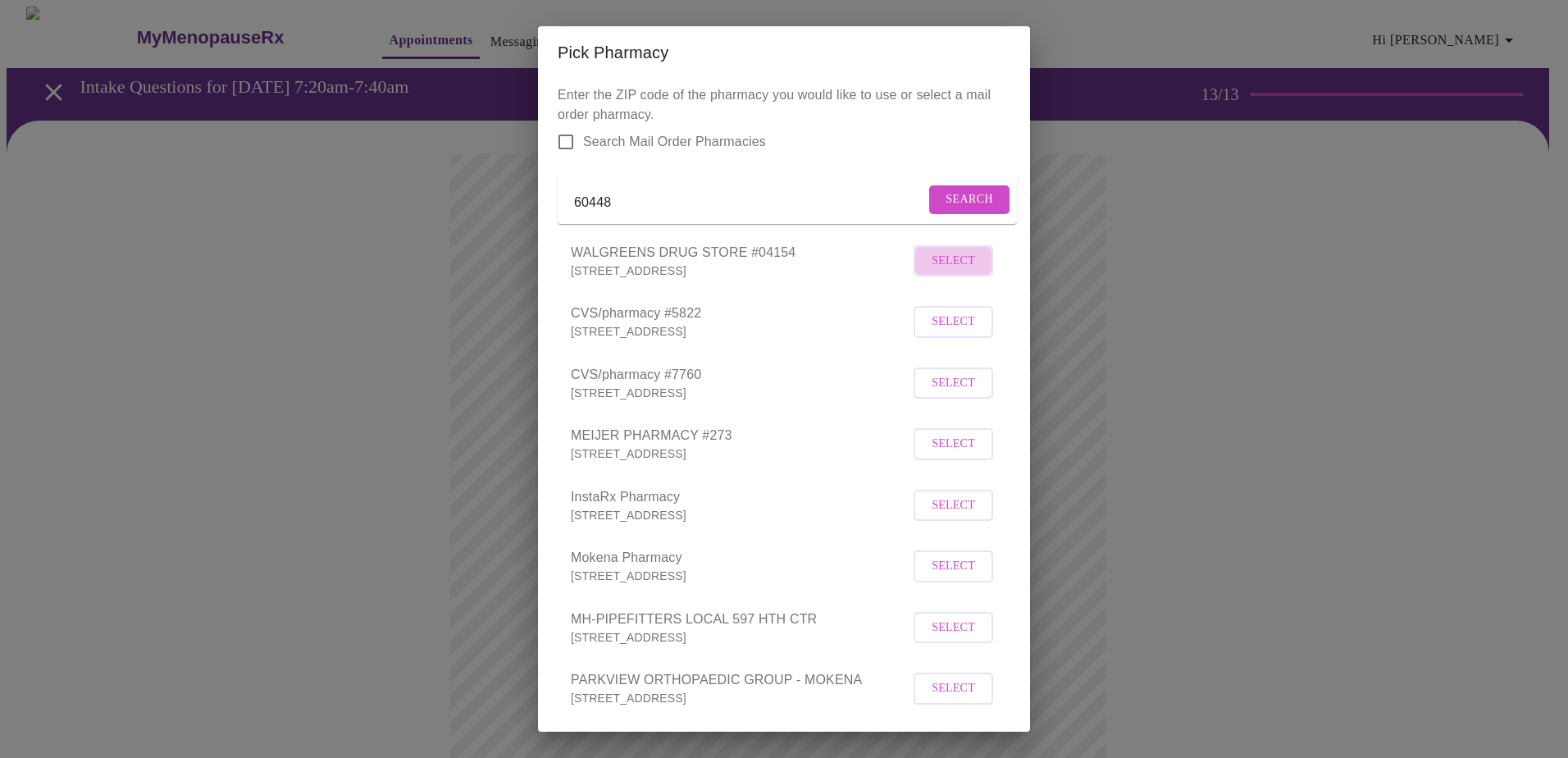
click at [955, 271] on span "Select" at bounding box center [953, 261] width 44 height 21
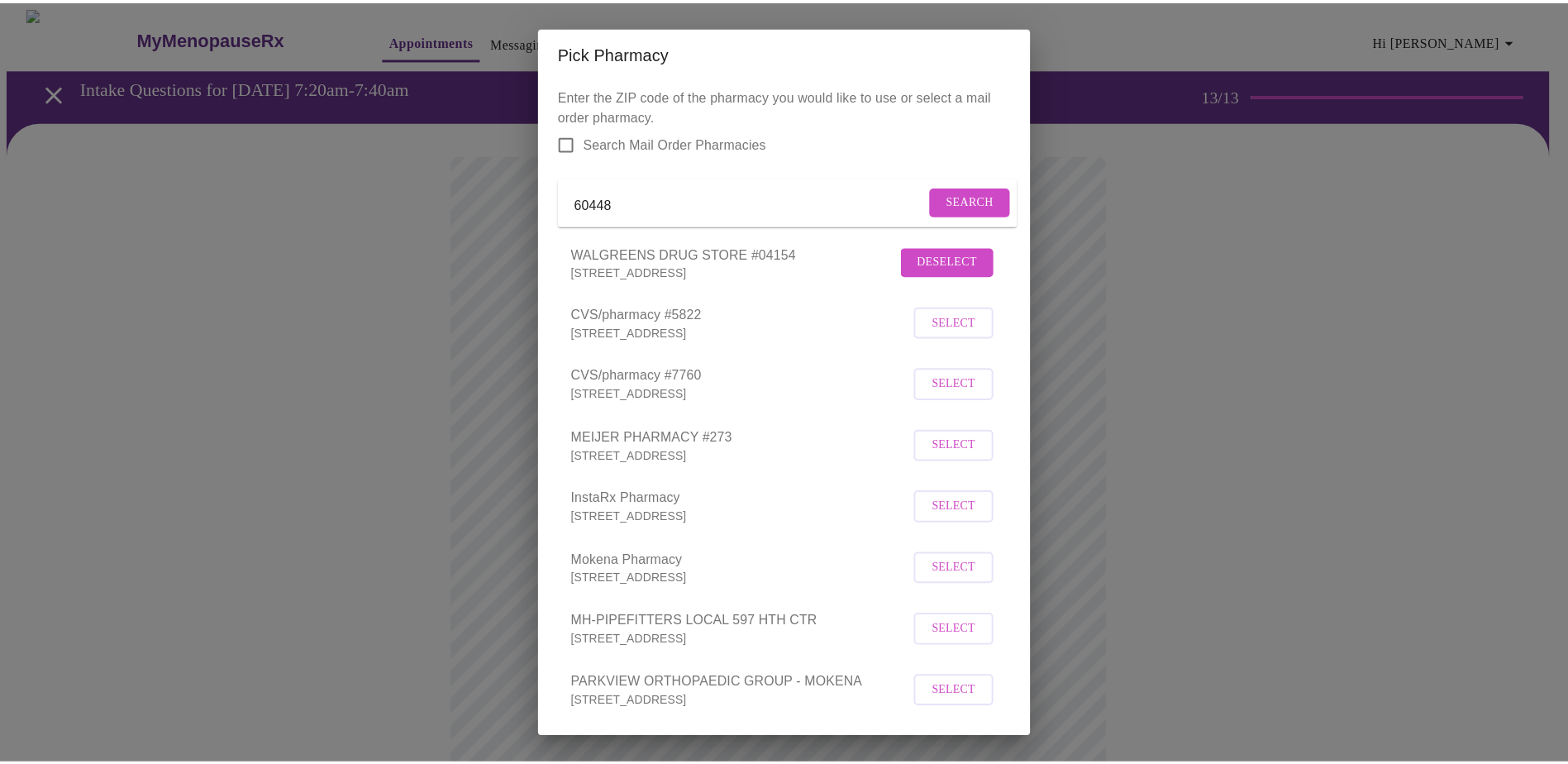
scroll to position [94, 0]
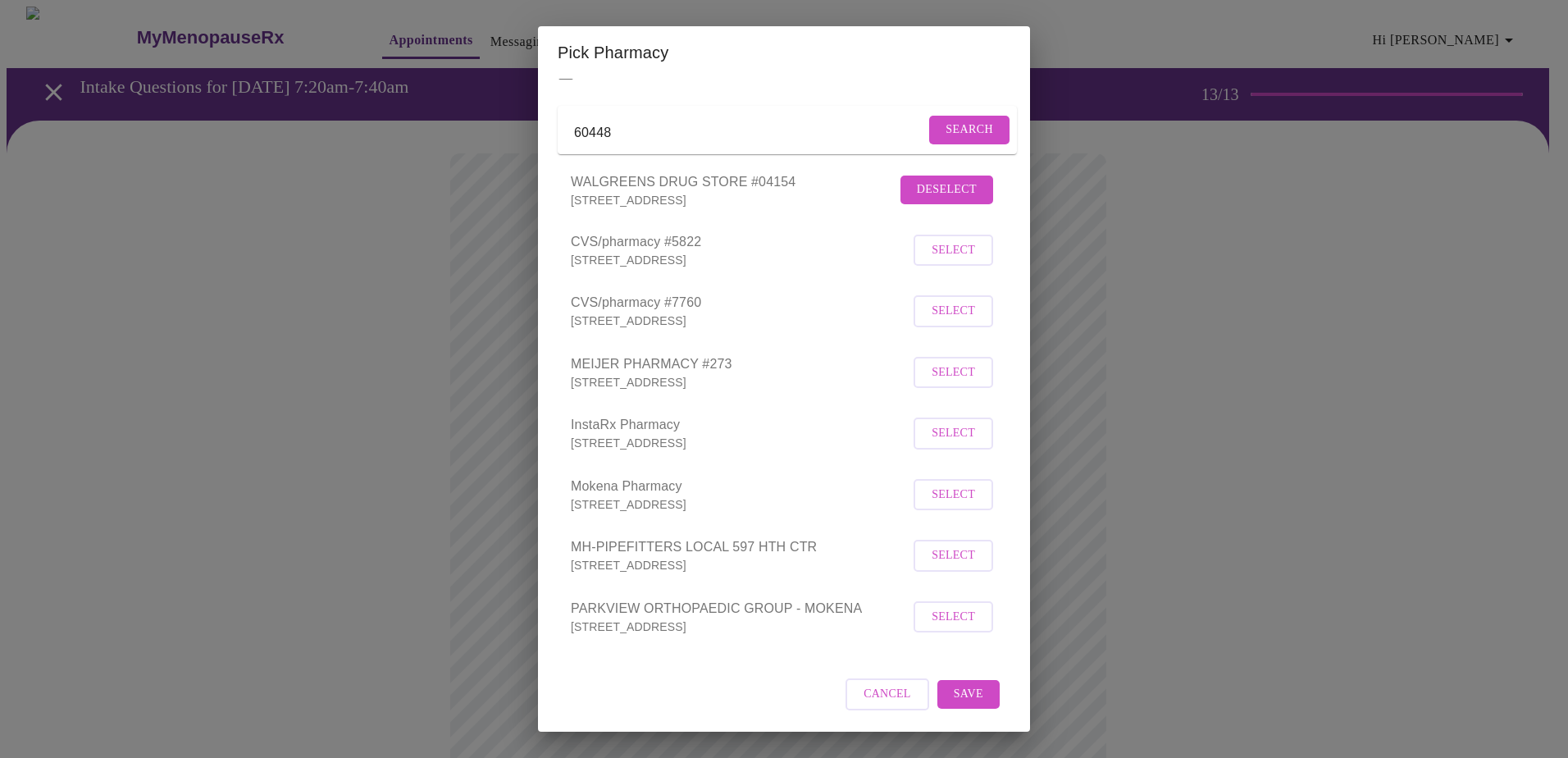
click at [960, 693] on span "Save" at bounding box center [969, 694] width 30 height 21
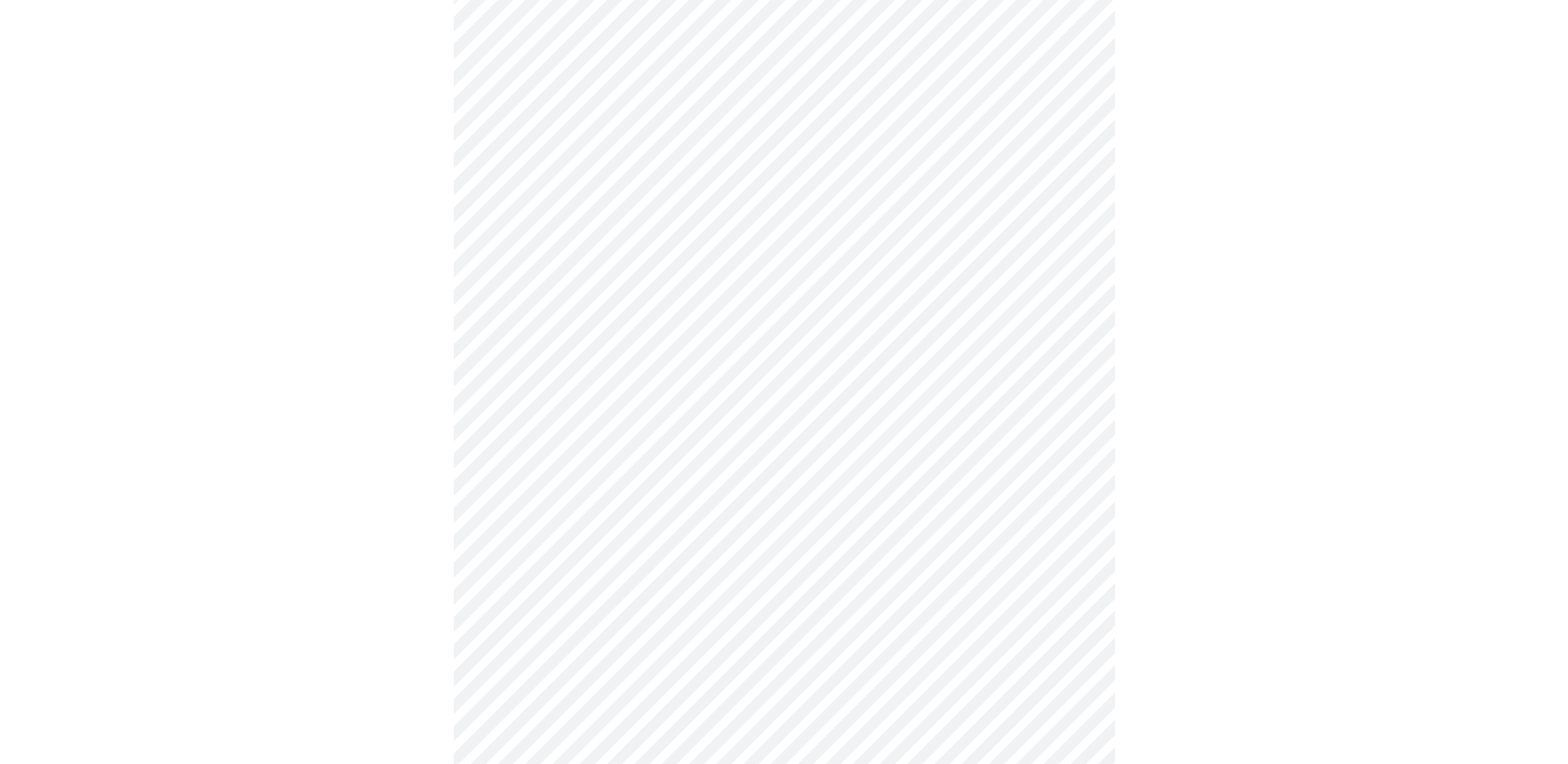
scroll to position [480, 0]
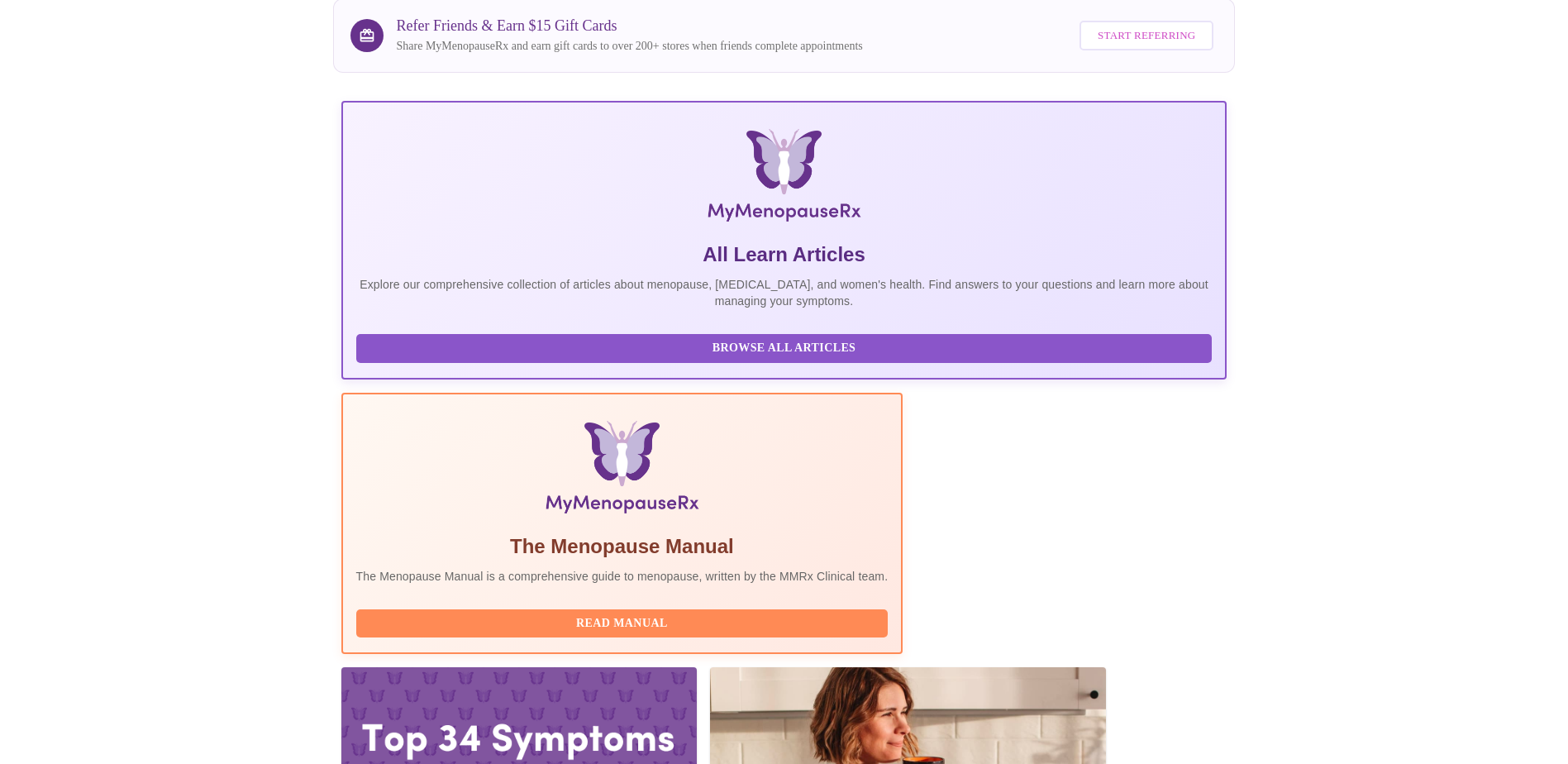
scroll to position [226, 0]
